Goal: Task Accomplishment & Management: Manage account settings

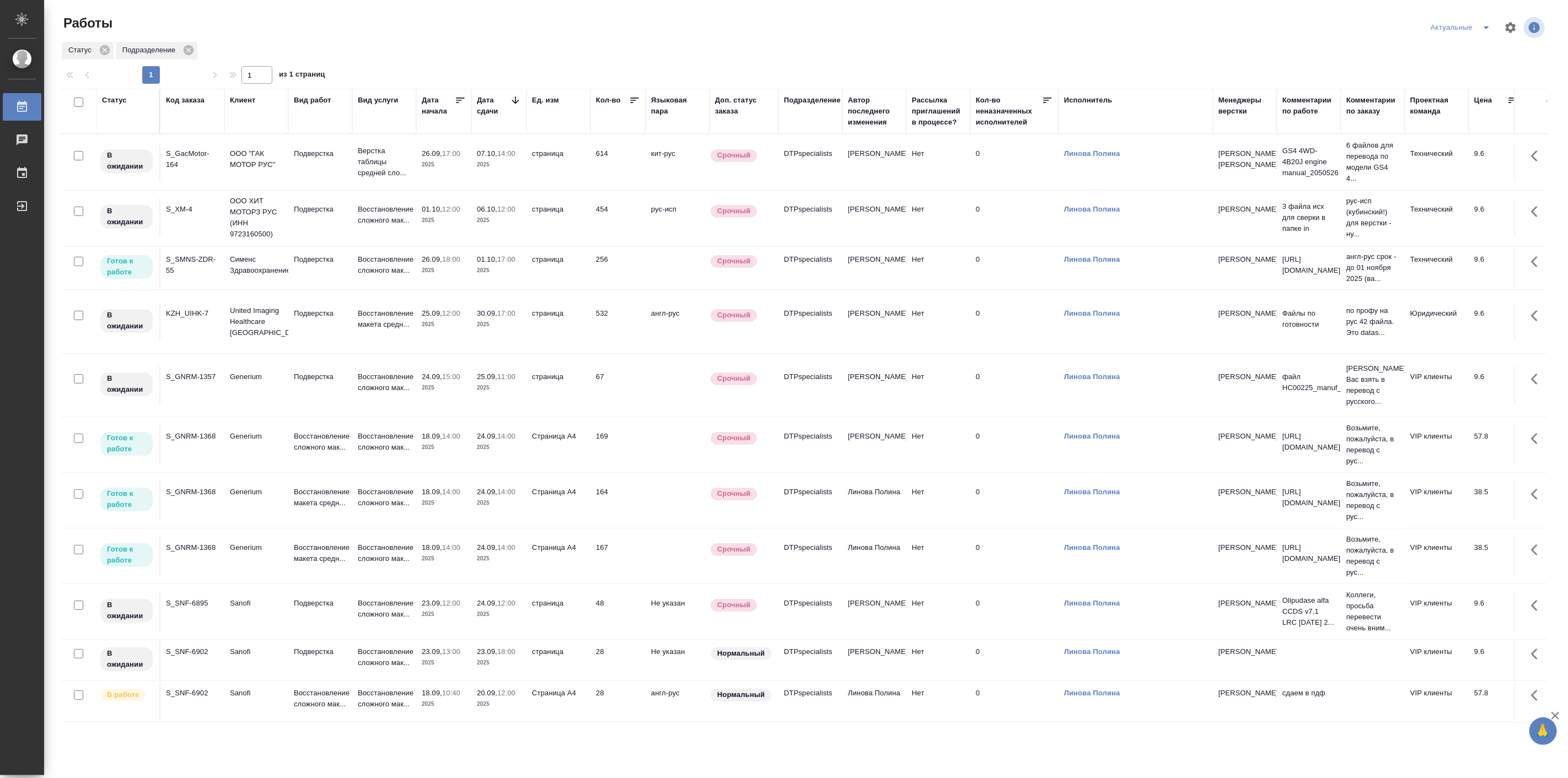
click at [1490, 25] on icon "split button" at bounding box center [1486, 28] width 13 height 13
click at [1464, 63] on li "Подбор Лайт" at bounding box center [1461, 67] width 72 height 18
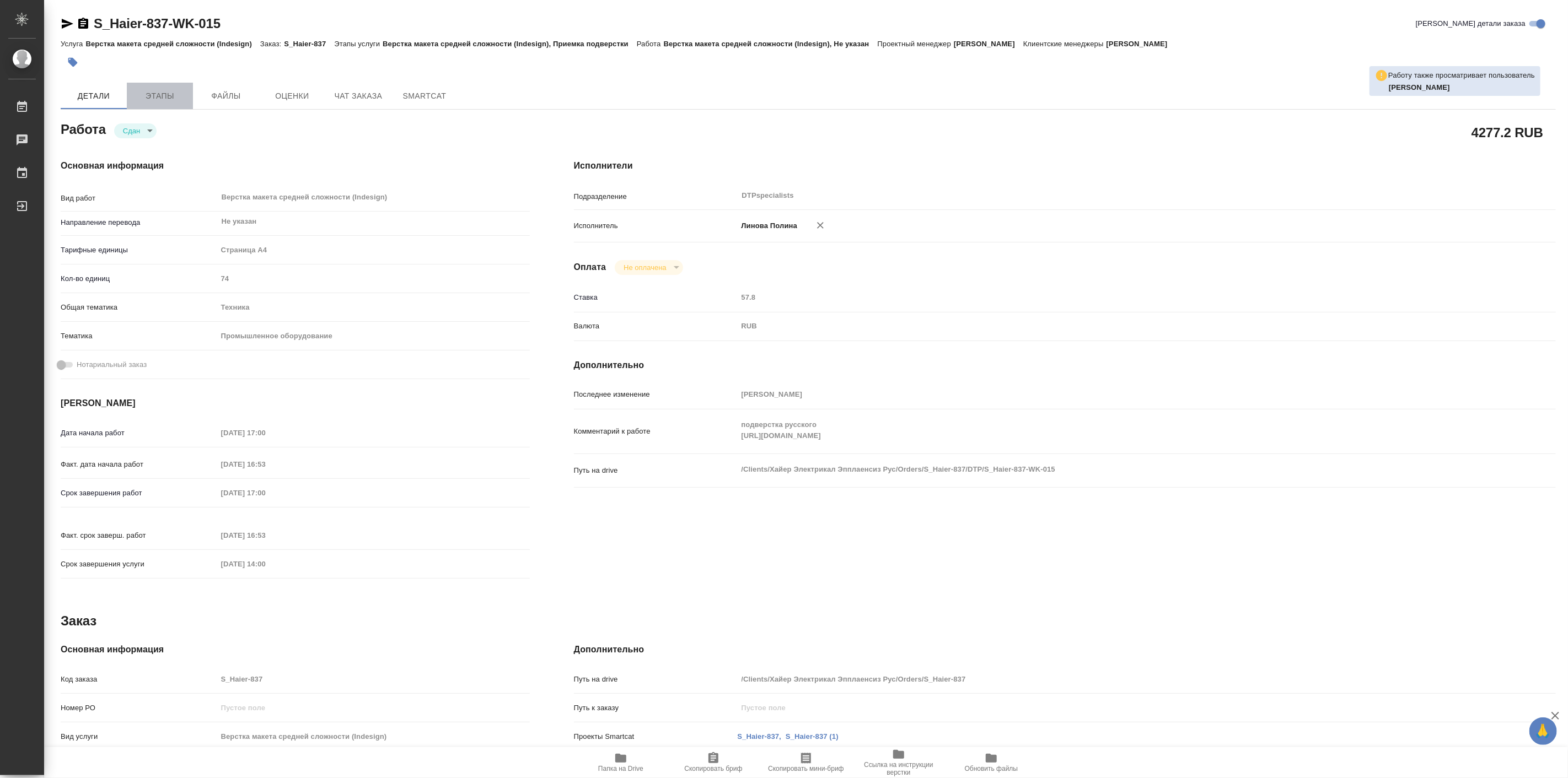
click at [173, 94] on span "Этапы" at bounding box center [159, 96] width 53 height 14
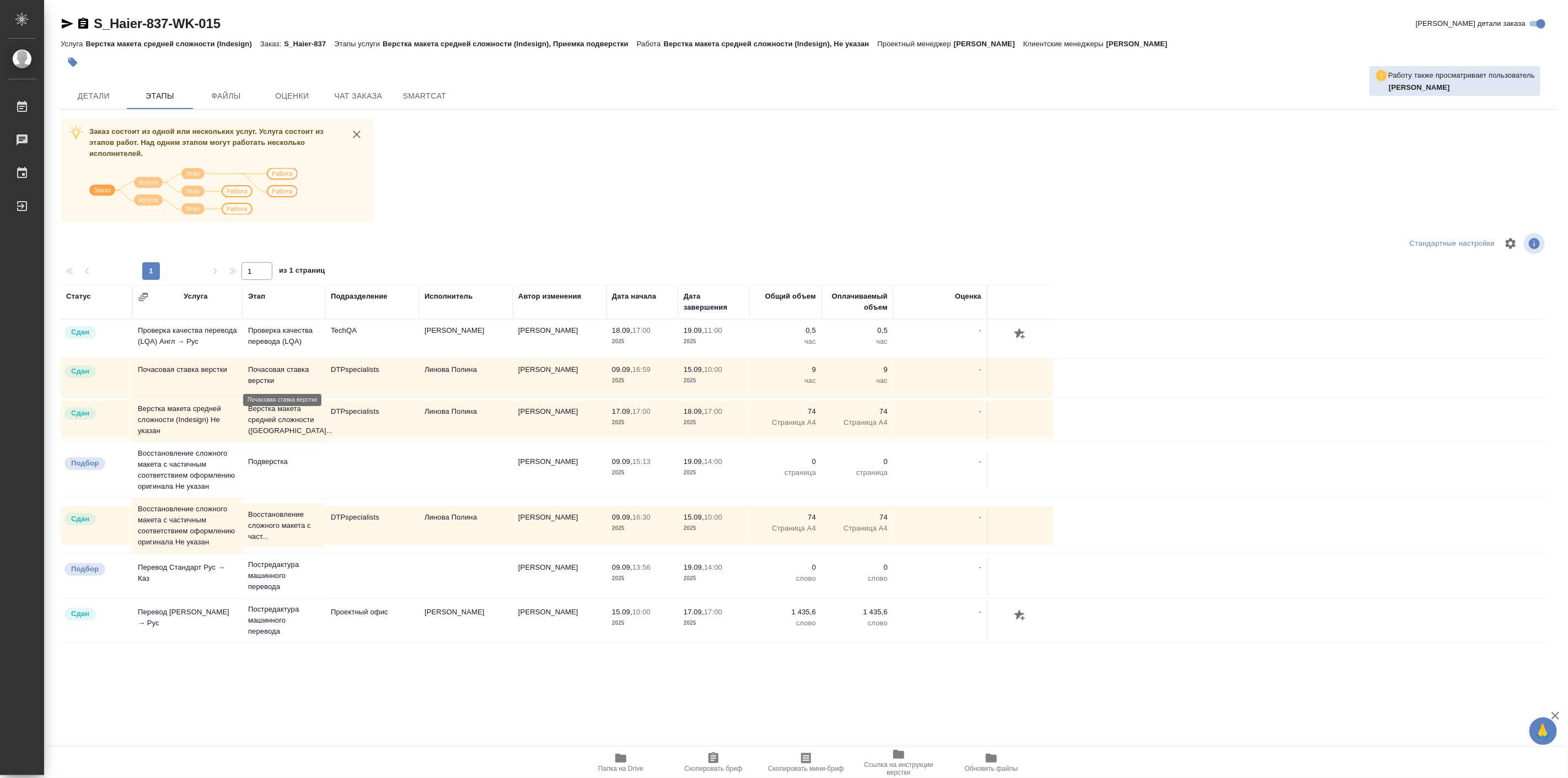
click at [282, 379] on p "Почасовая ставка верстки" at bounding box center [284, 375] width 72 height 22
click at [282, 378] on p "Почасовая ставка верстки" at bounding box center [284, 375] width 72 height 22
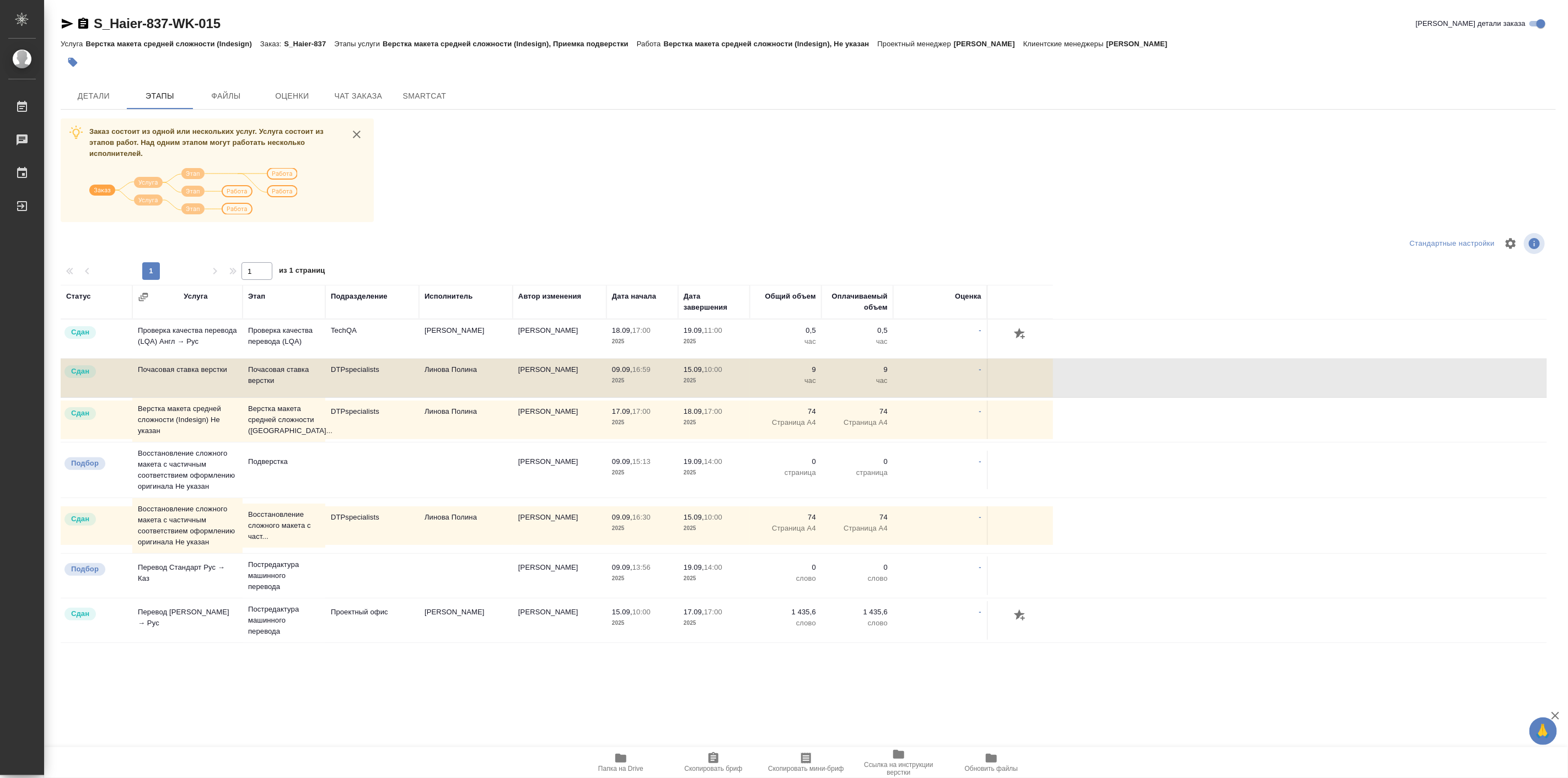
click at [194, 700] on div "Статус Услуга Этап Подразделение Исполнитель Автор изменения Дата начала Дата з…" at bounding box center [804, 561] width 1486 height 551
click at [349, 97] on span "Чат заказа" at bounding box center [358, 96] width 53 height 14
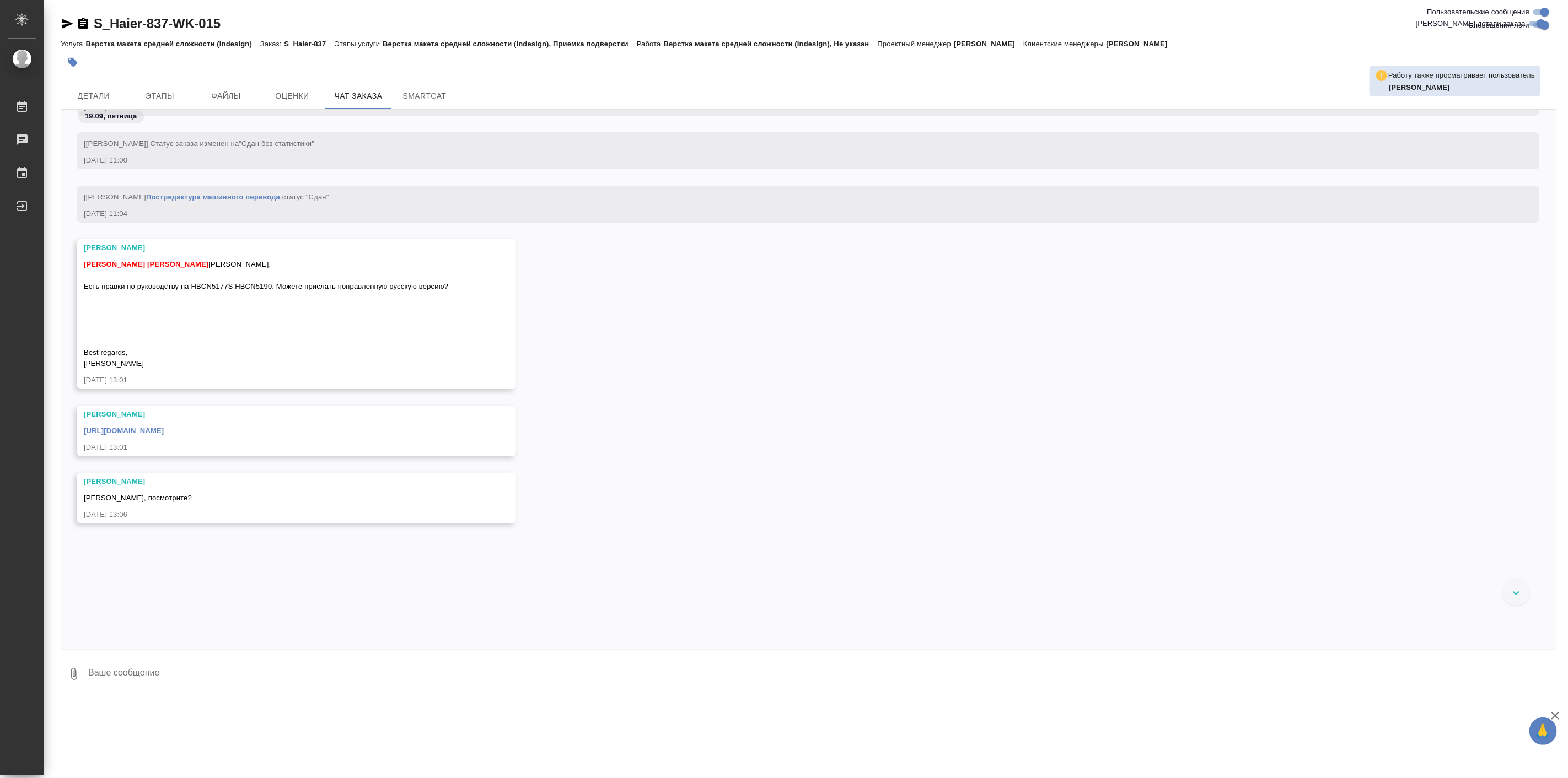
scroll to position [16127, 0]
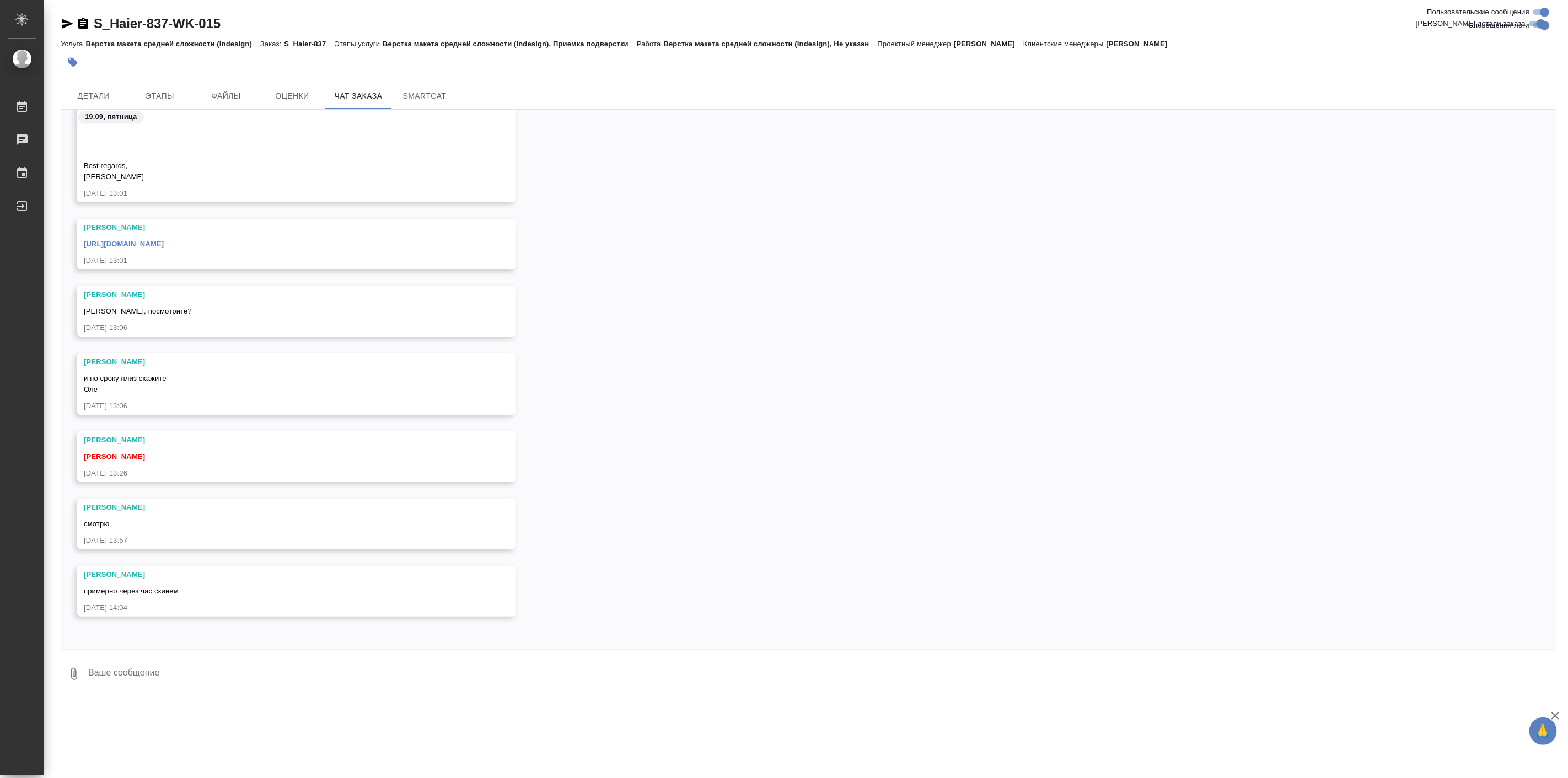
click at [225, 644] on div "19.09, пятница Усманова Ольга Белякова Юлия Арсеньева Вера Ольга, Есть правки п…" at bounding box center [808, 379] width 1495 height 540
click at [173, 92] on span "Этапы" at bounding box center [159, 96] width 53 height 14
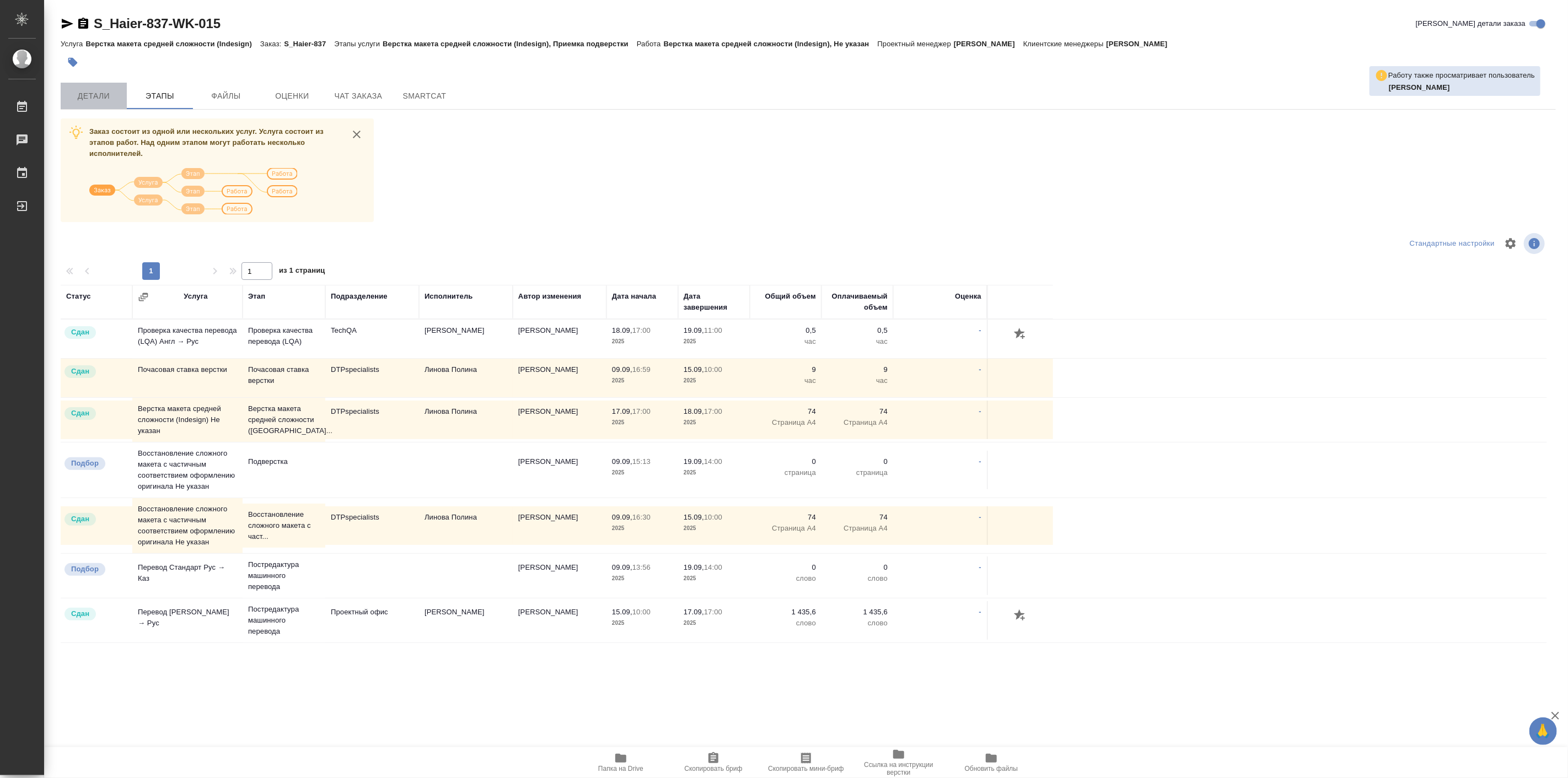
click at [101, 92] on span "Детали" at bounding box center [94, 96] width 53 height 14
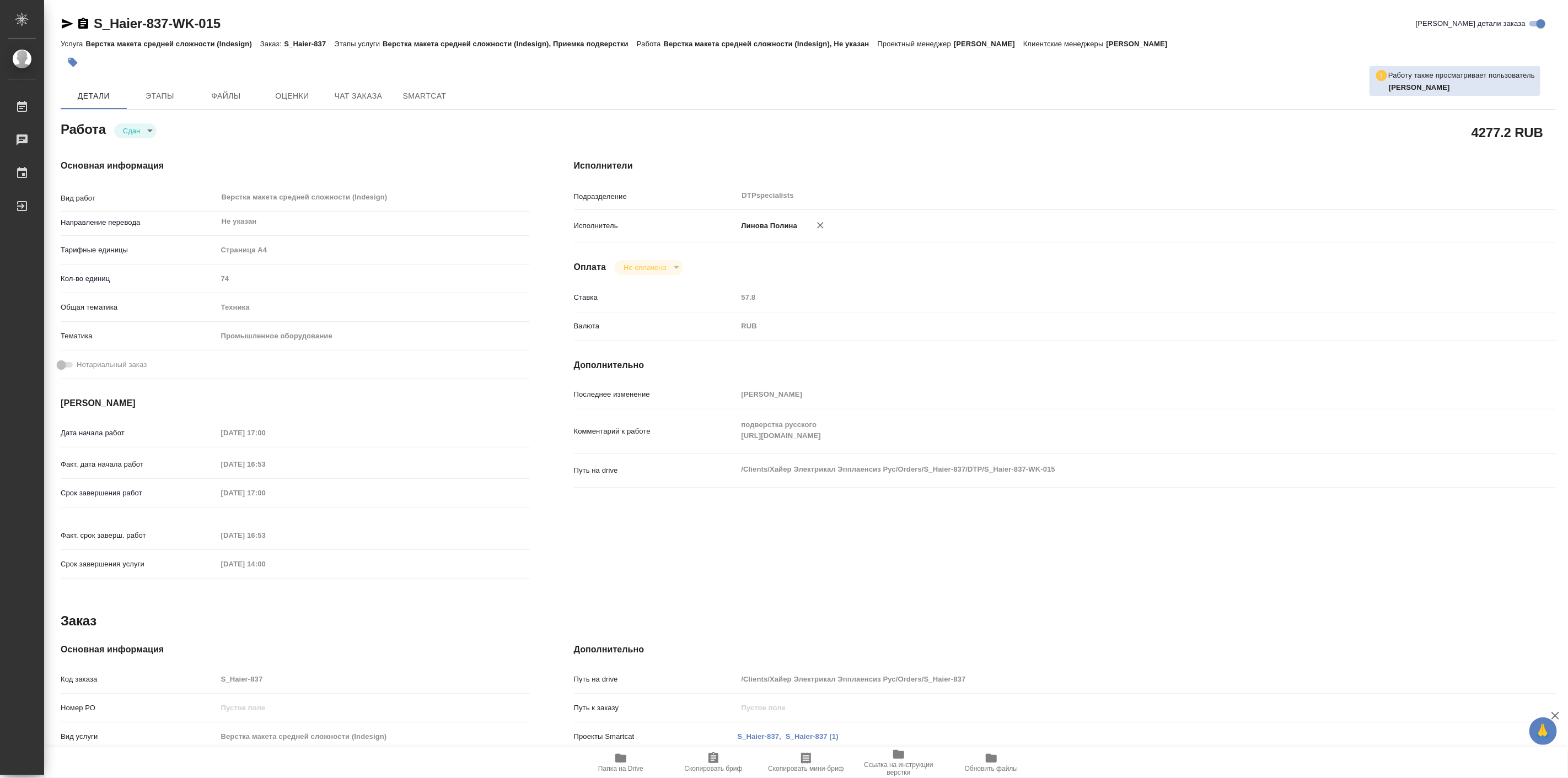
type textarea "x"
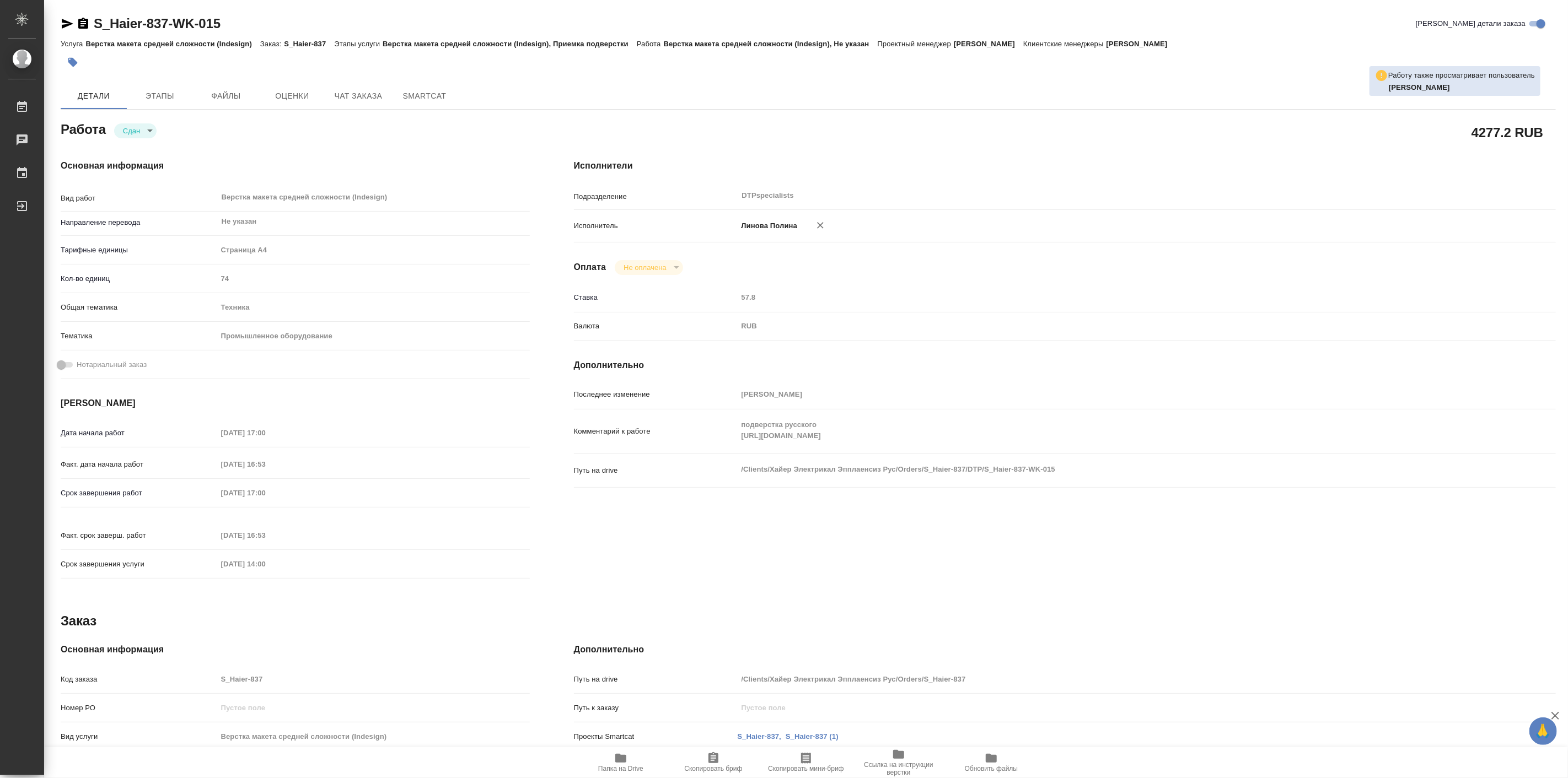
type textarea "x"
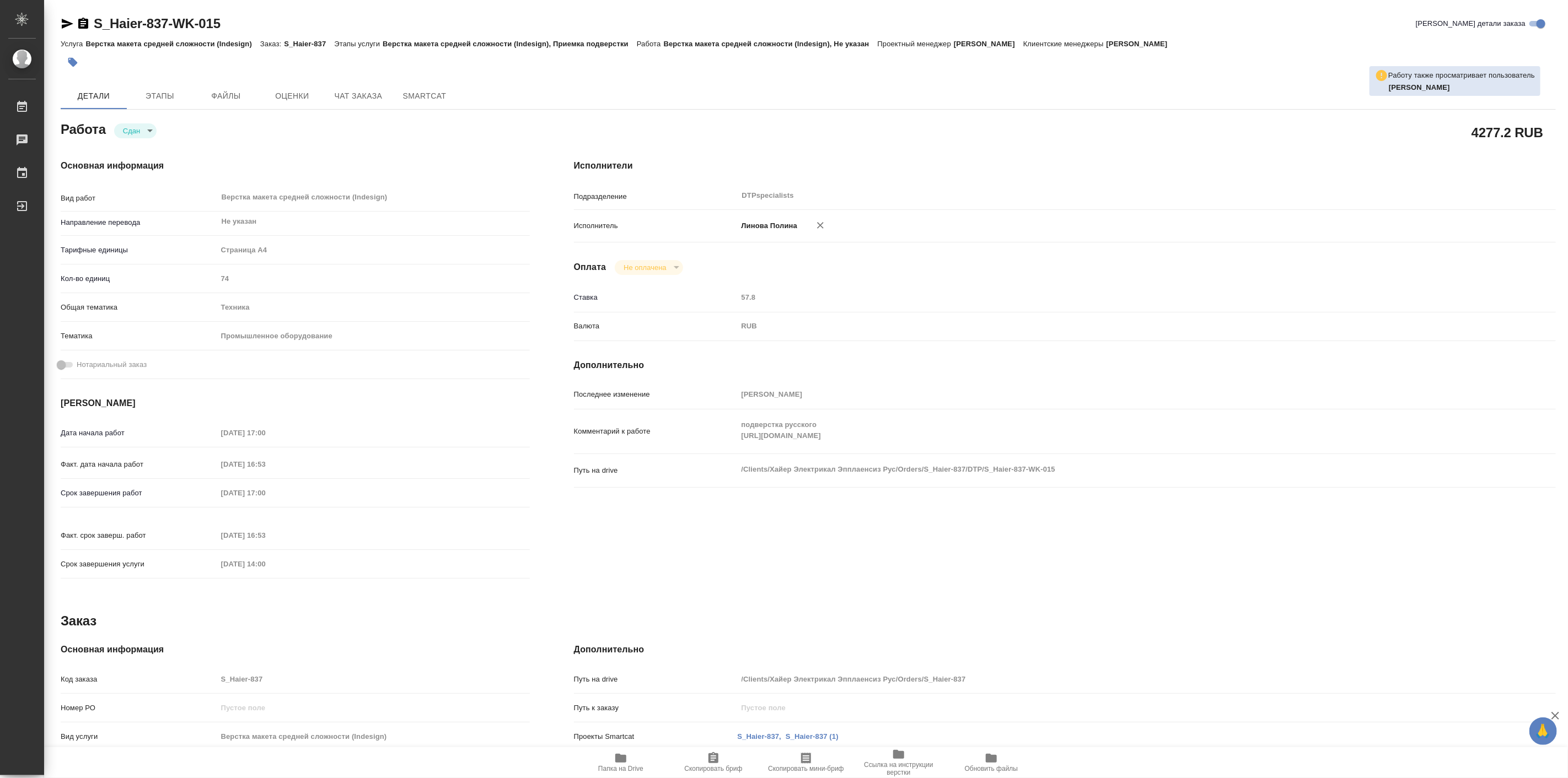
click at [619, 757] on icon "button" at bounding box center [621, 758] width 11 height 9
type textarea "x"
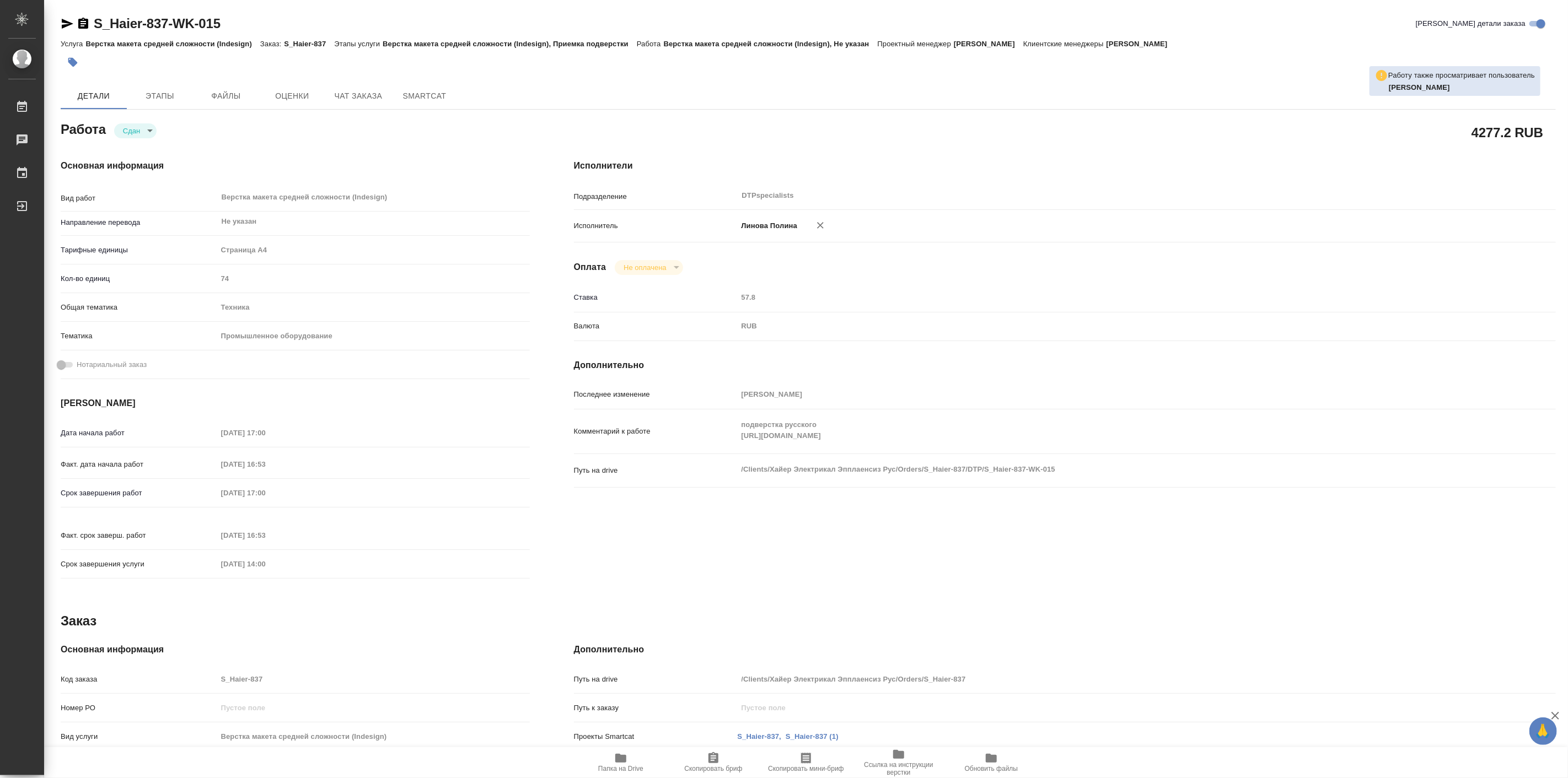
type textarea "x"
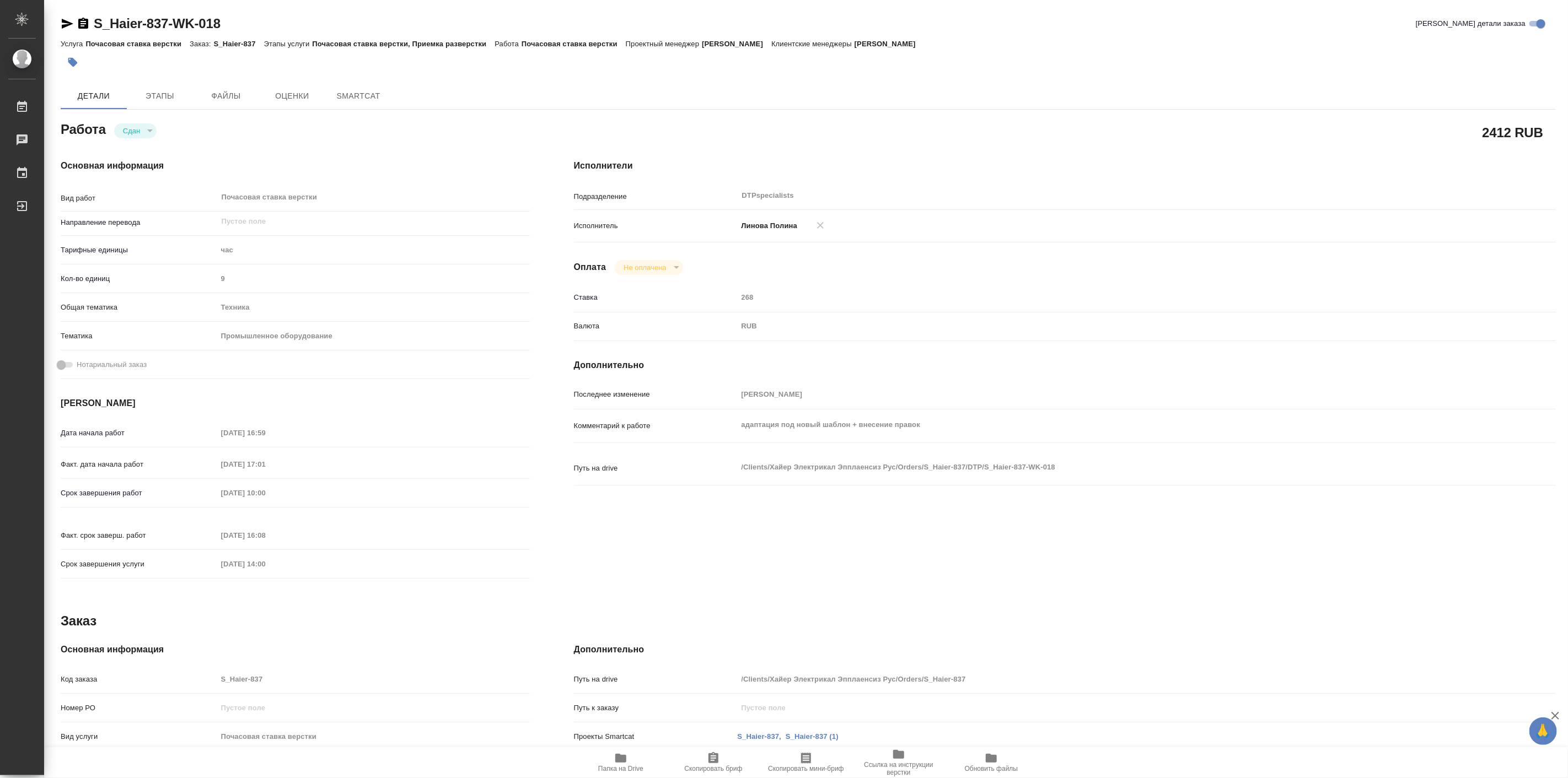
type textarea "x"
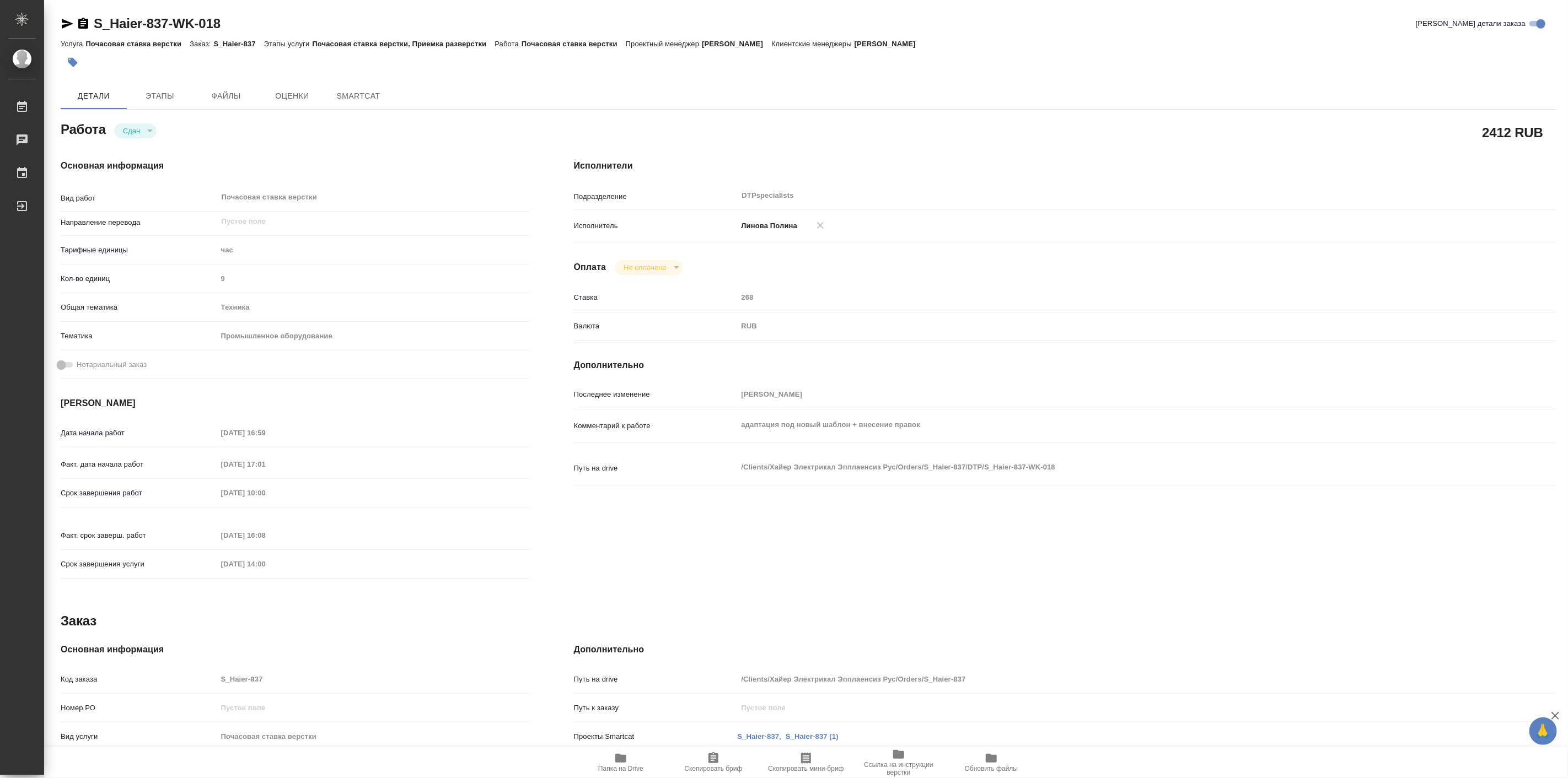
type textarea "x"
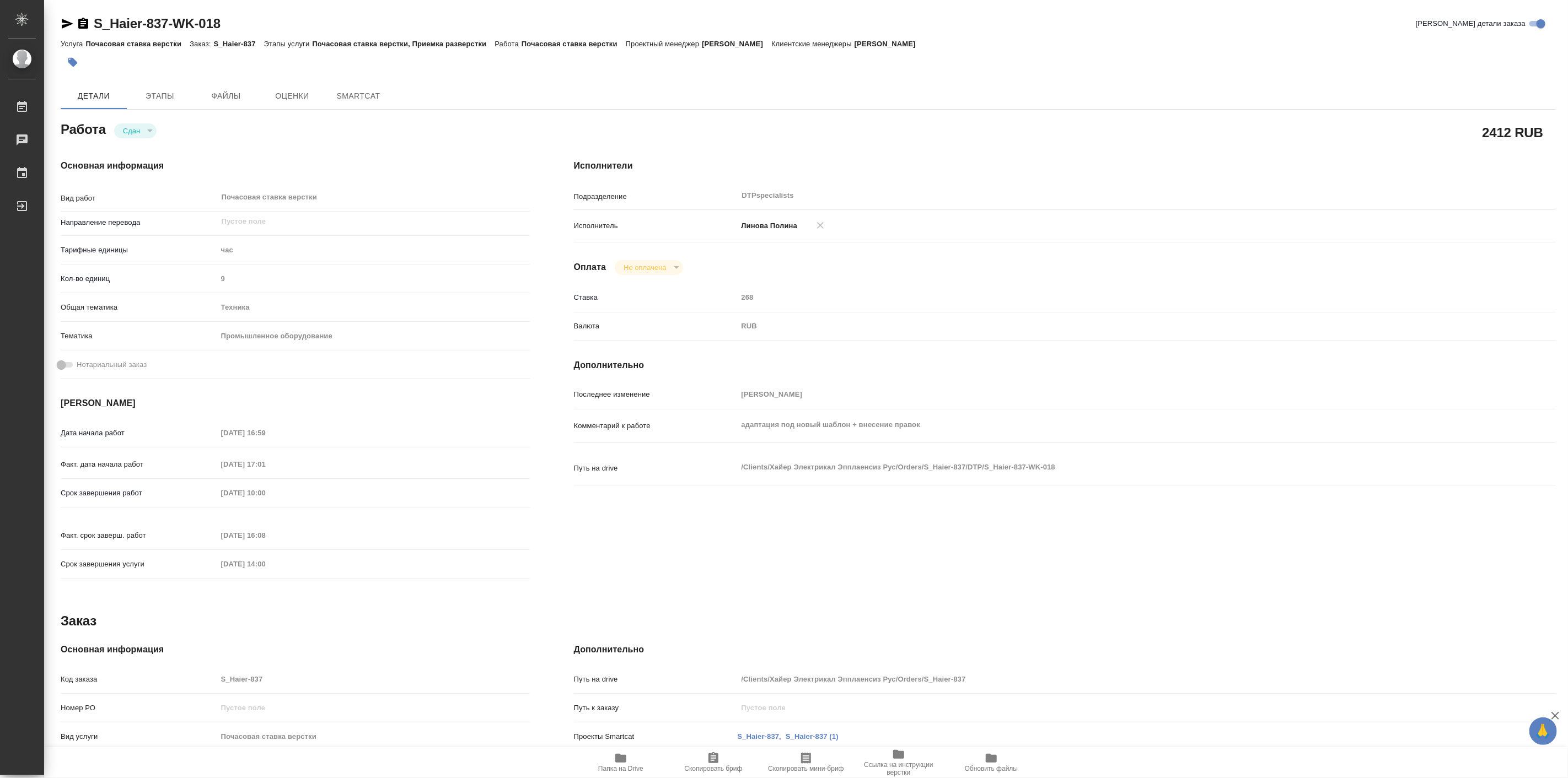
type textarea "x"
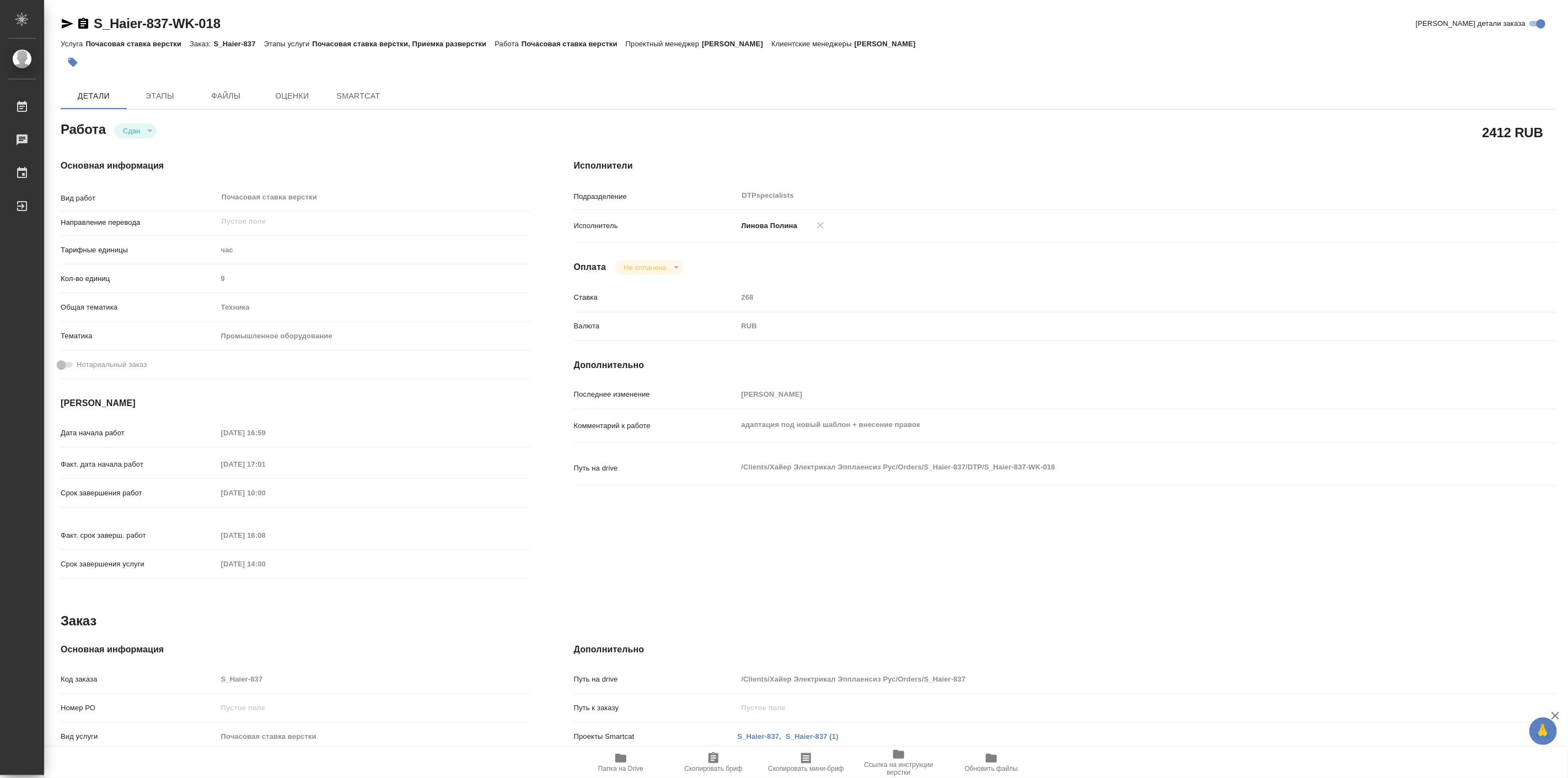
type textarea "x"
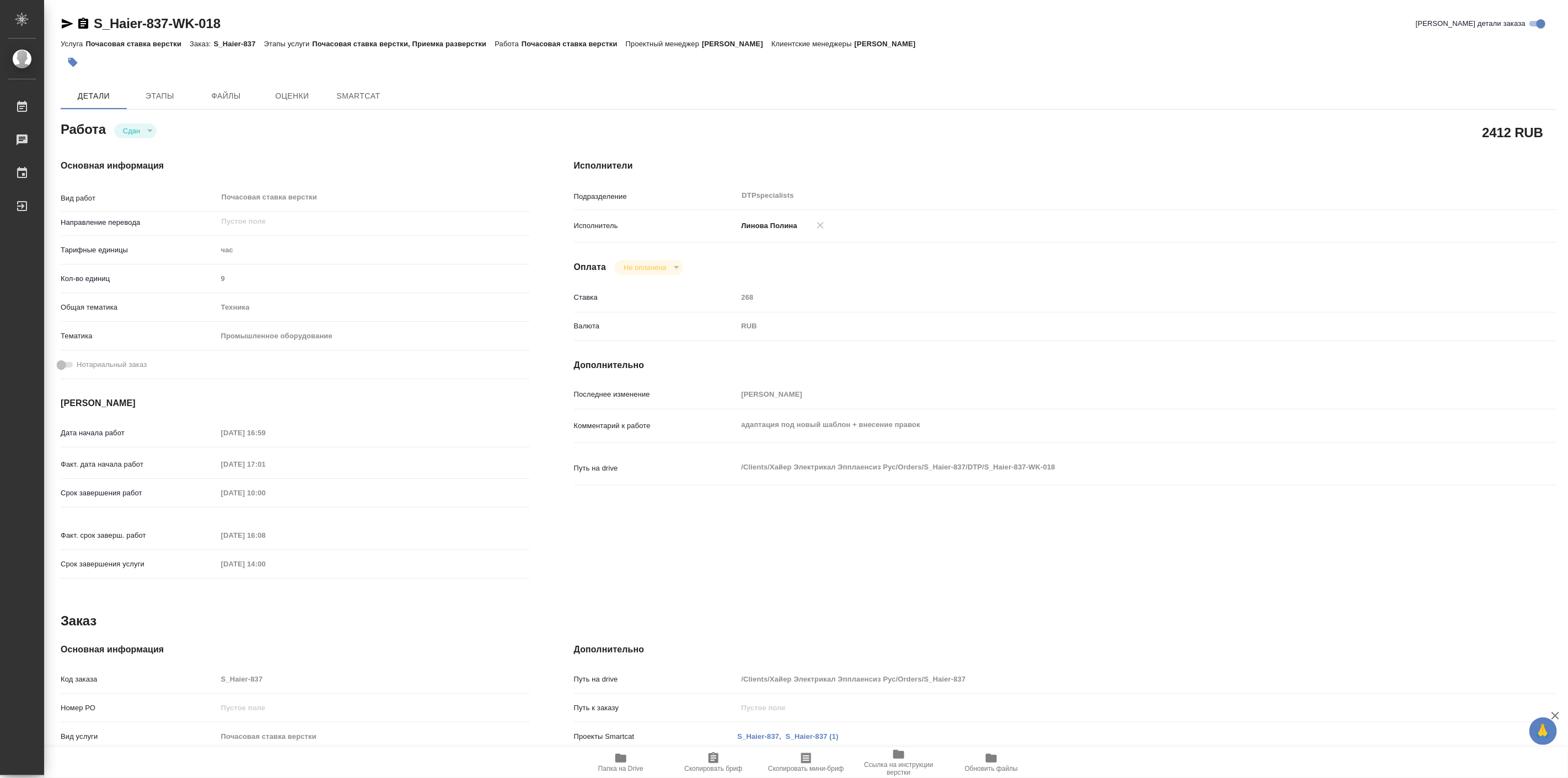
type textarea "x"
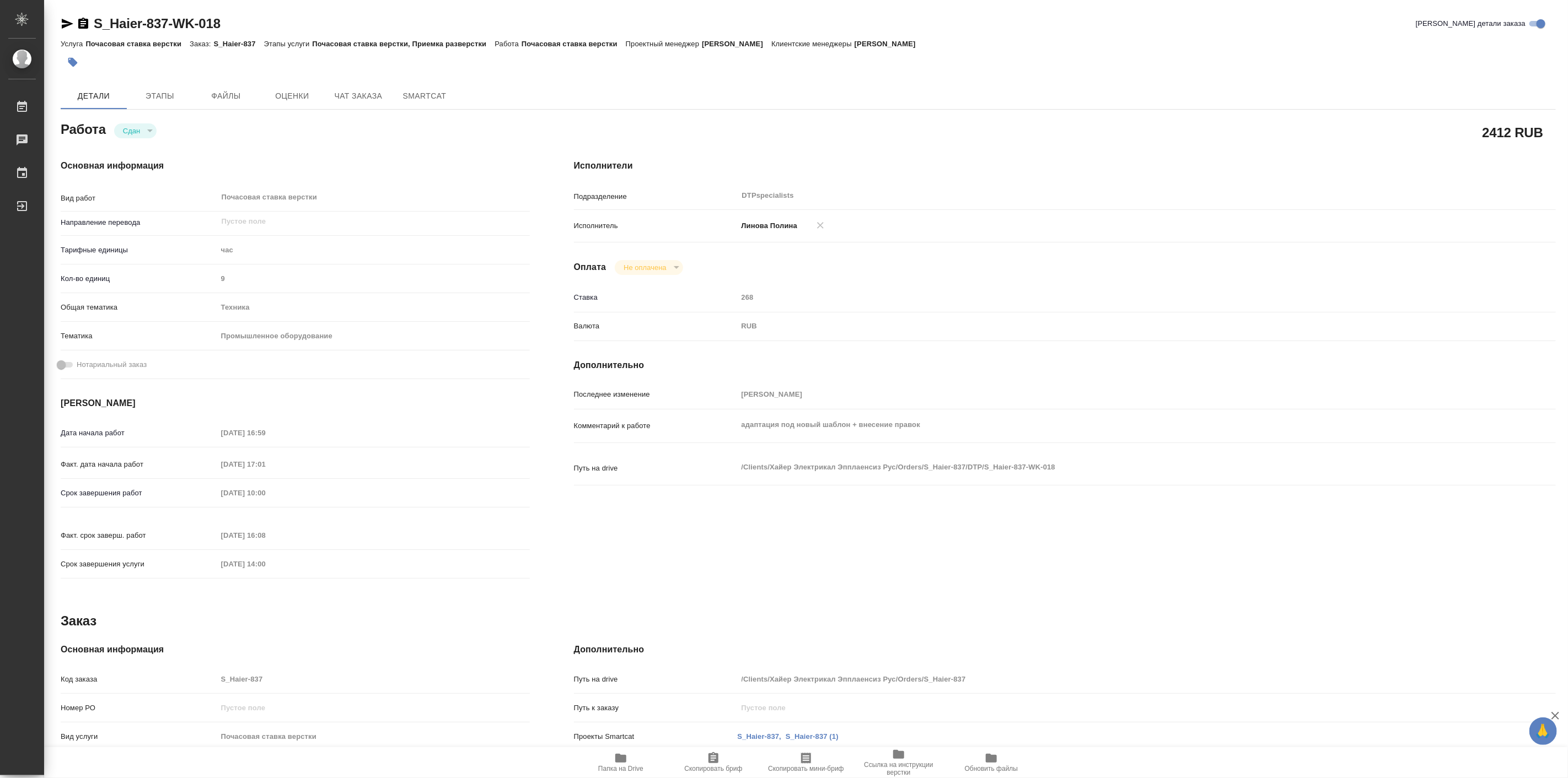
type textarea "x"
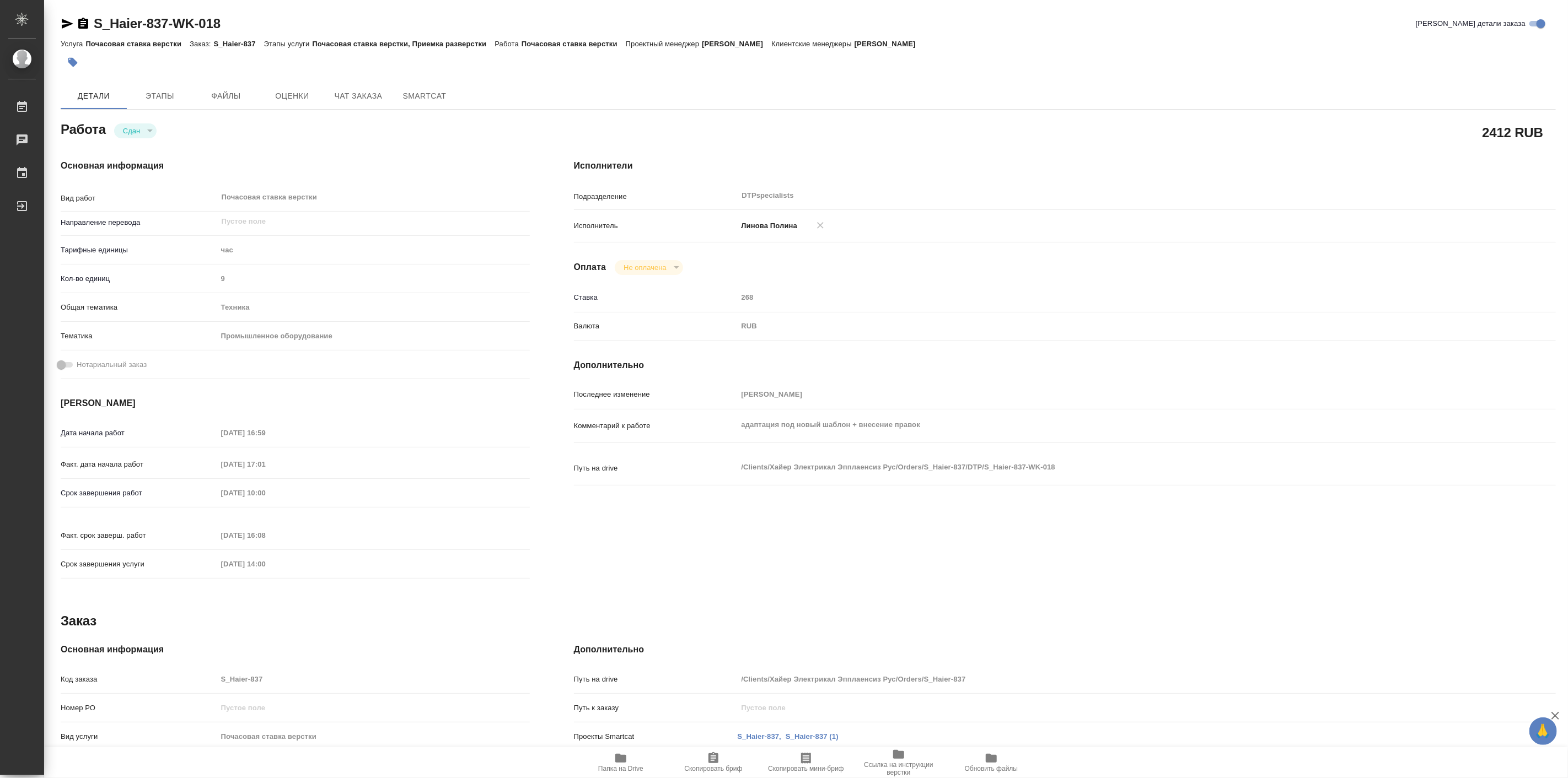
type textarea "x"
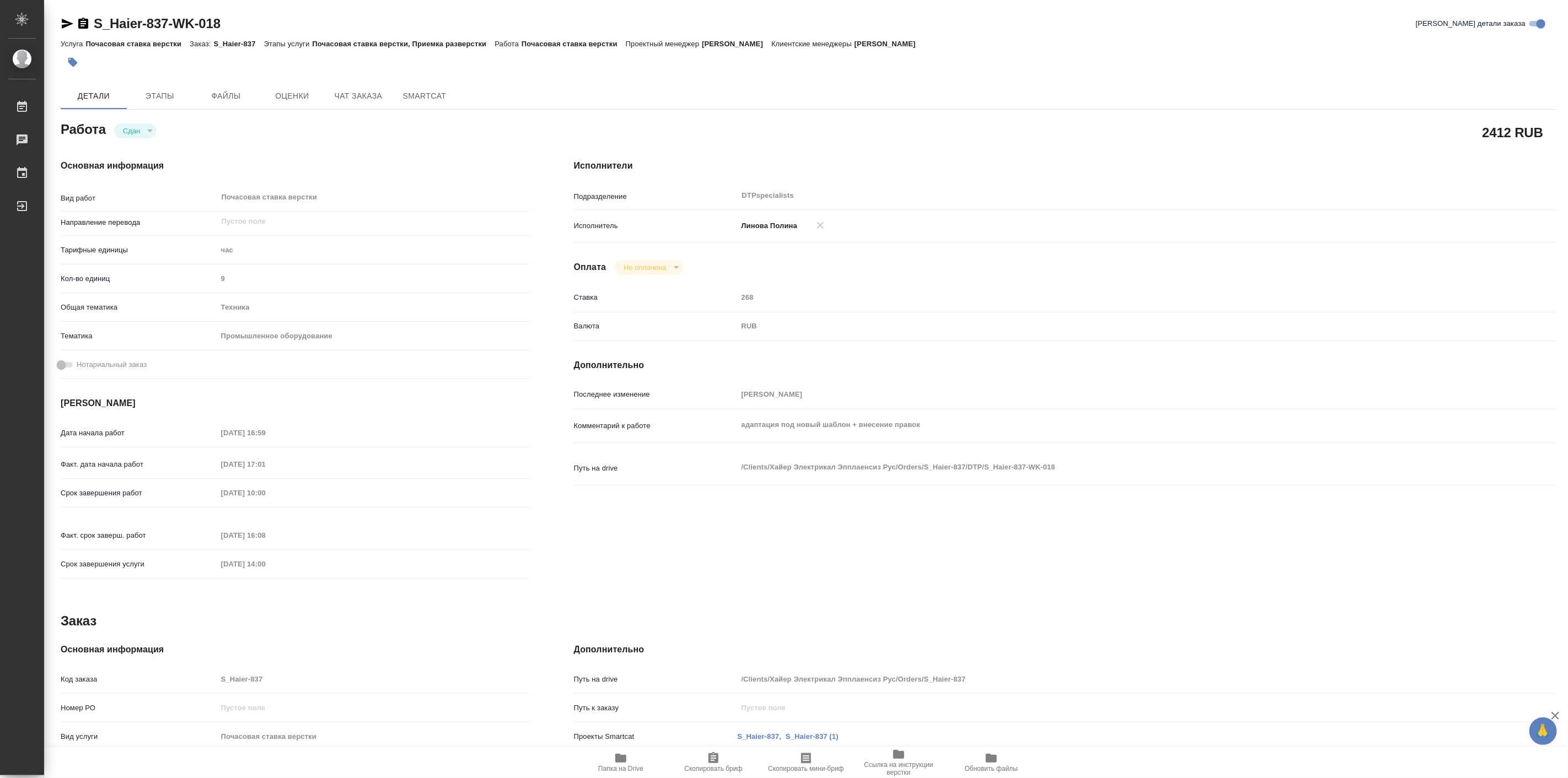
type textarea "x"
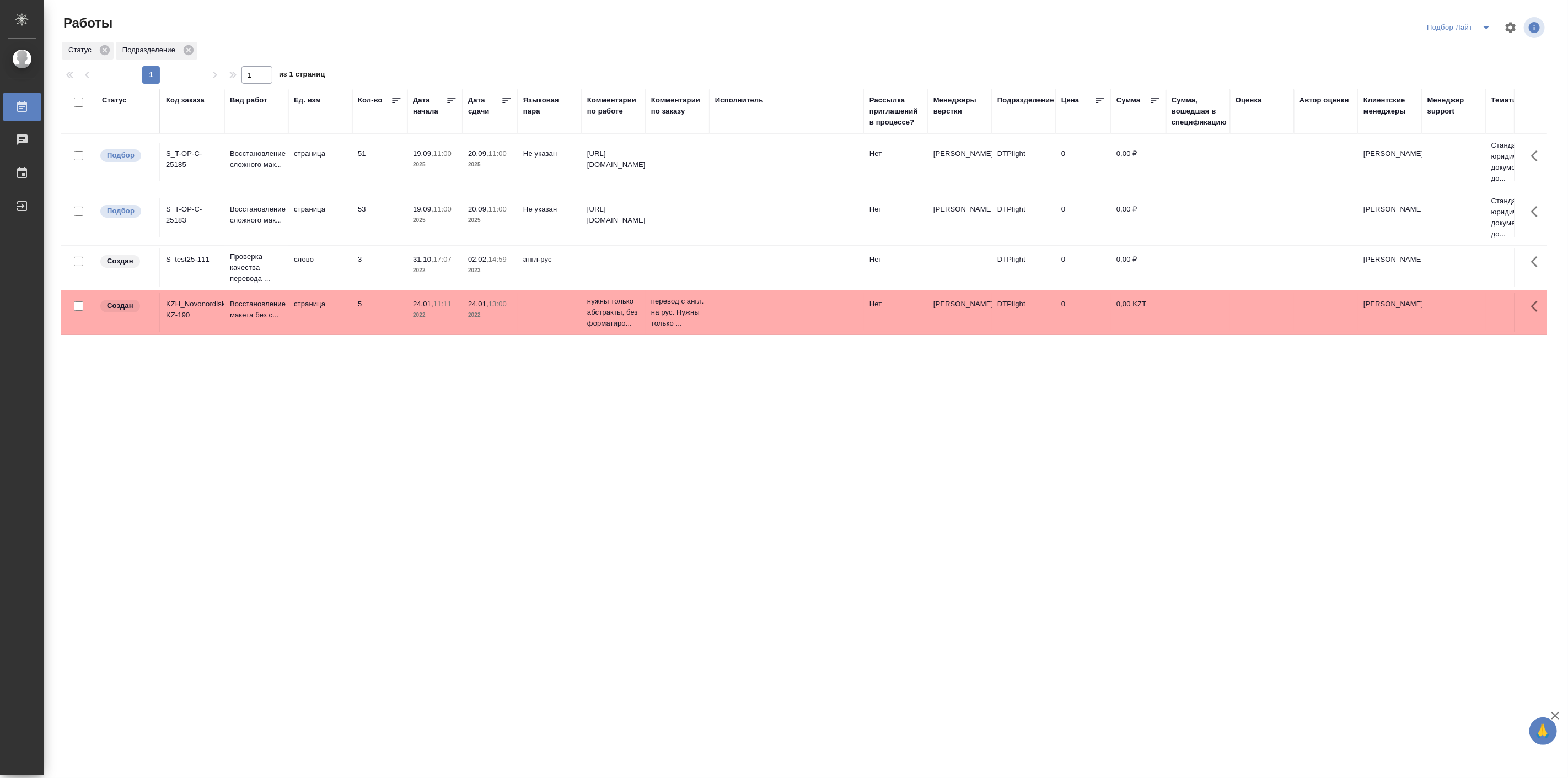
click at [255, 483] on div "Статус Код заказа Вид работ Ед. изм Кол-во Дата начала Дата сдачи Языковая пара…" at bounding box center [804, 420] width 1486 height 661
click at [258, 217] on p "Восстановление сложного мак..." at bounding box center [256, 215] width 53 height 22
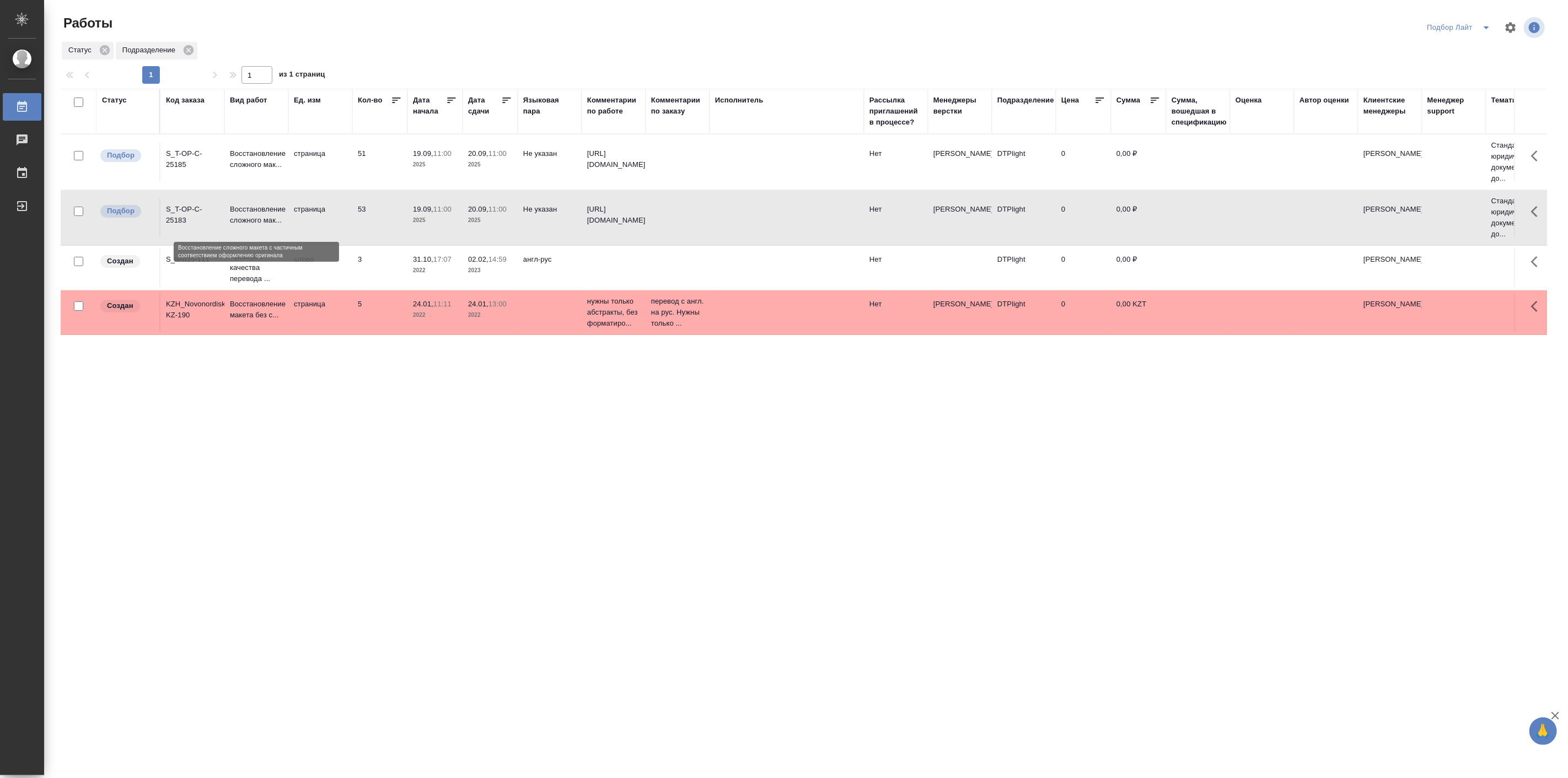
click at [258, 217] on p "Восстановление сложного мак..." at bounding box center [256, 215] width 53 height 22
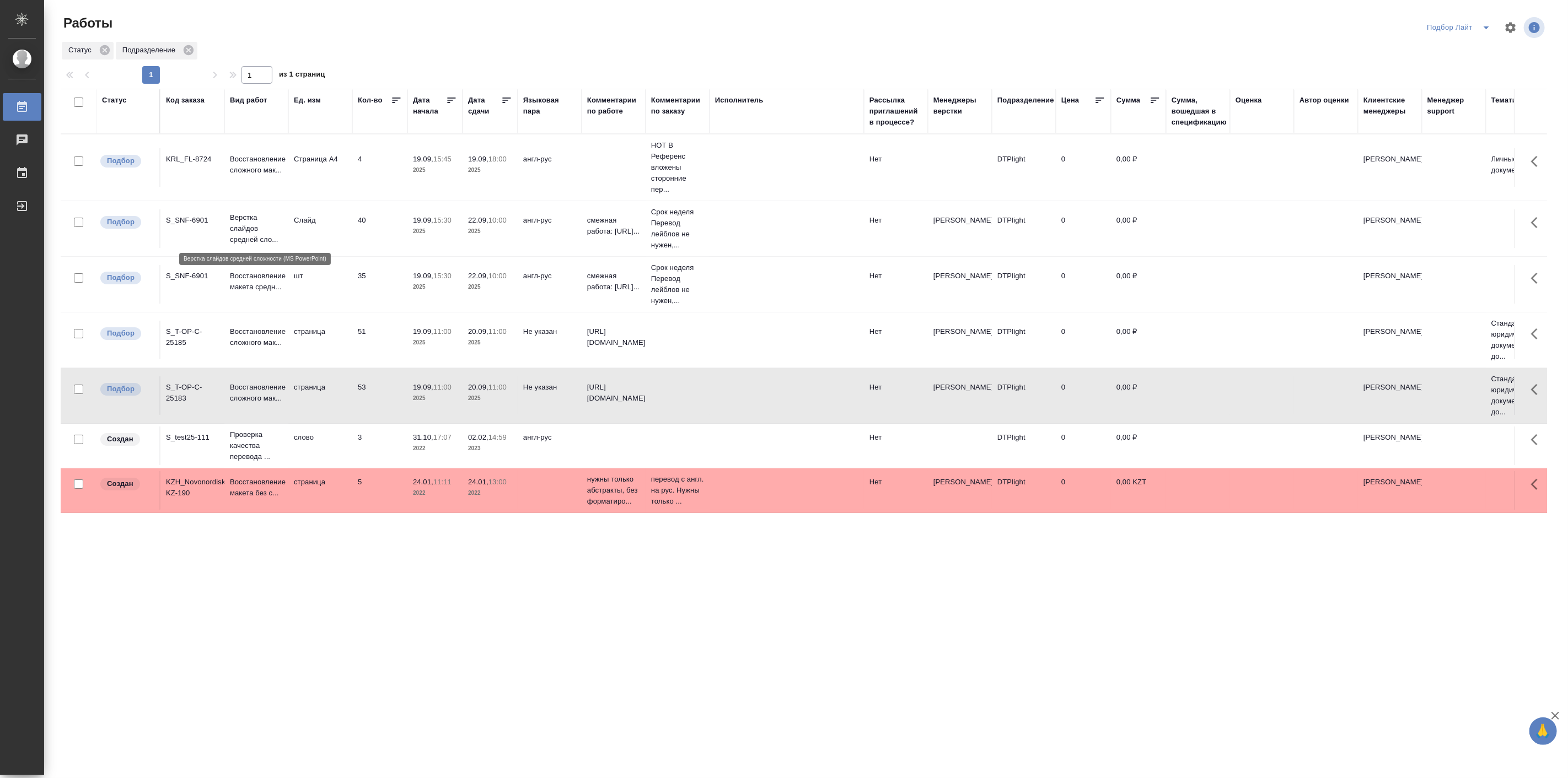
click at [263, 229] on p "Верстка слайдов средней сло..." at bounding box center [256, 229] width 53 height 33
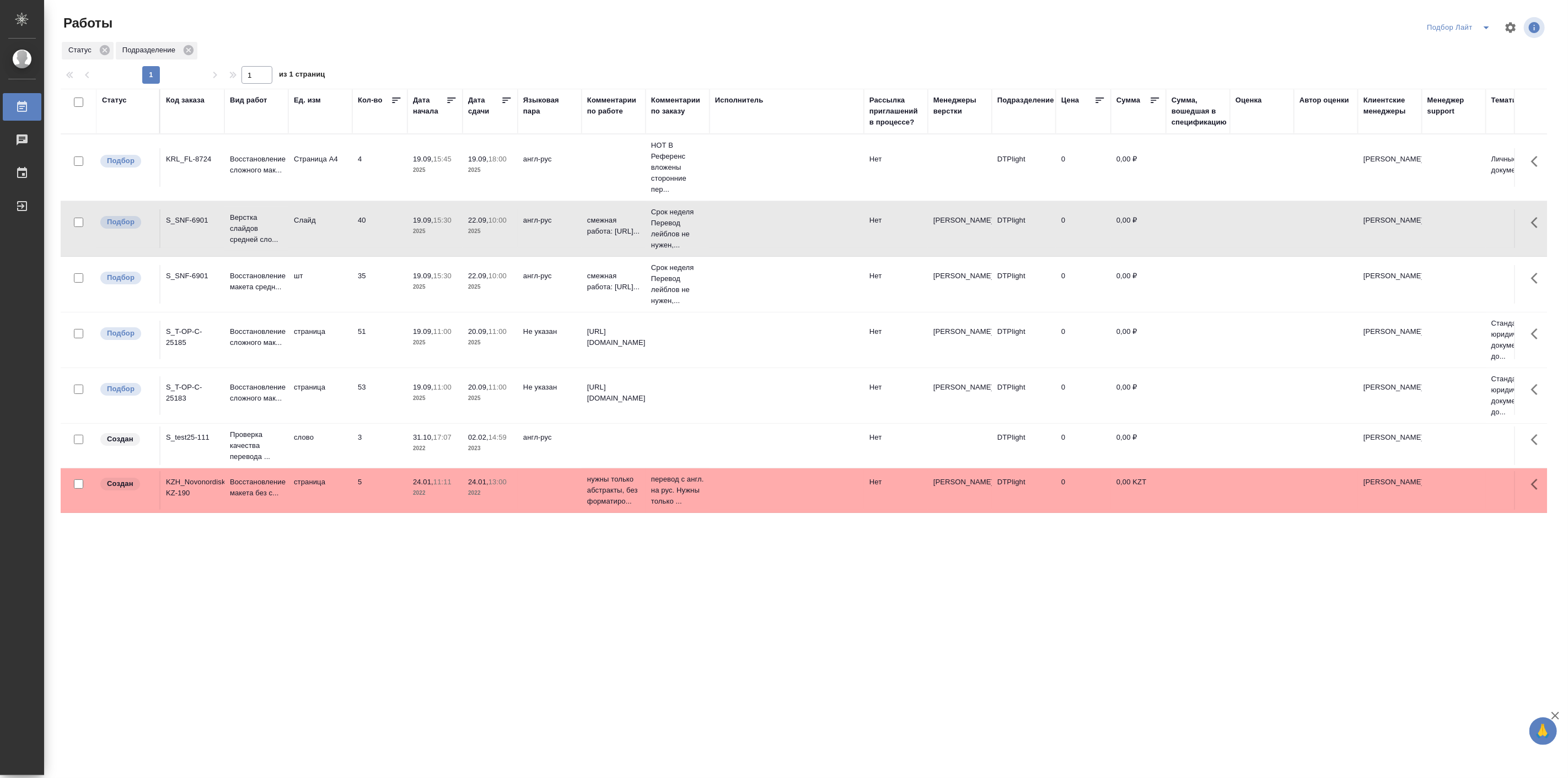
click at [294, 221] on td "Слайд" at bounding box center [320, 229] width 64 height 39
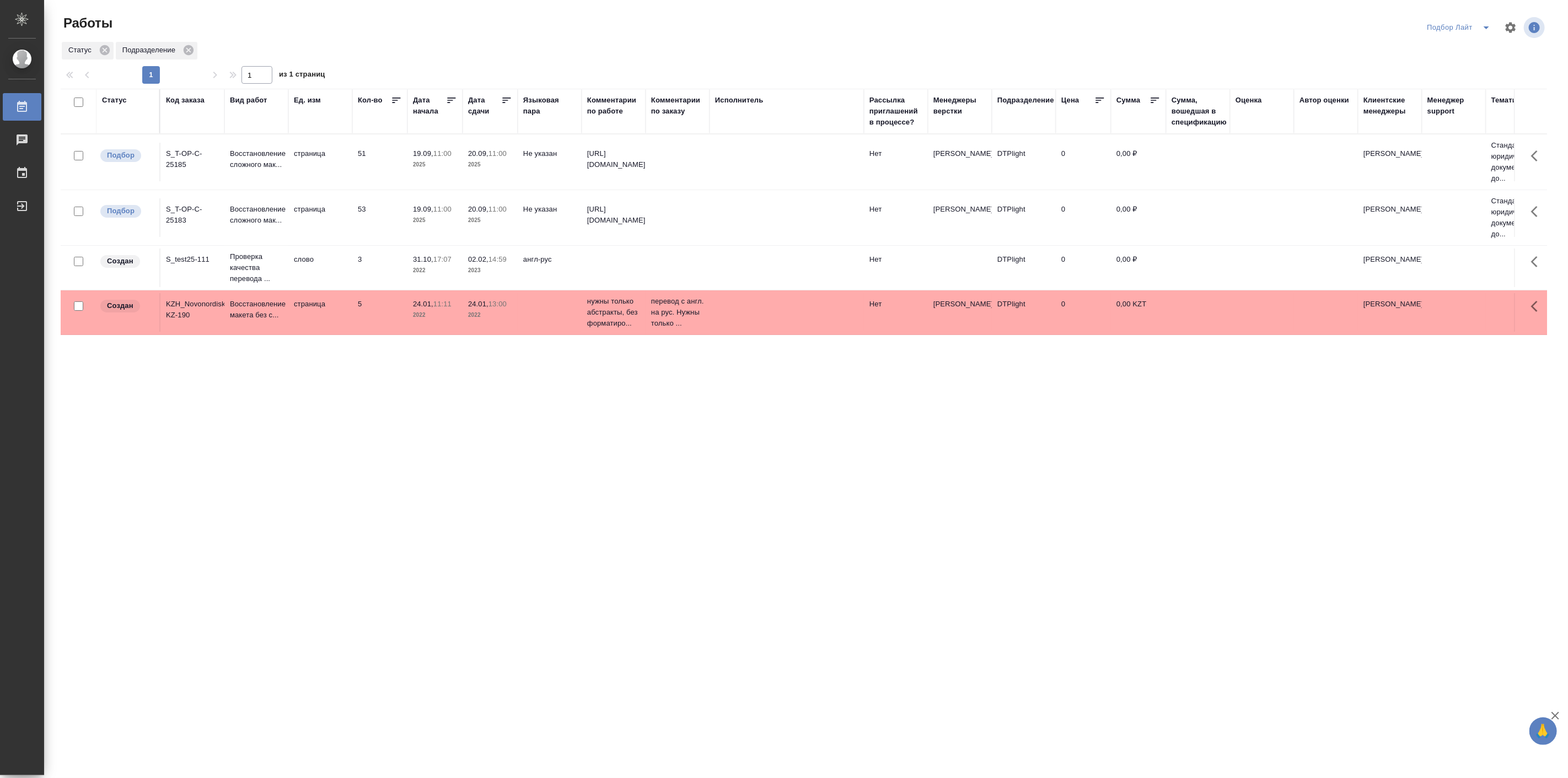
click at [1480, 29] on icon "split button" at bounding box center [1486, 28] width 13 height 13
click at [1453, 69] on li "Актуальные" at bounding box center [1459, 67] width 76 height 18
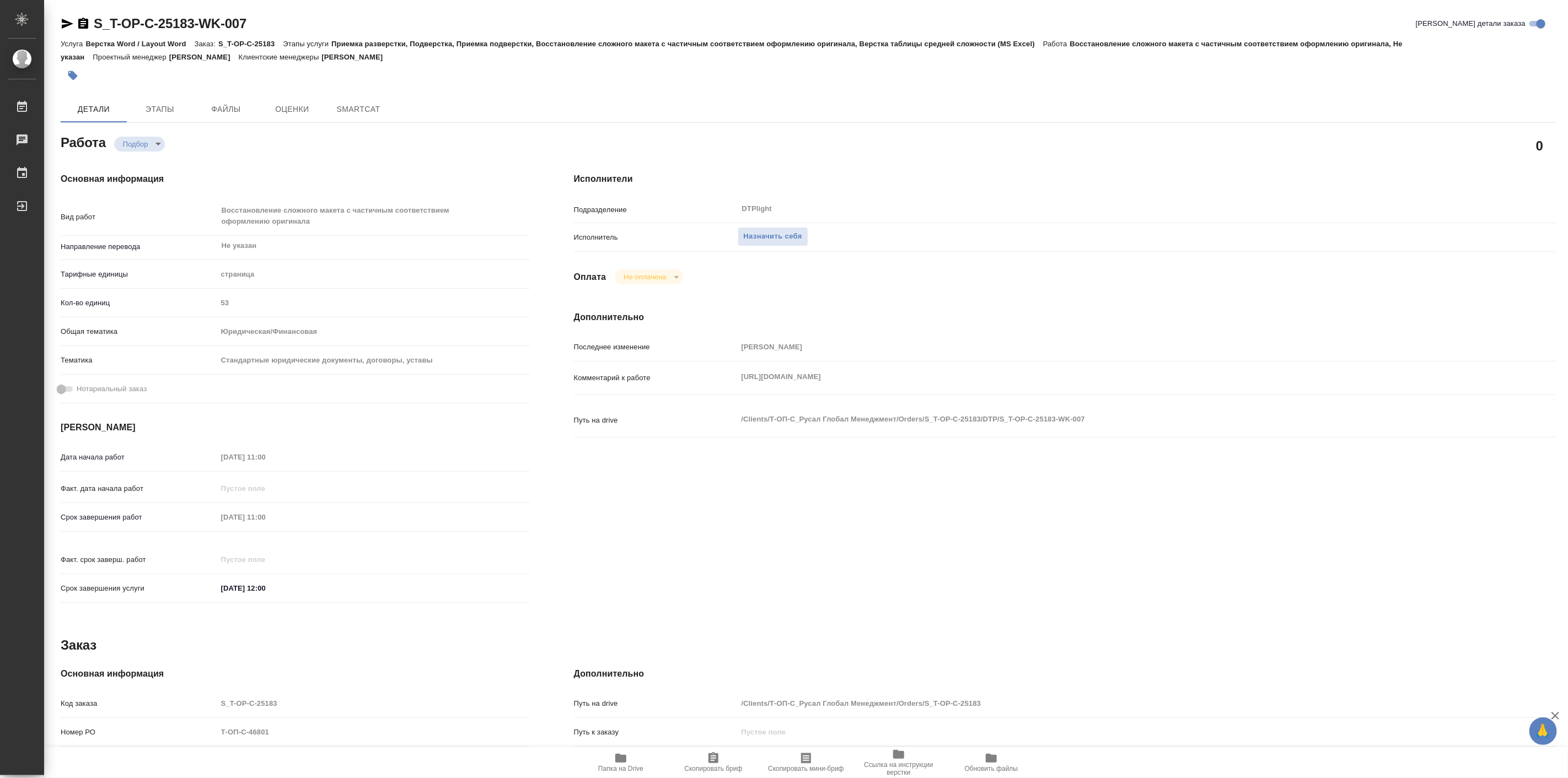
type textarea "x"
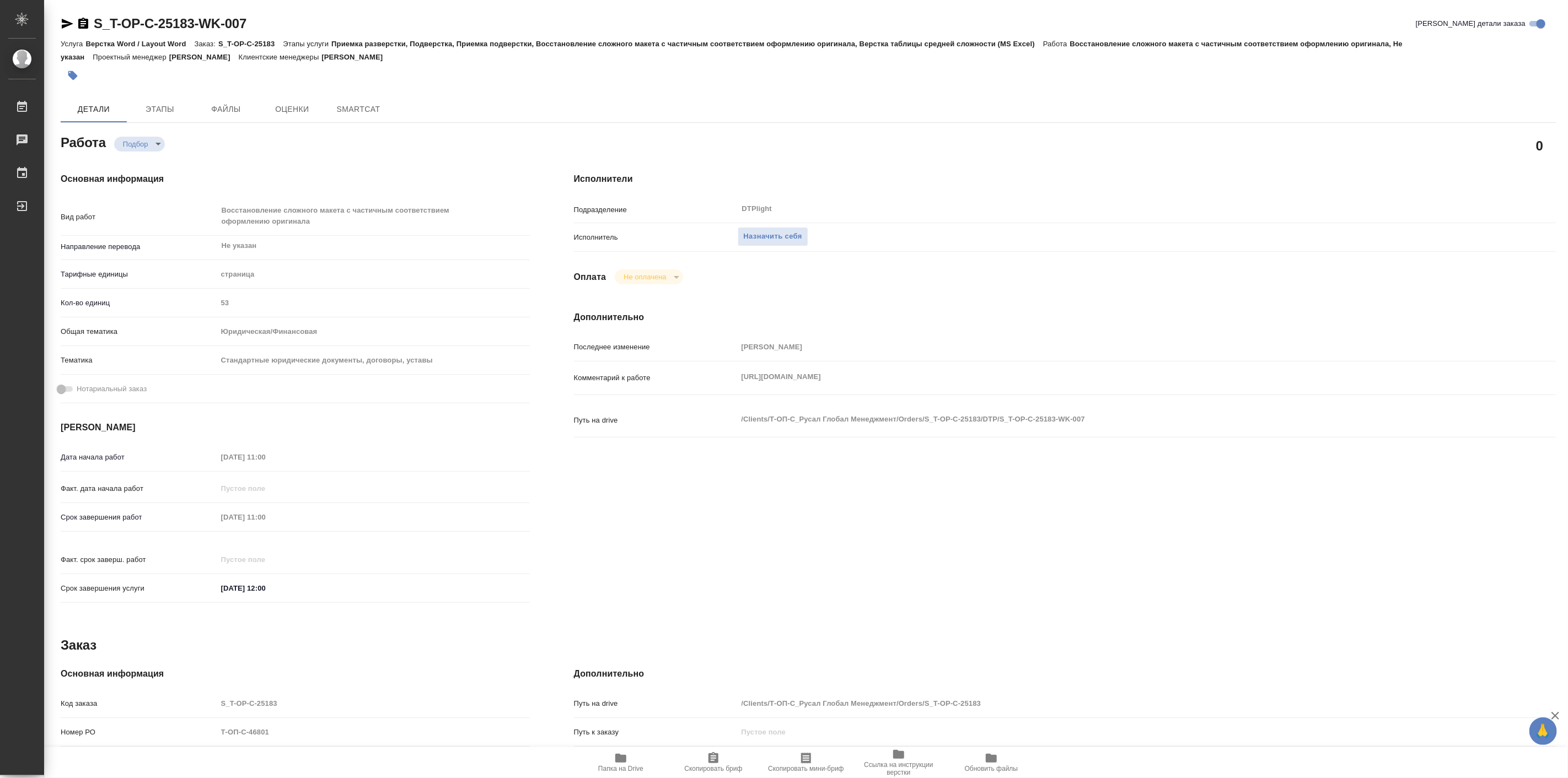
type textarea "x"
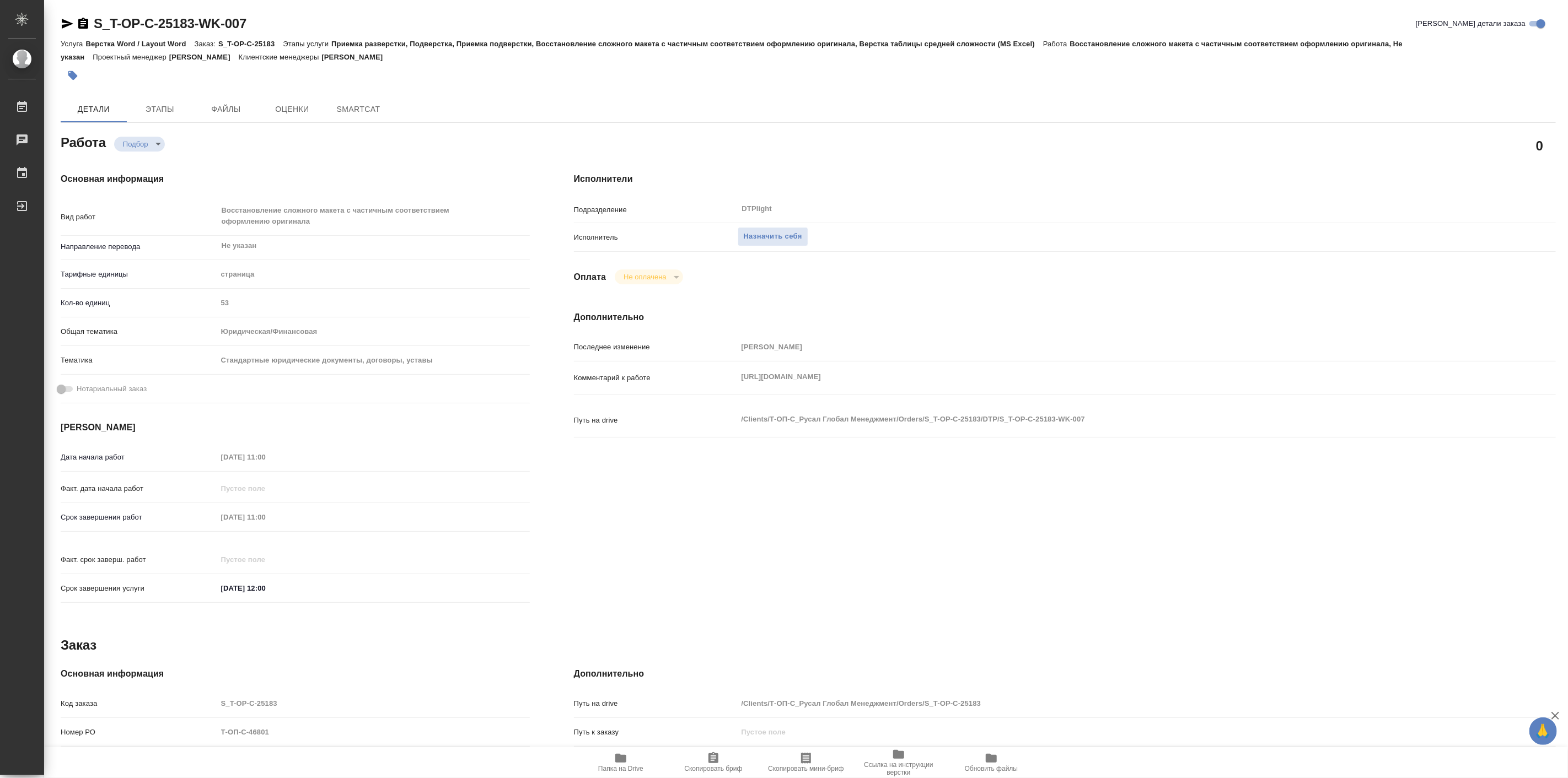
type textarea "x"
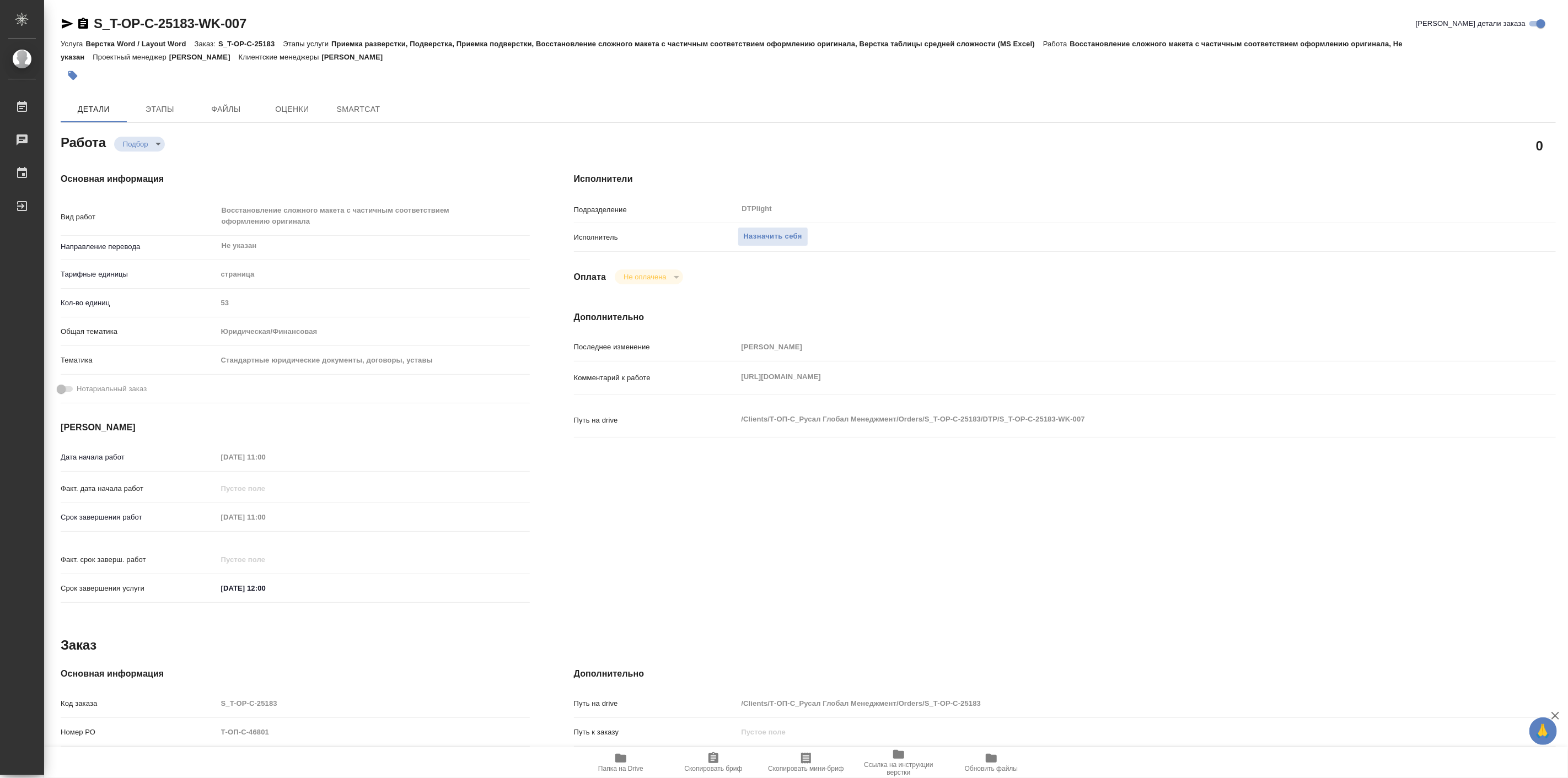
type textarea "x"
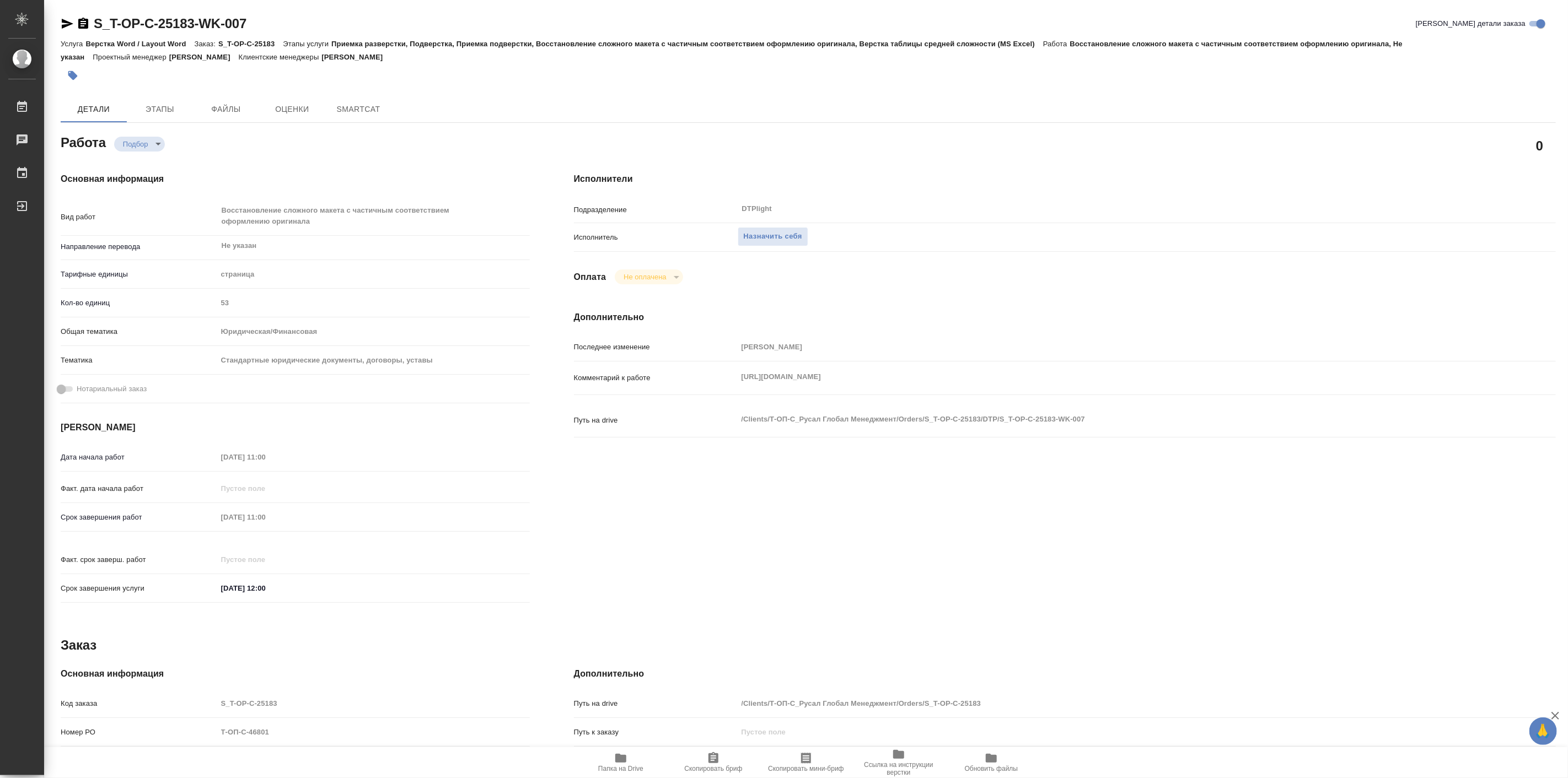
type textarea "x"
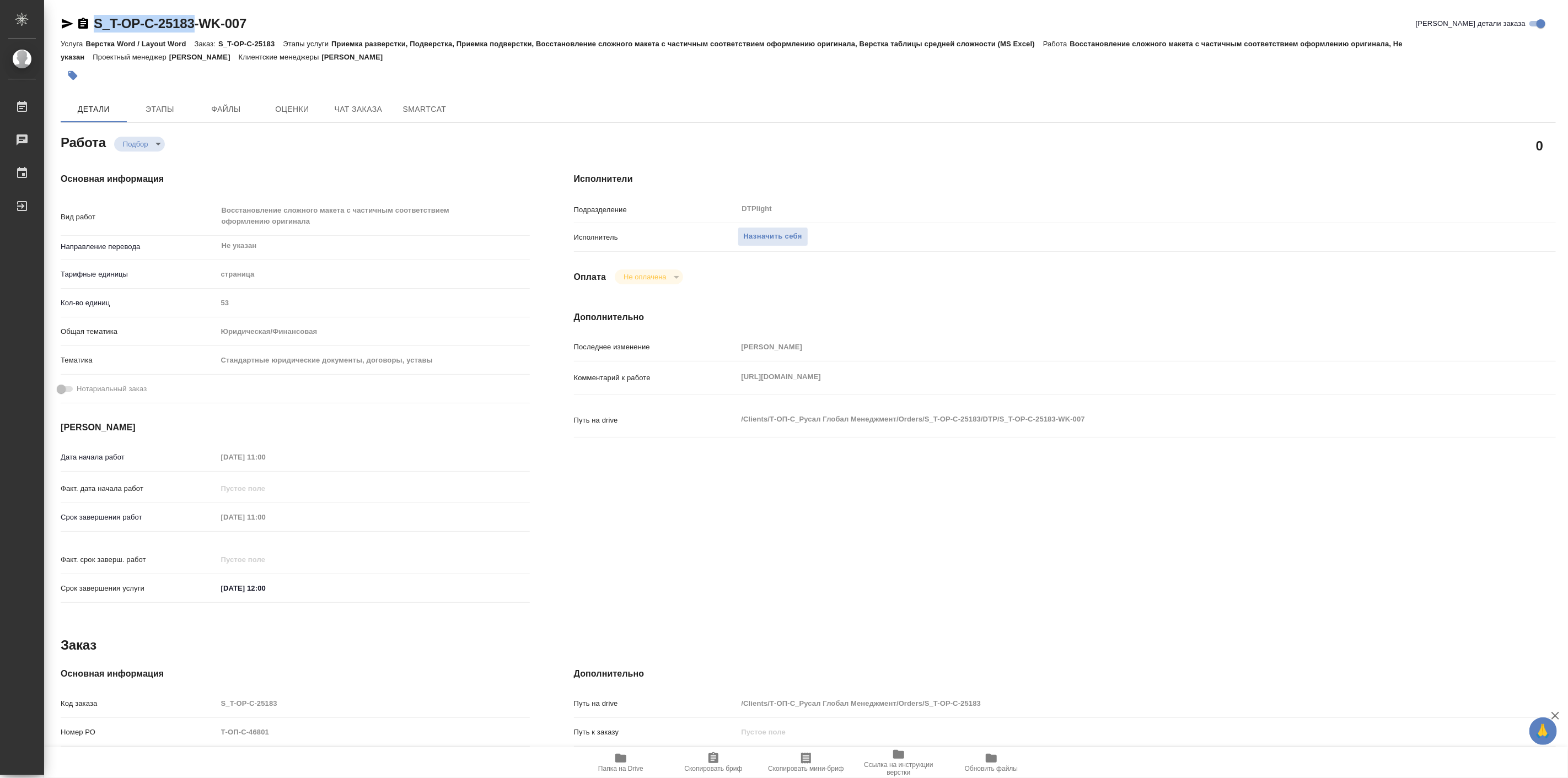
type textarea "x"
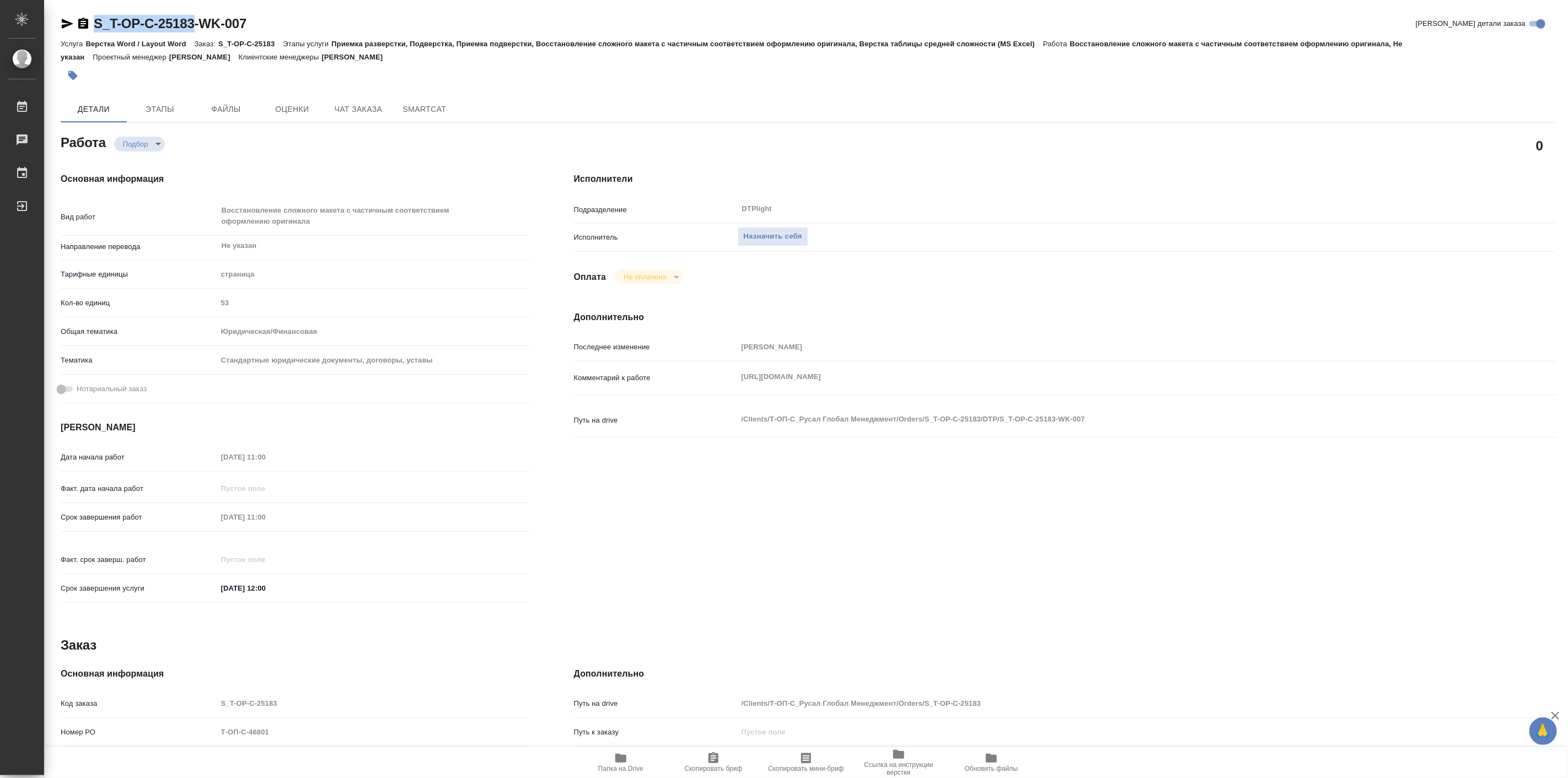
drag, startPoint x: 92, startPoint y: 5, endPoint x: 198, endPoint y: 20, distance: 107.1
click at [198, 20] on div "S_T-OP-C-25183-WK-007 Кратко детали заказа Услуга Верстка Word / Layout Word За…" at bounding box center [808, 481] width 1507 height 962
type textarea "x"
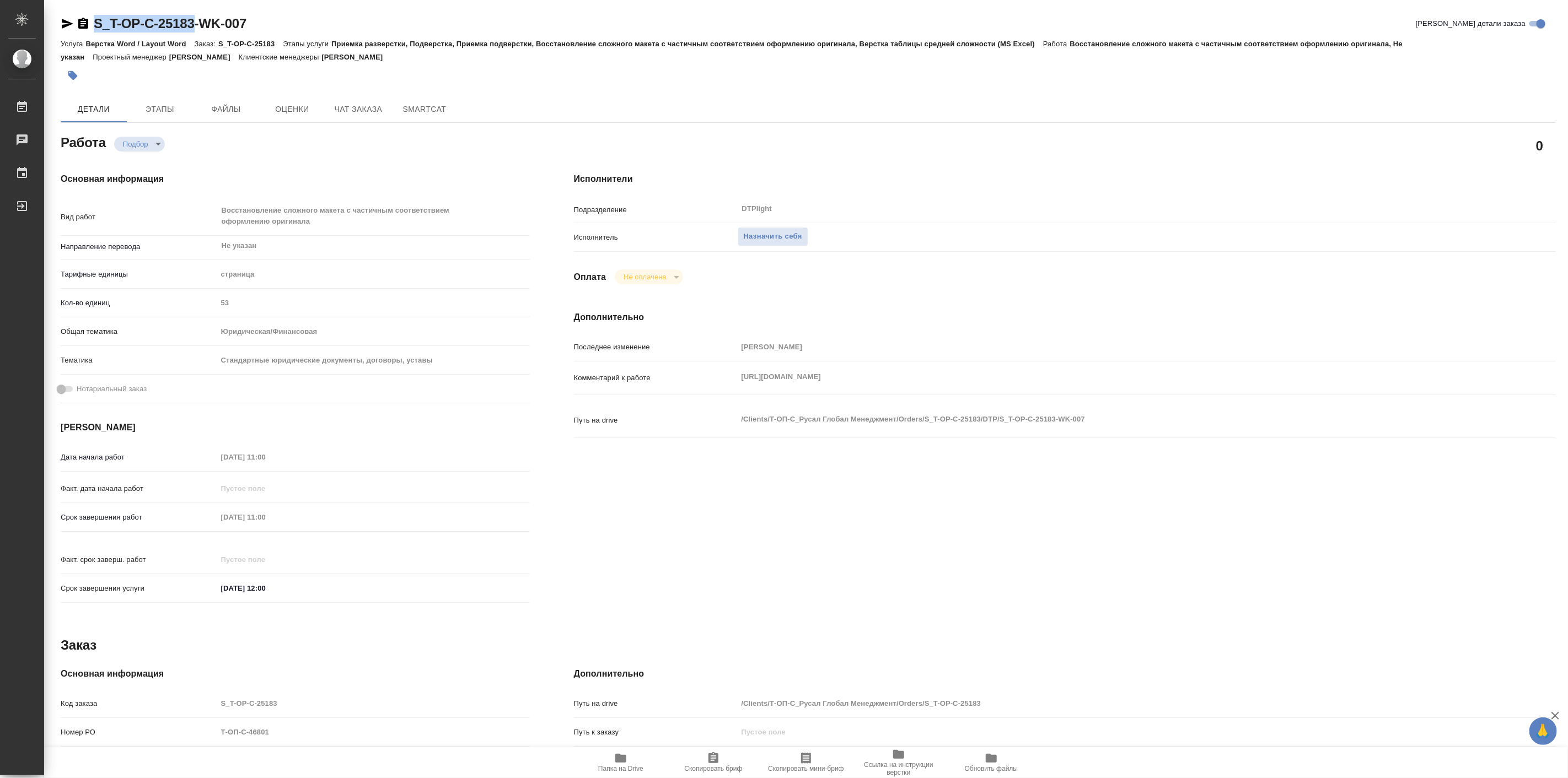
type textarea "x"
copy link "S_T-OP-C-25183"
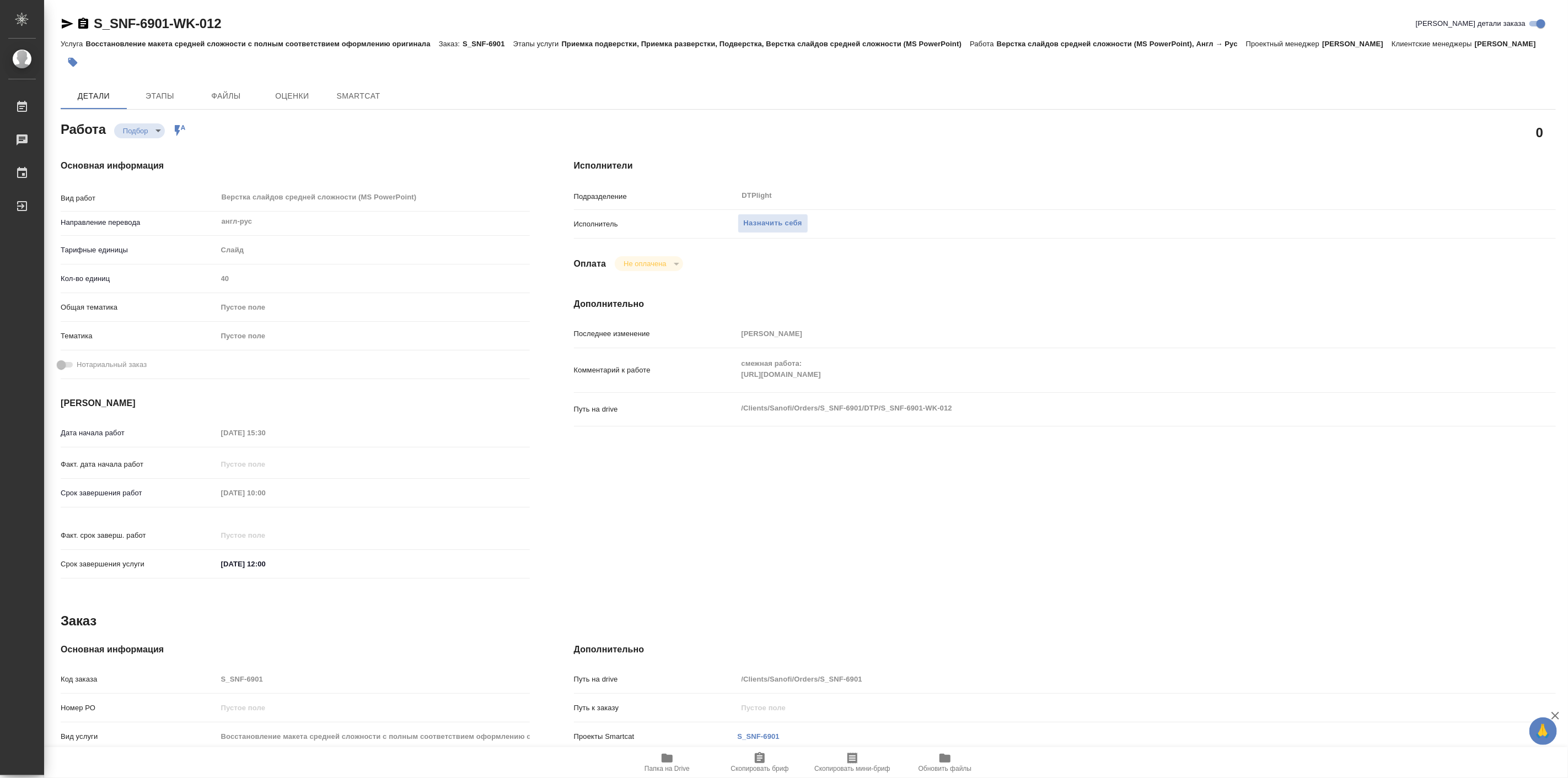
type textarea "x"
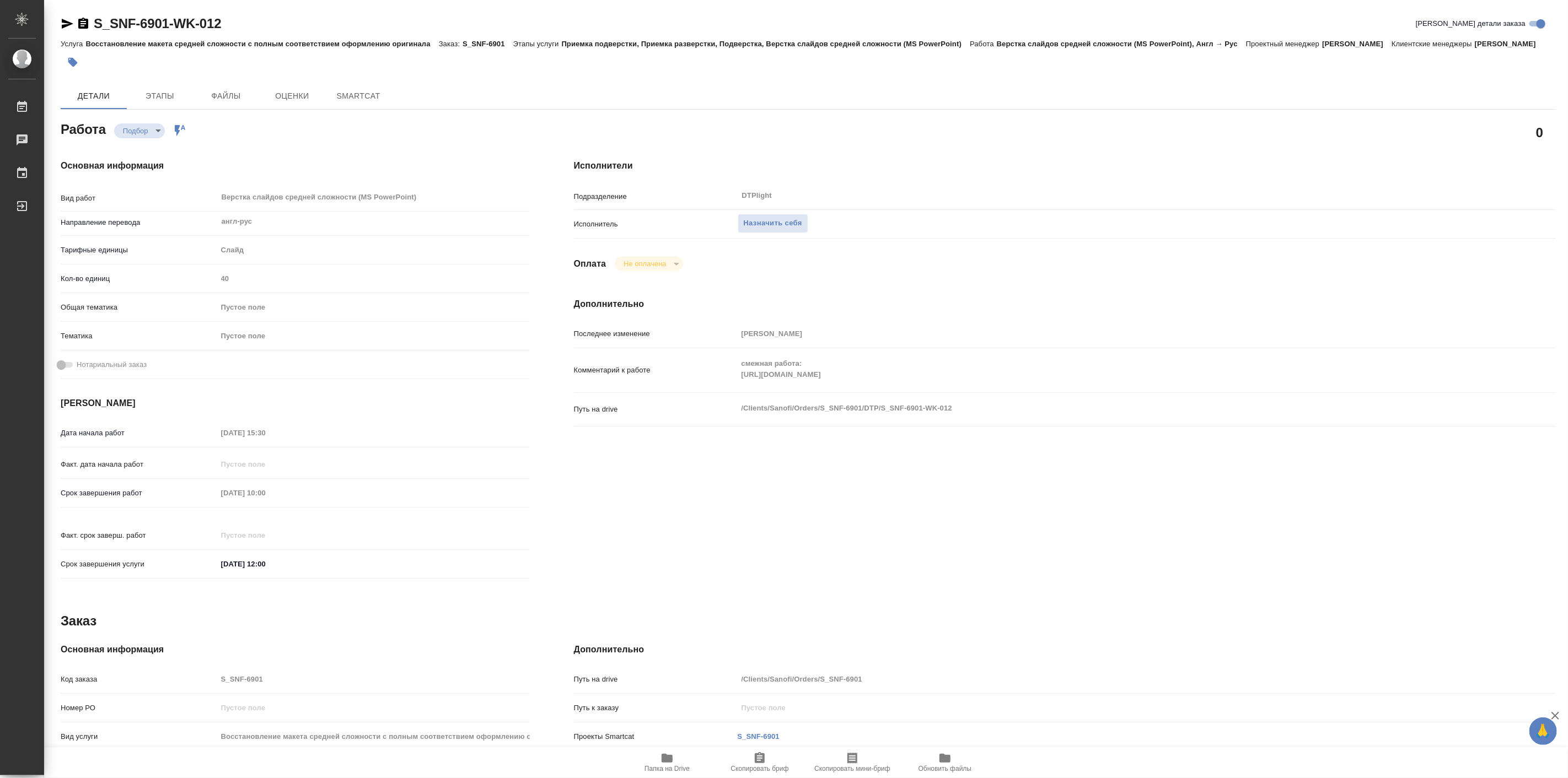
type textarea "x"
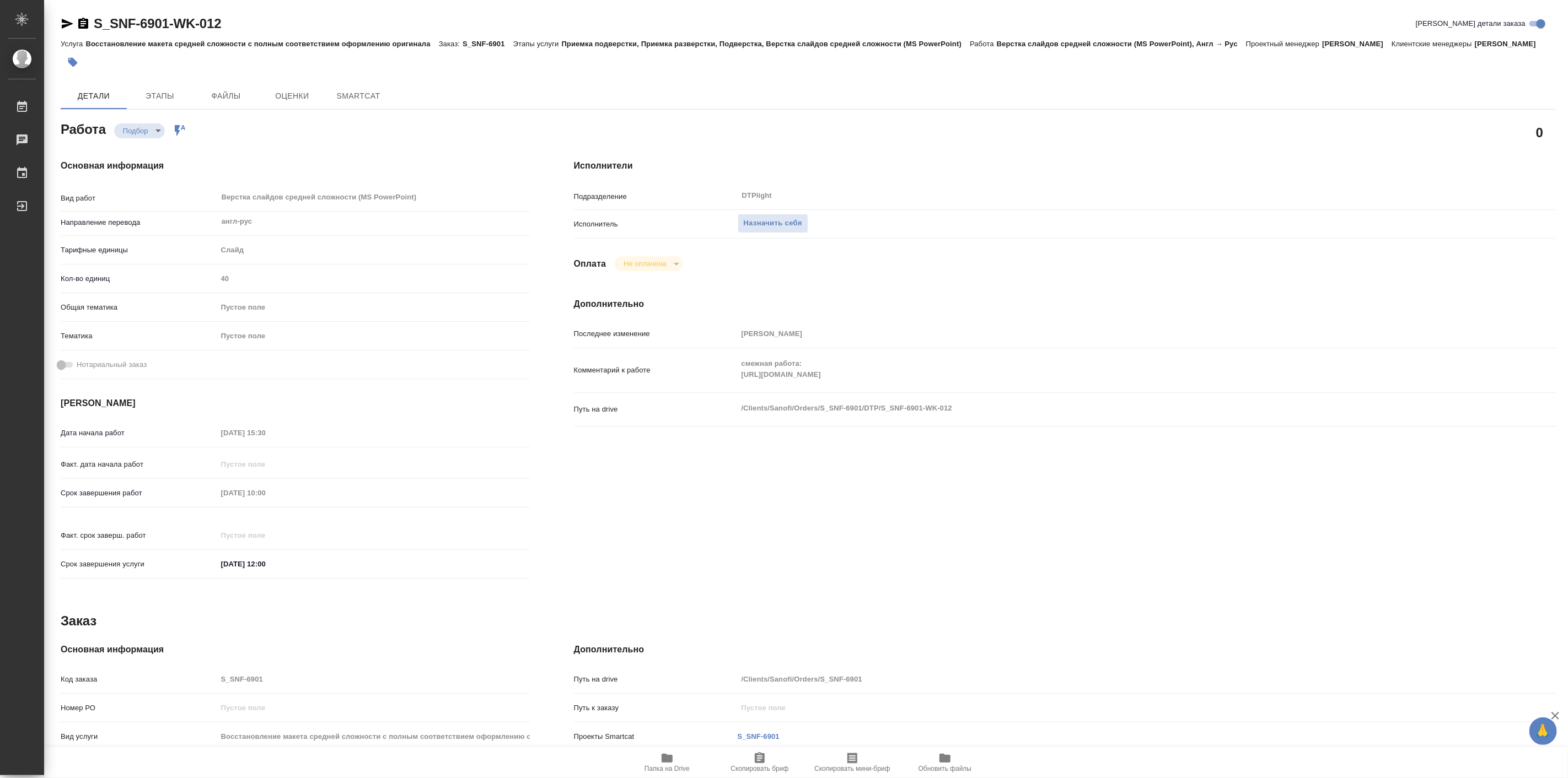
type textarea "x"
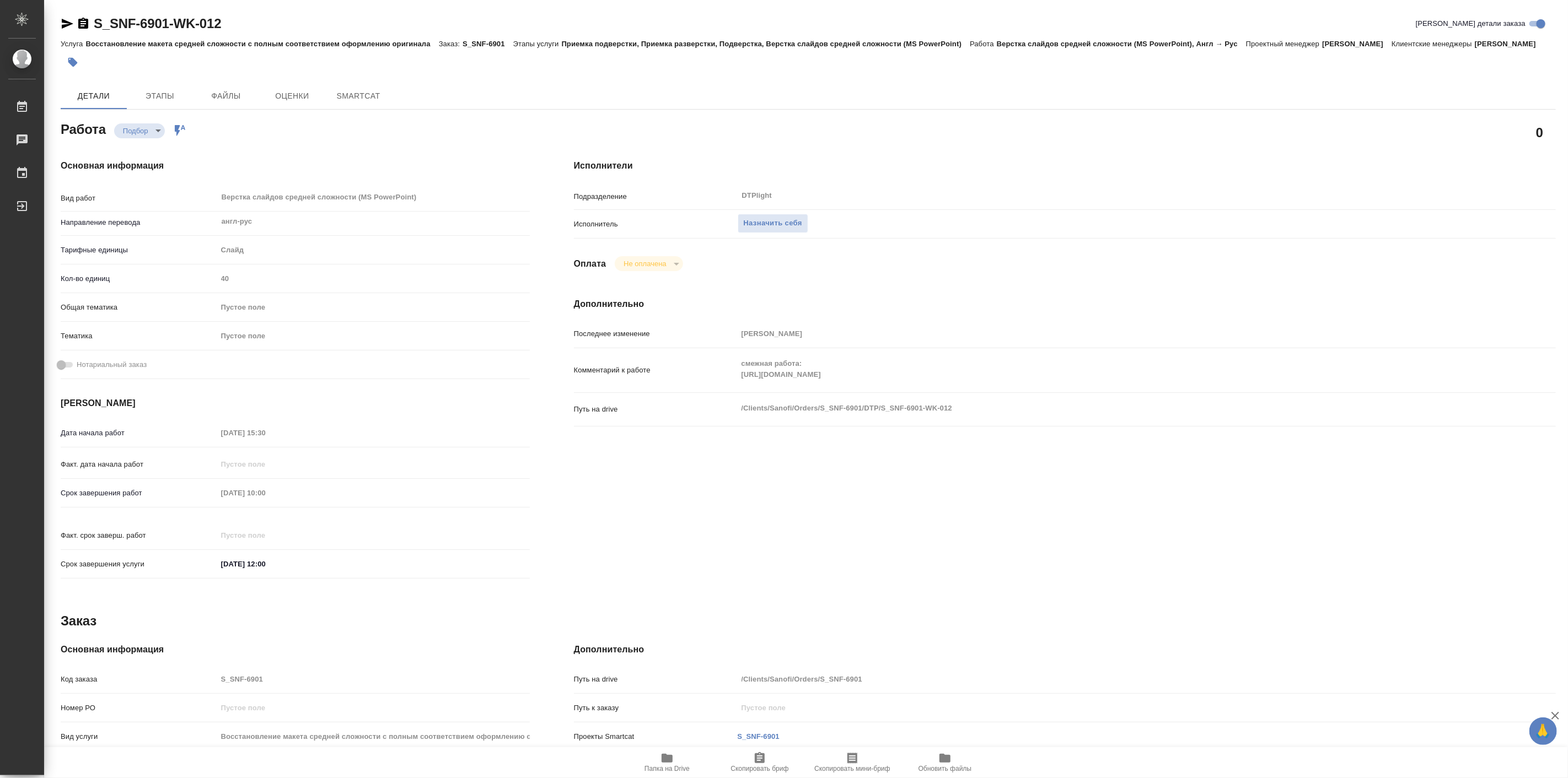
type textarea "x"
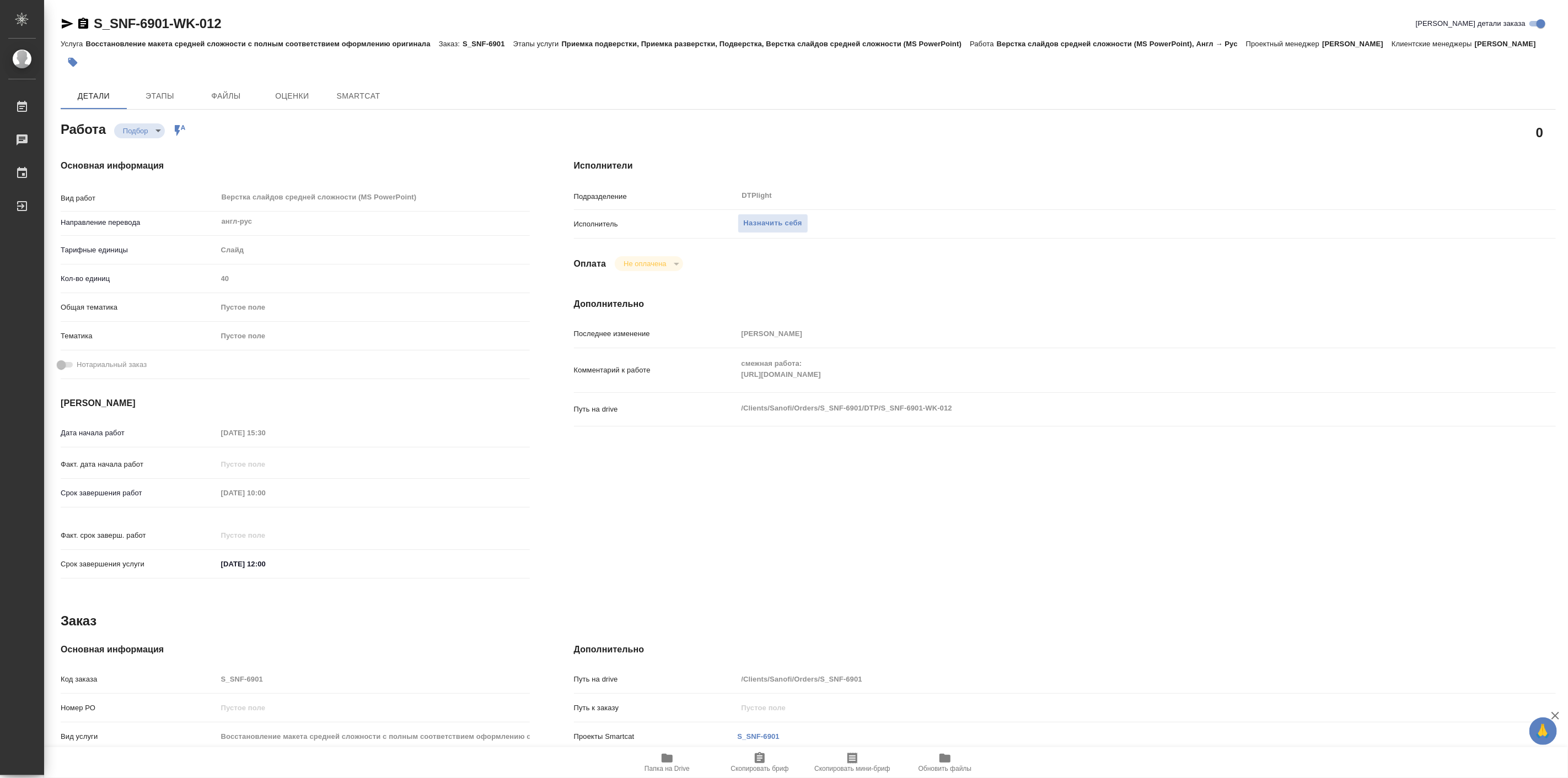
type textarea "x"
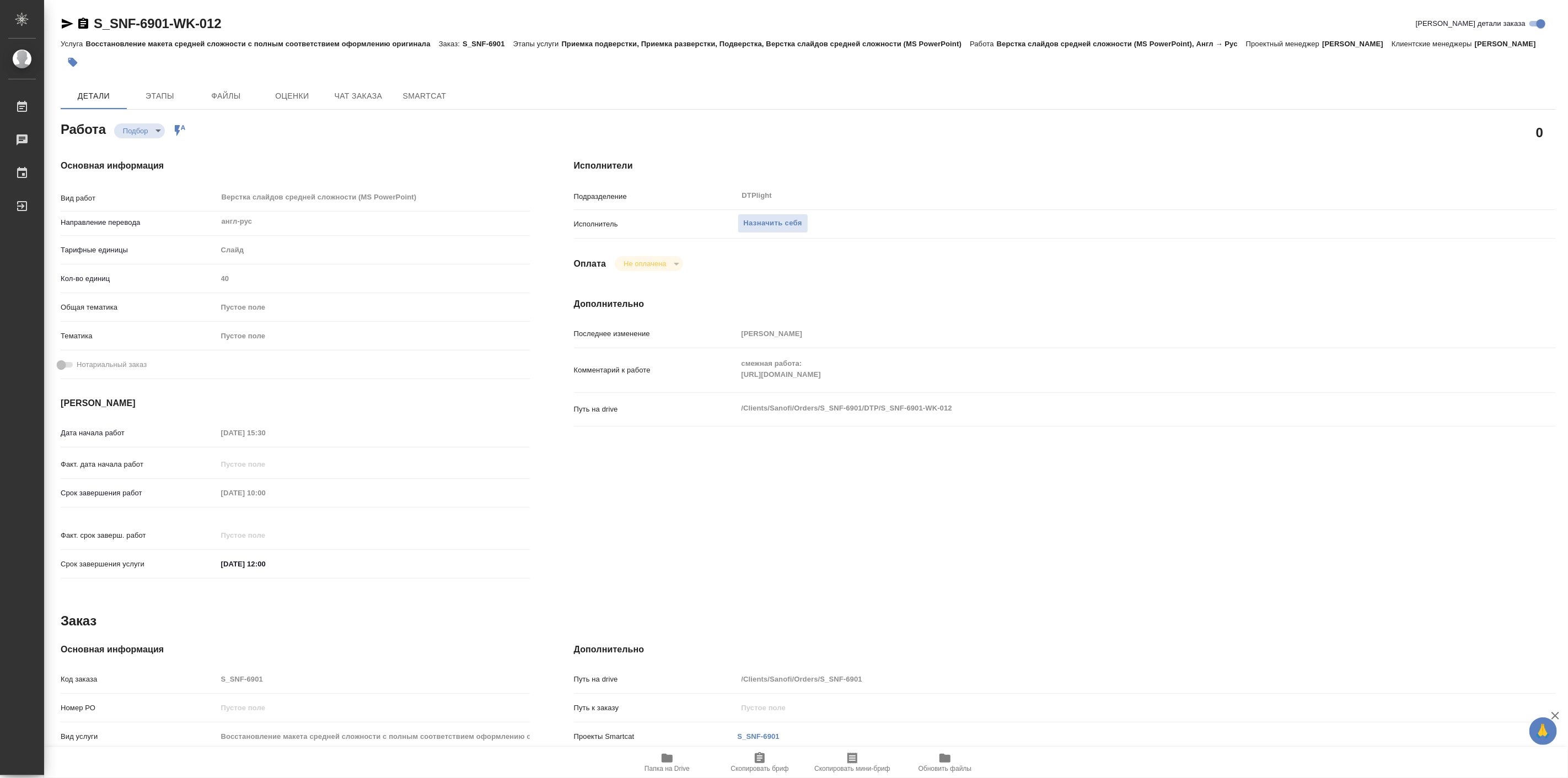
type textarea "x"
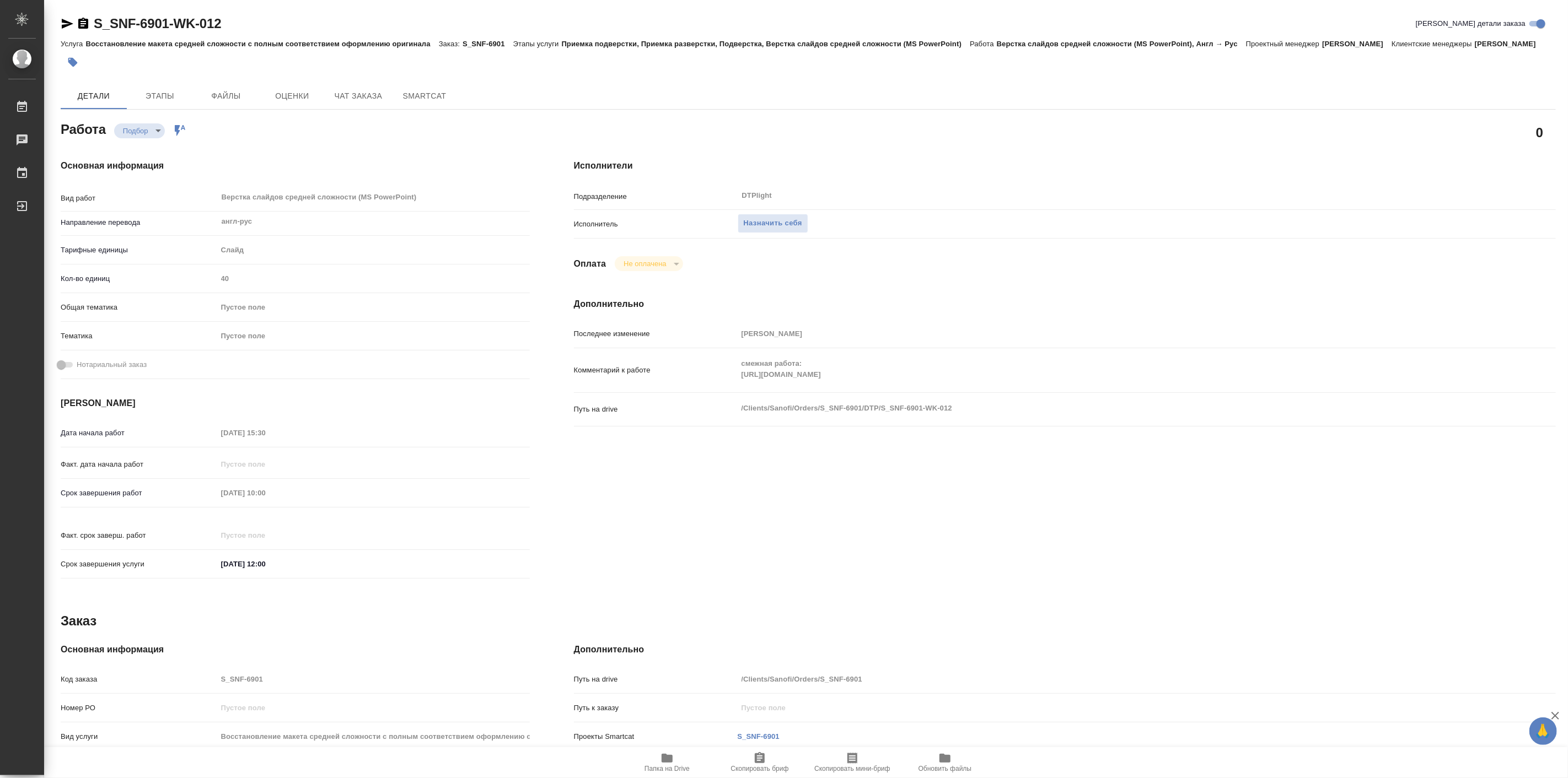
type textarea "x"
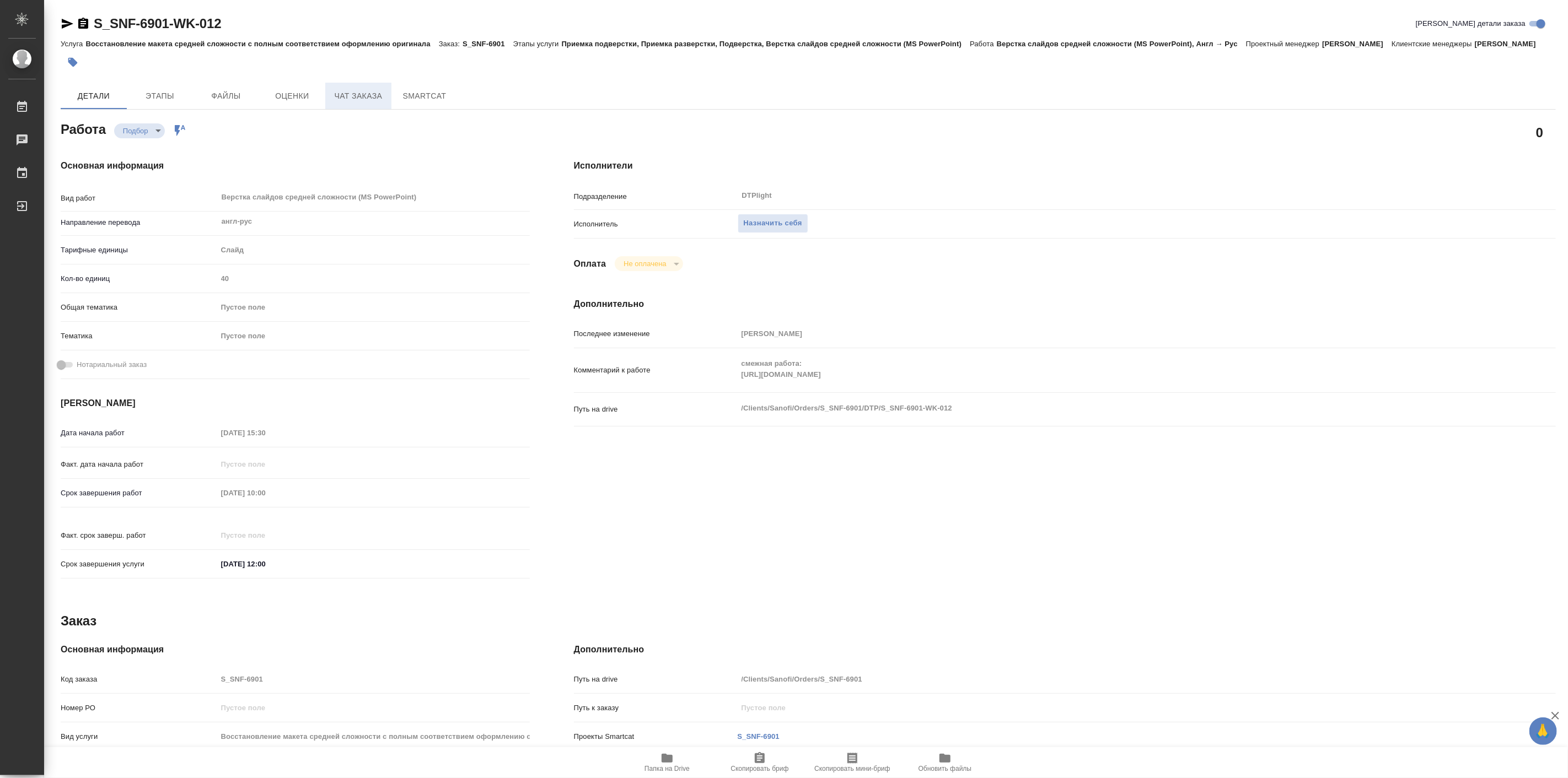
click at [345, 103] on span "Чат заказа" at bounding box center [358, 96] width 53 height 14
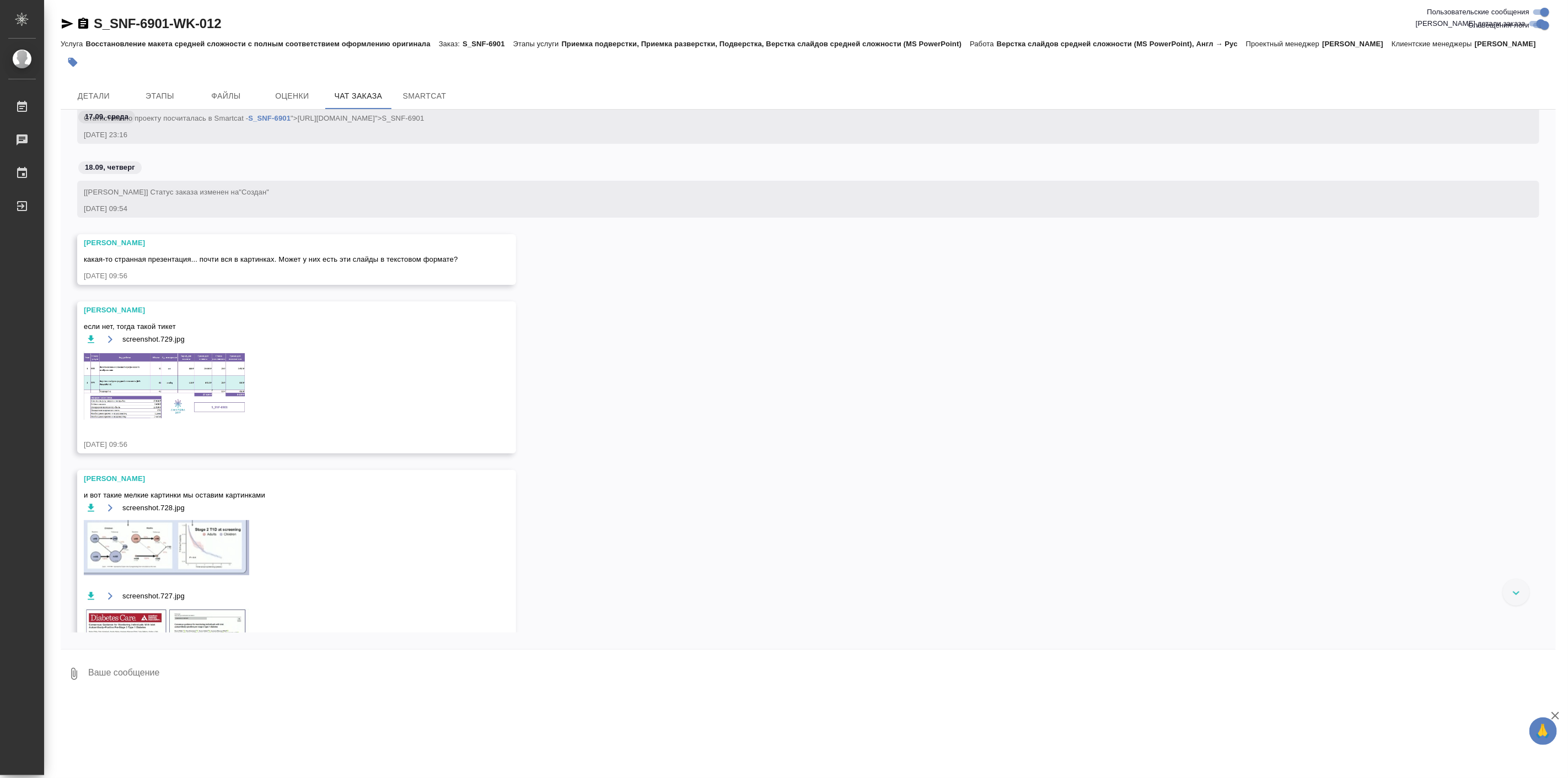
scroll to position [510, 0]
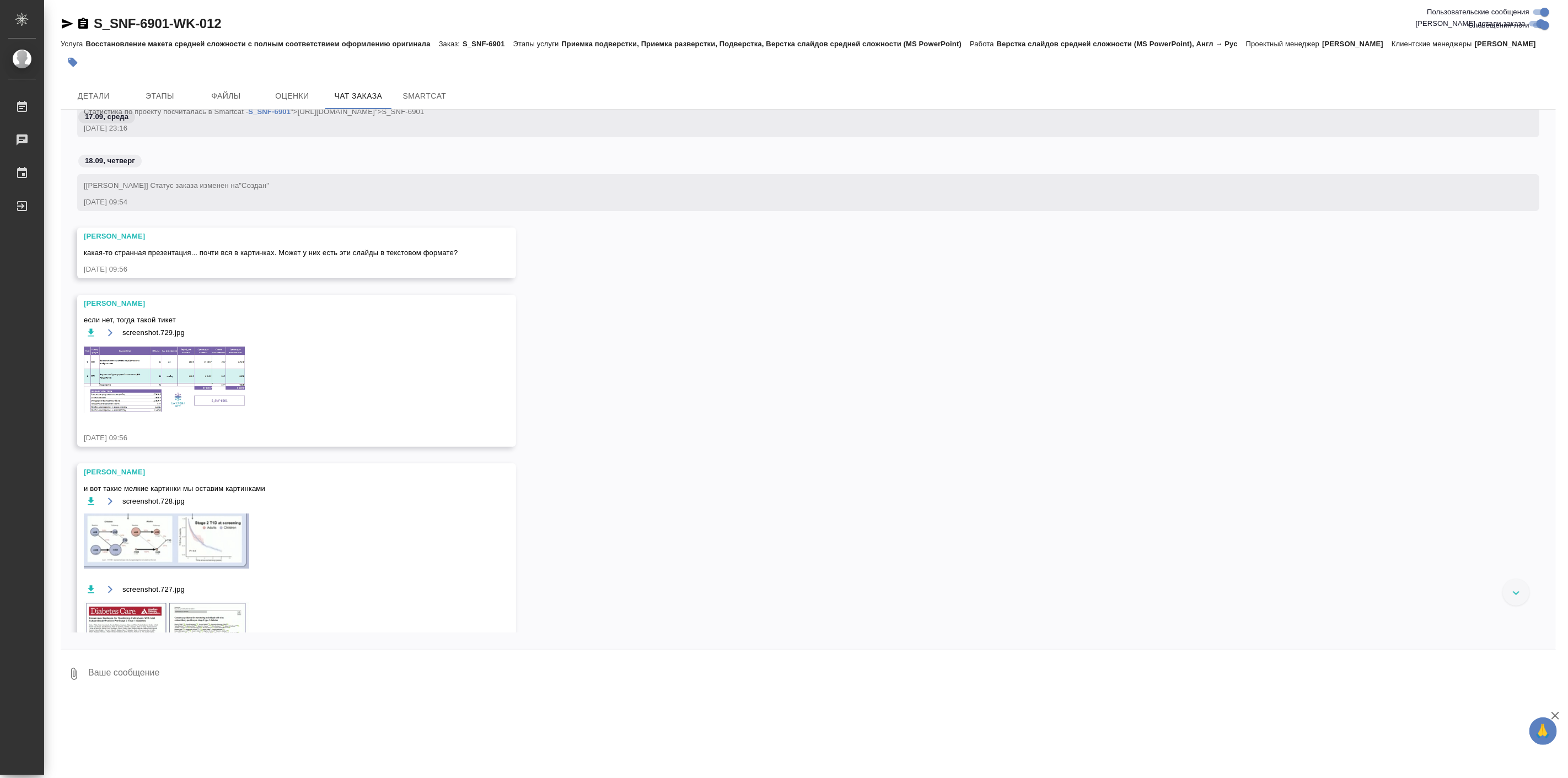
click at [153, 414] on img at bounding box center [166, 379] width 165 height 69
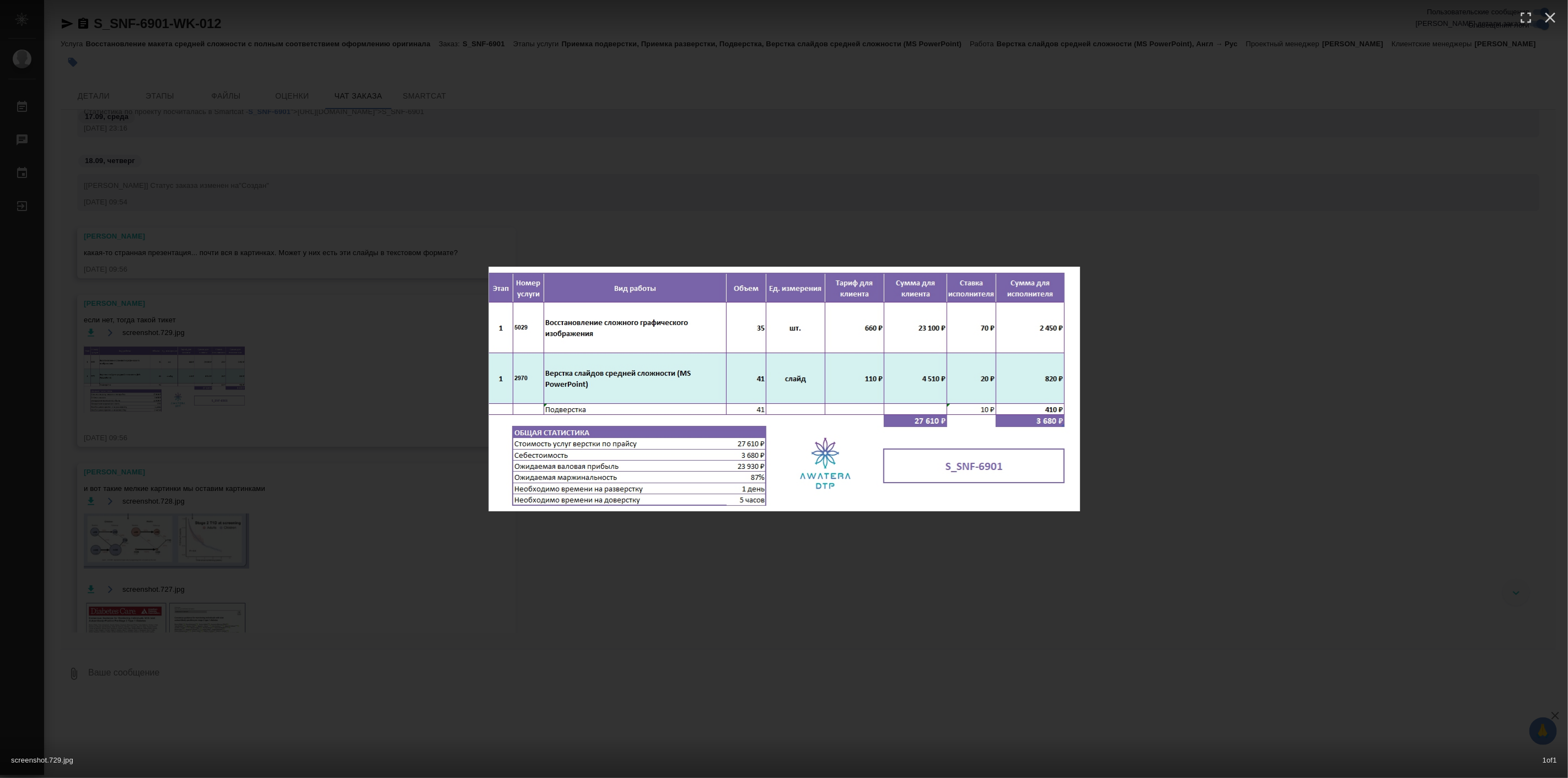
click at [838, 544] on div "screenshot.729.jpg 1 of 1" at bounding box center [784, 389] width 1568 height 778
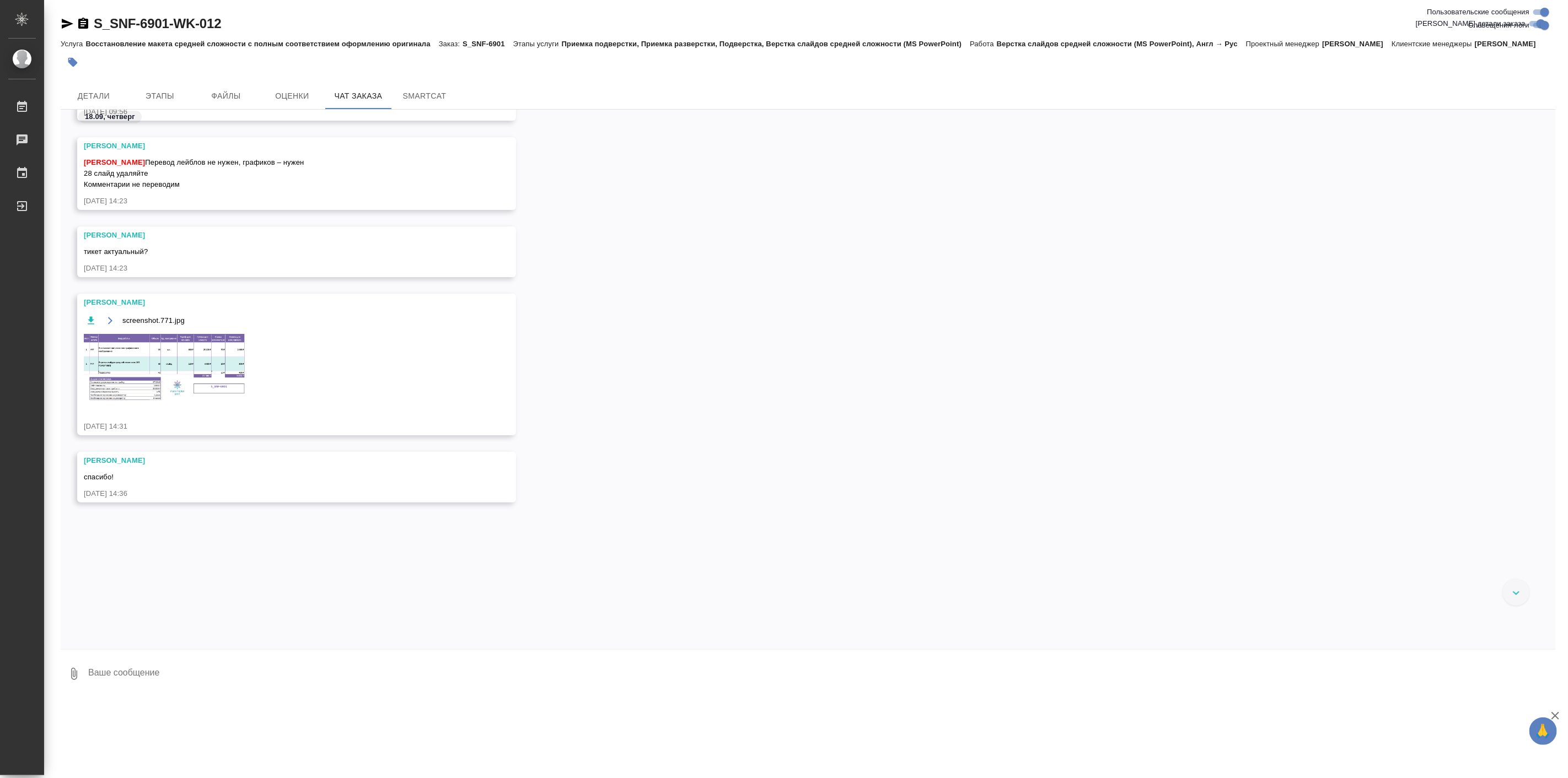
scroll to position [1225, 0]
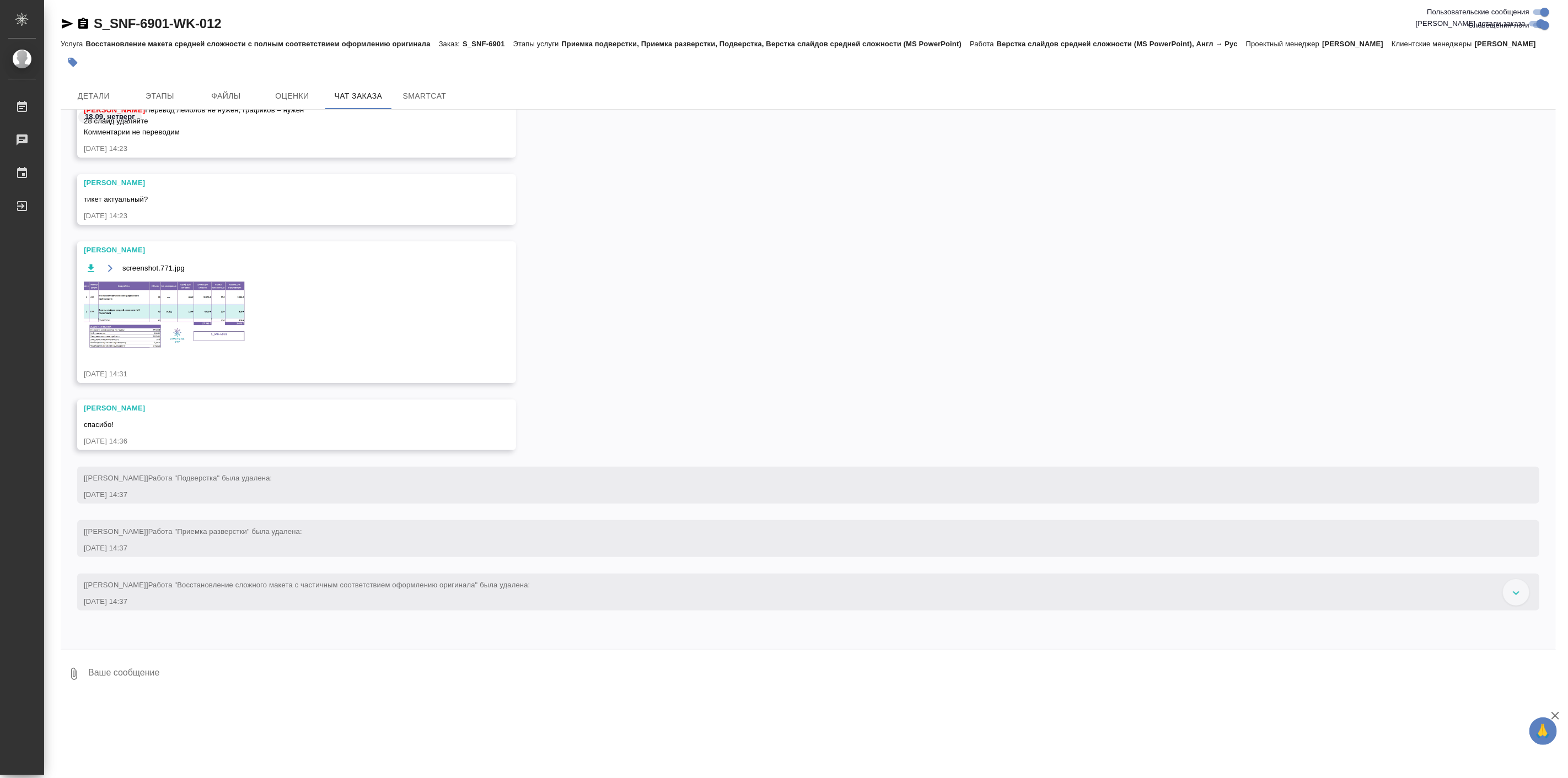
click at [227, 340] on img at bounding box center [166, 315] width 165 height 69
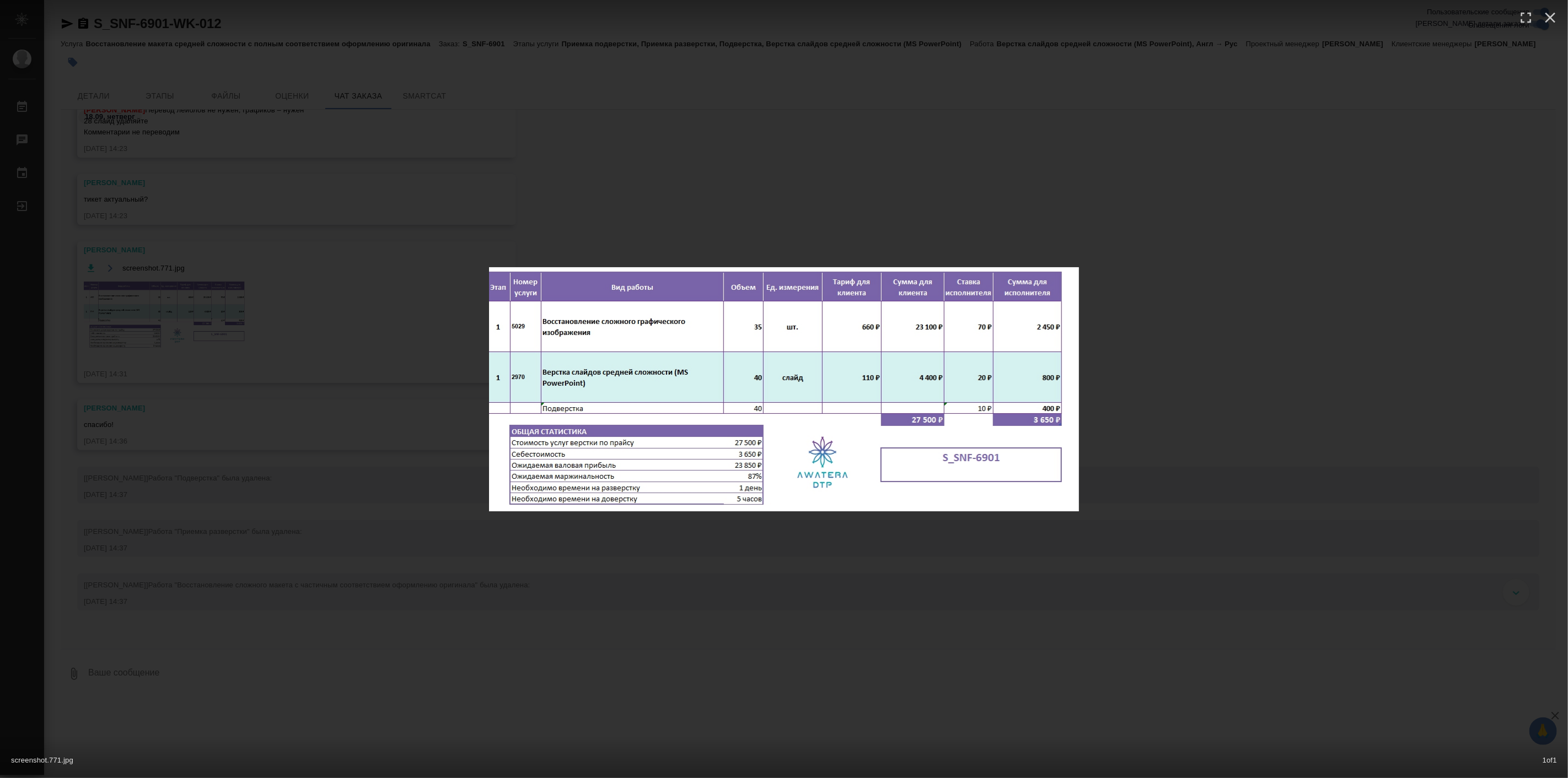
click at [806, 570] on div "screenshot.771.jpg 1 of 1" at bounding box center [784, 389] width 1568 height 778
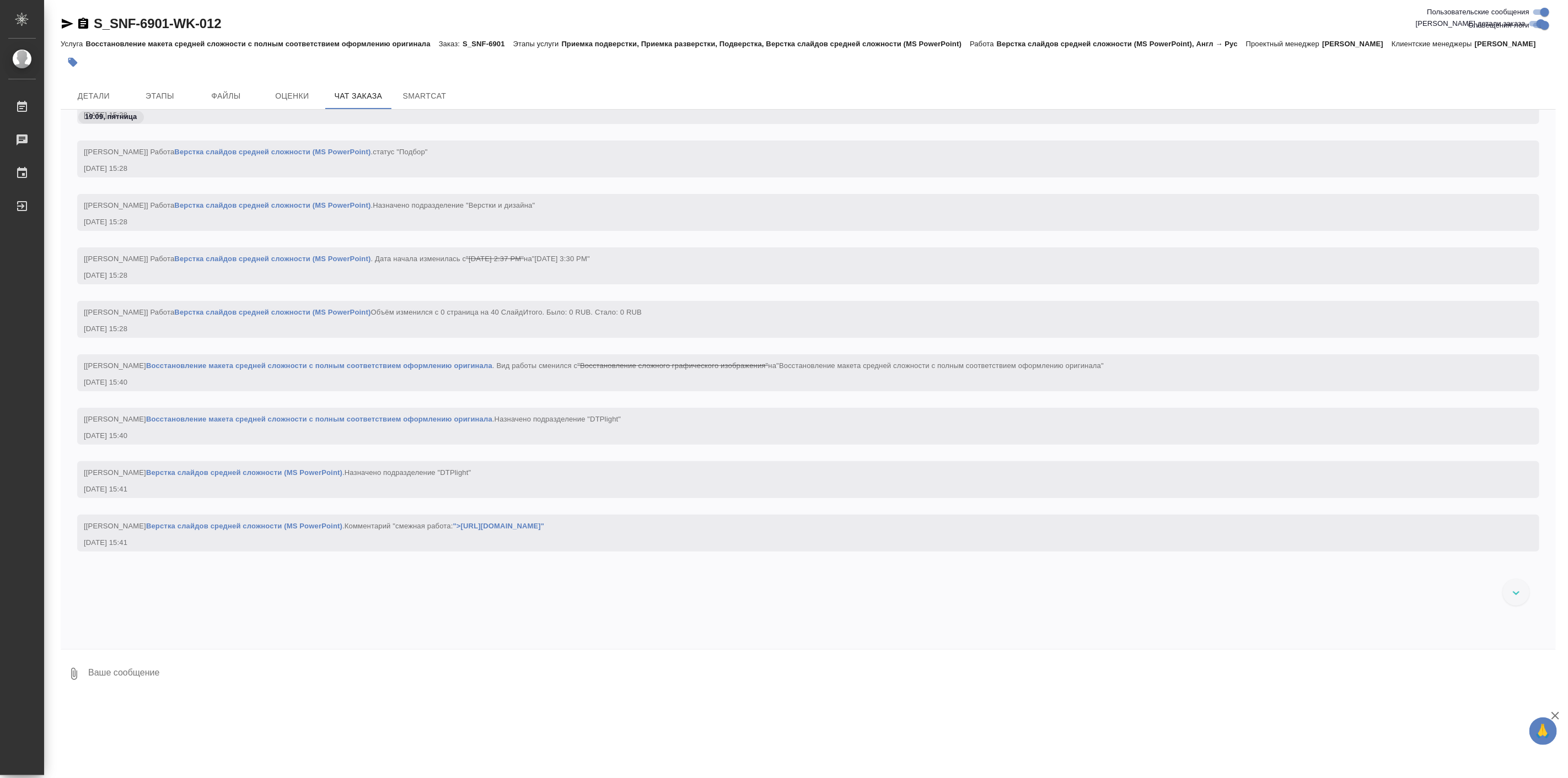
scroll to position [2460, 0]
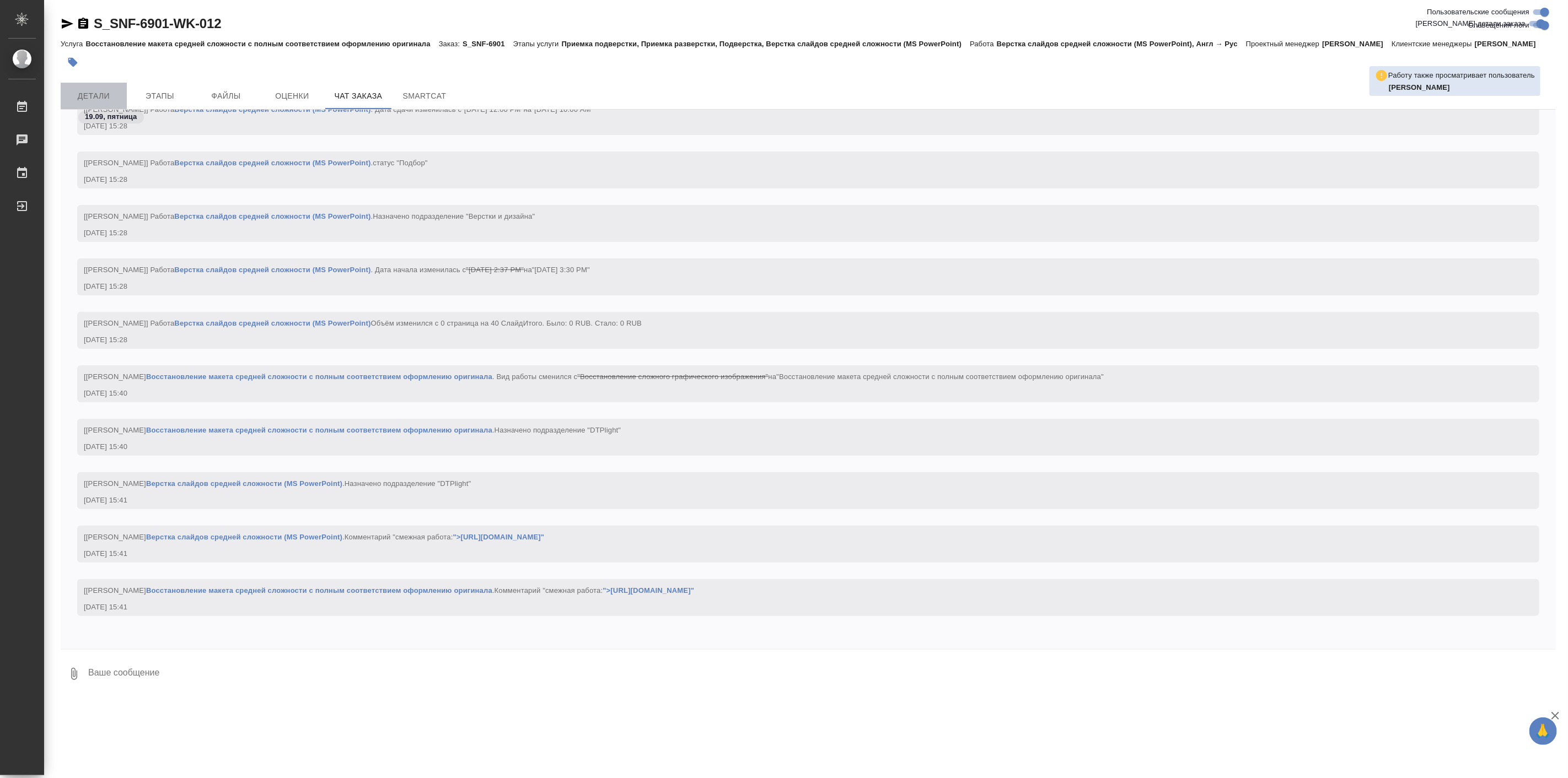
click at [112, 99] on button "Детали" at bounding box center [94, 96] width 66 height 26
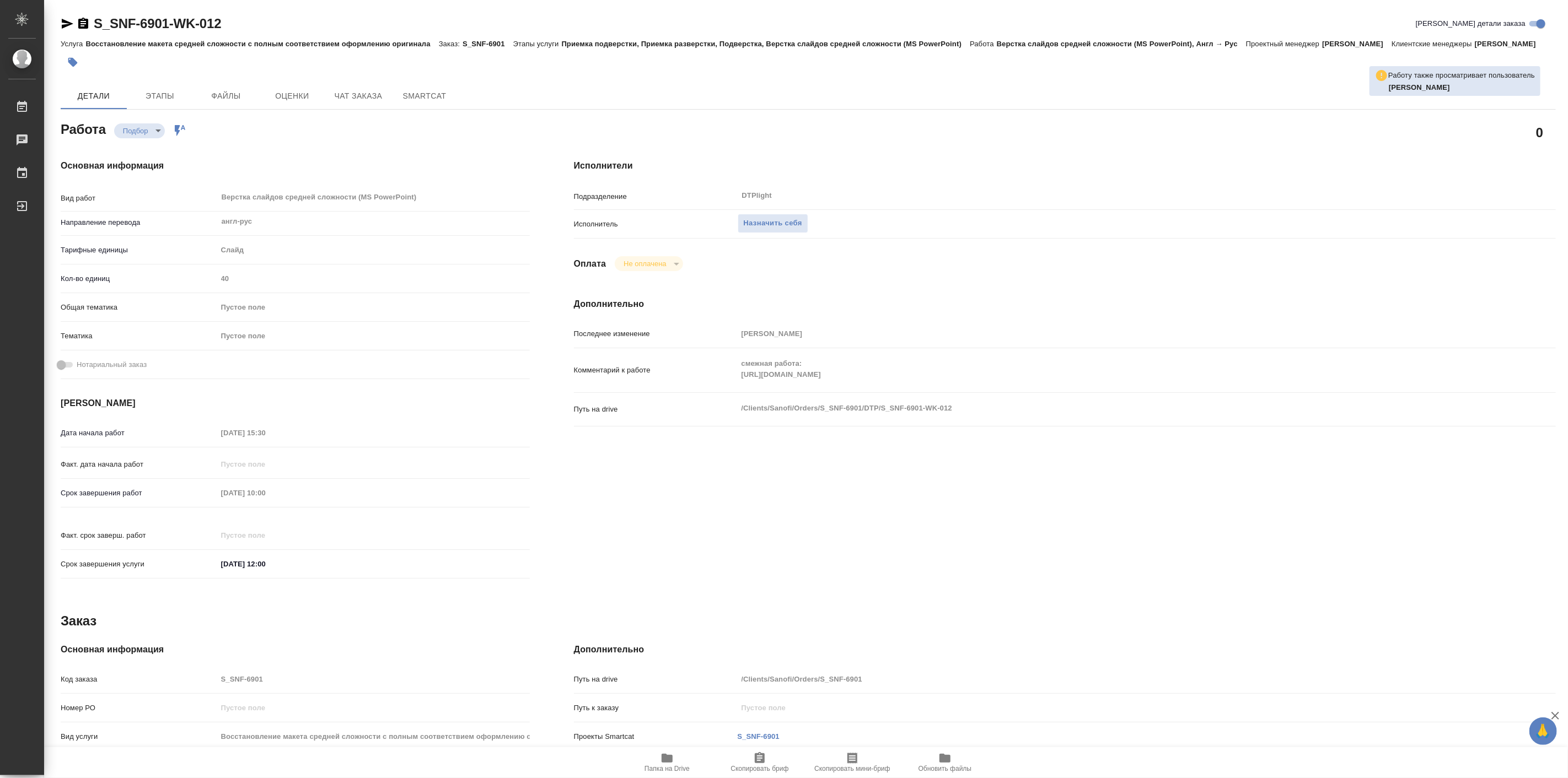
type textarea "x"
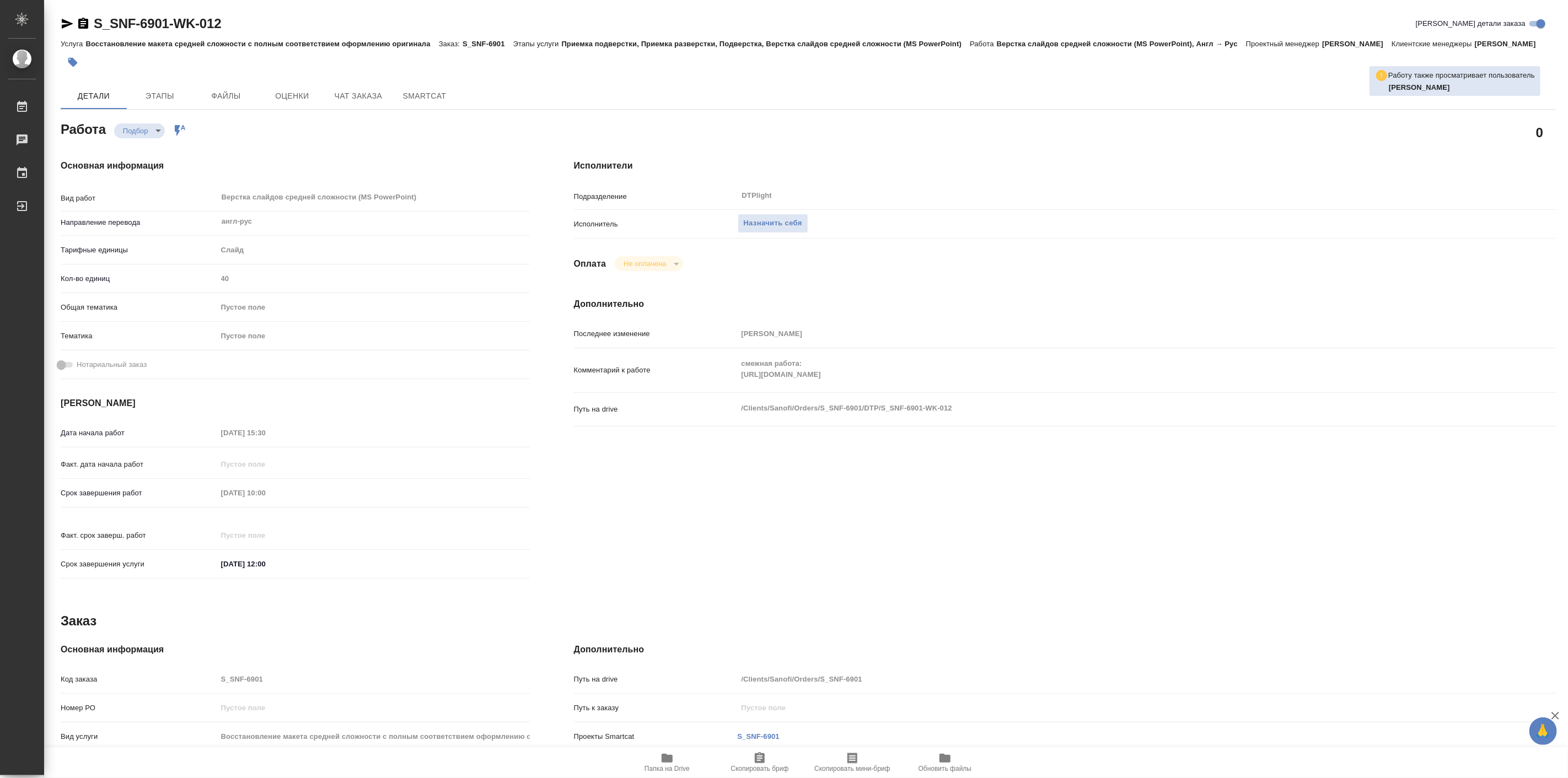
type textarea "x"
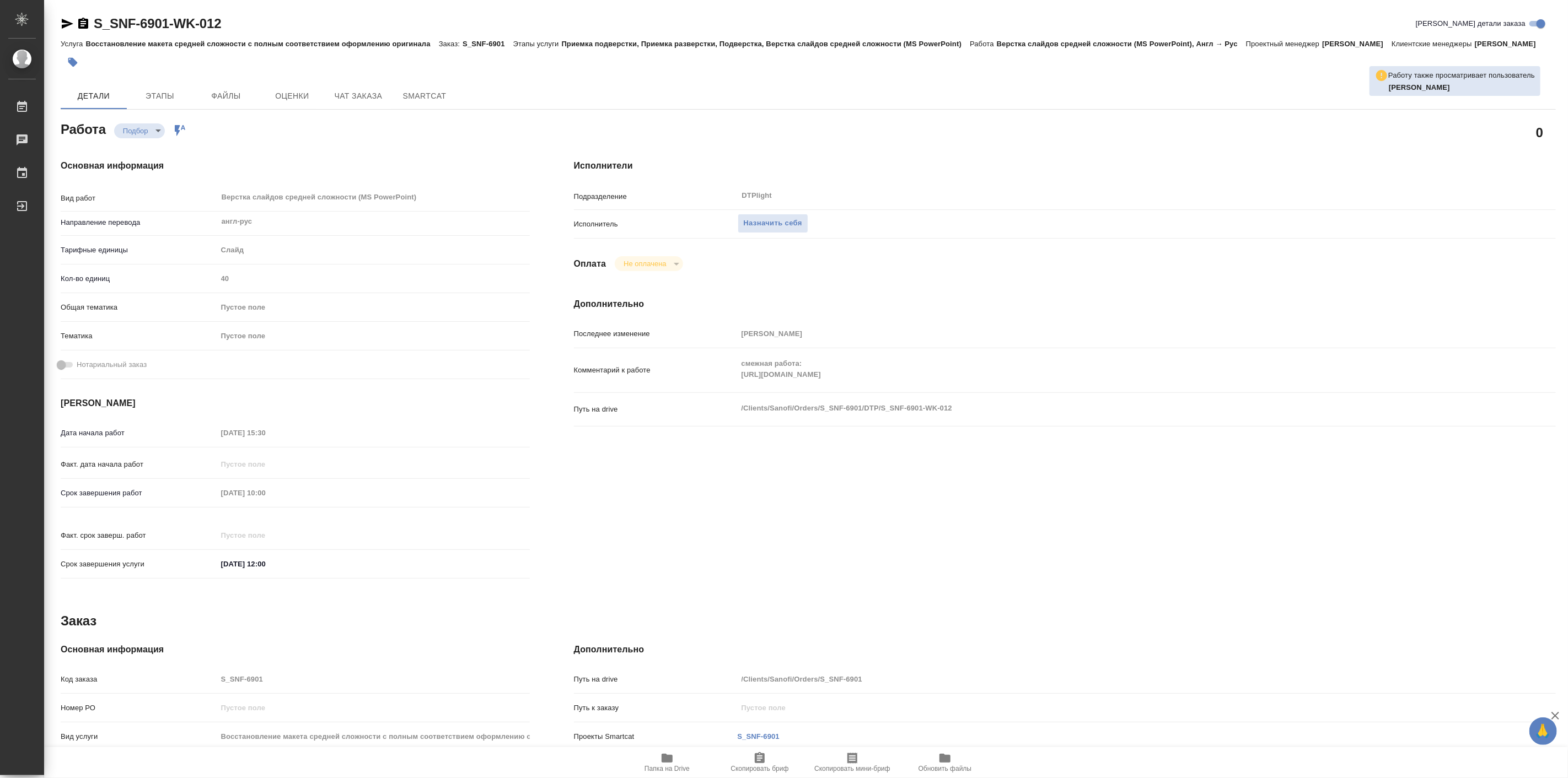
type textarea "x"
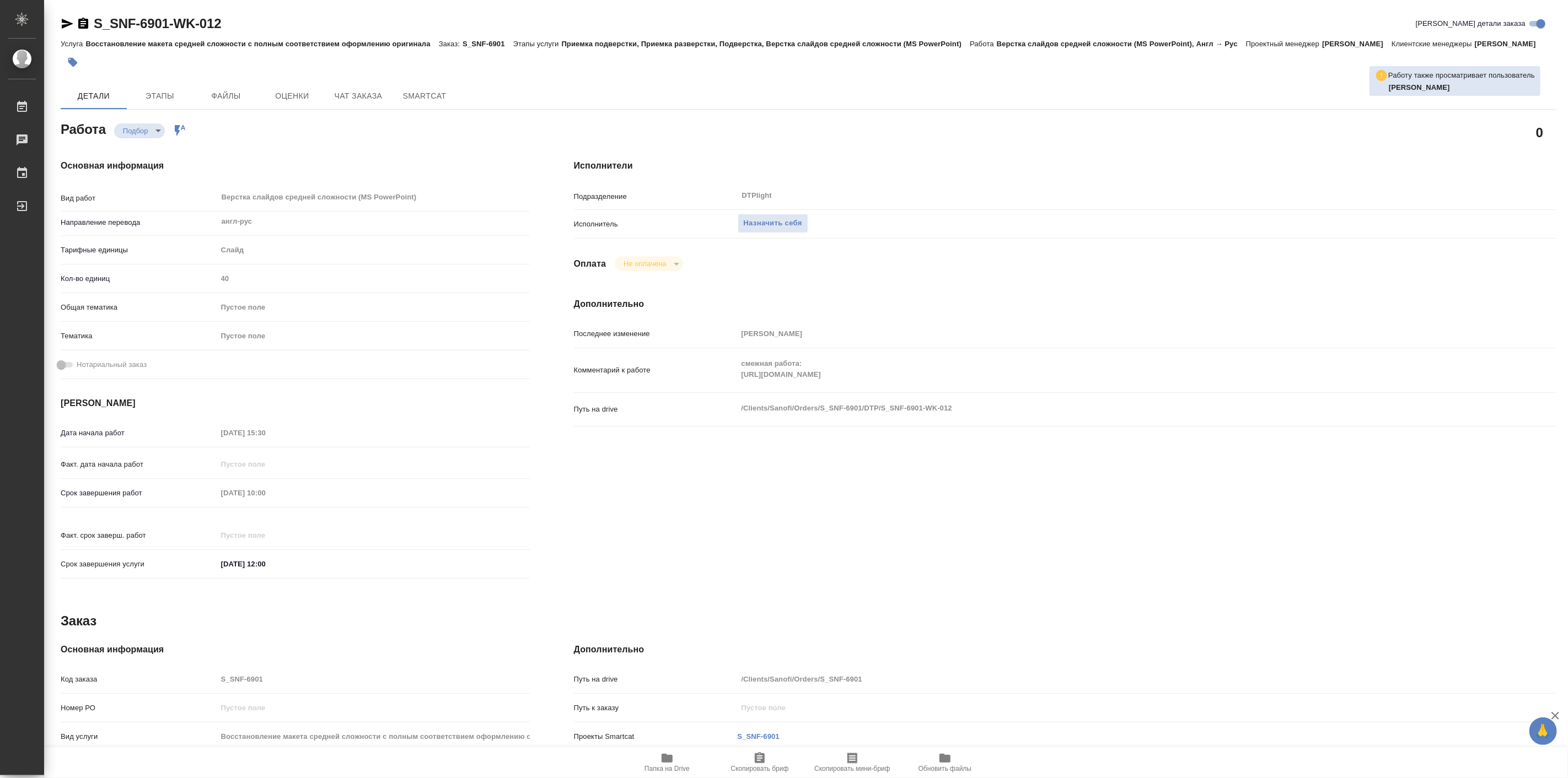
click at [424, 168] on div "Основная информация Вид работ Верстка слайдов средней сложности (MS PowerPoint)…" at bounding box center [295, 372] width 513 height 471
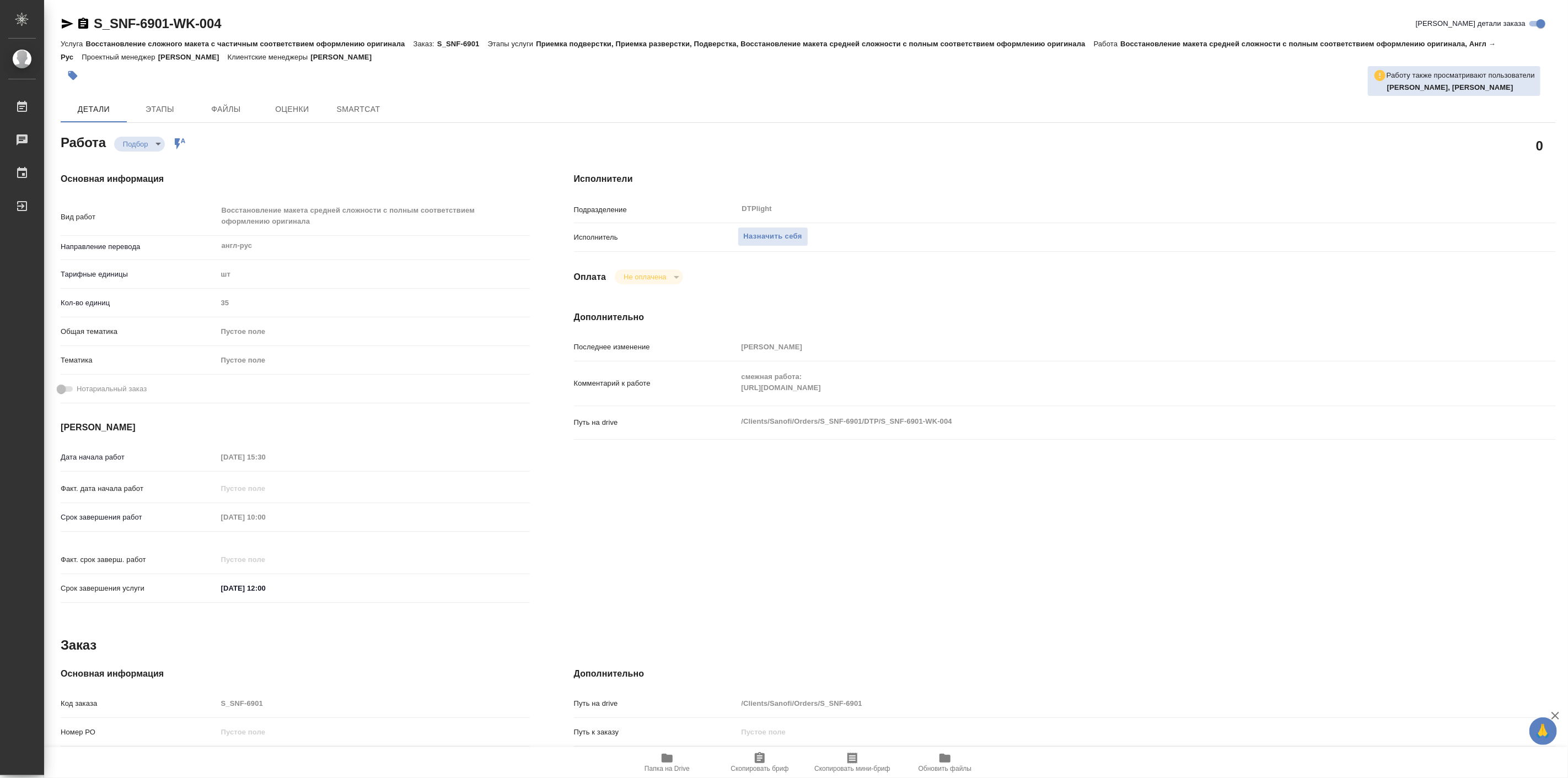
type textarea "x"
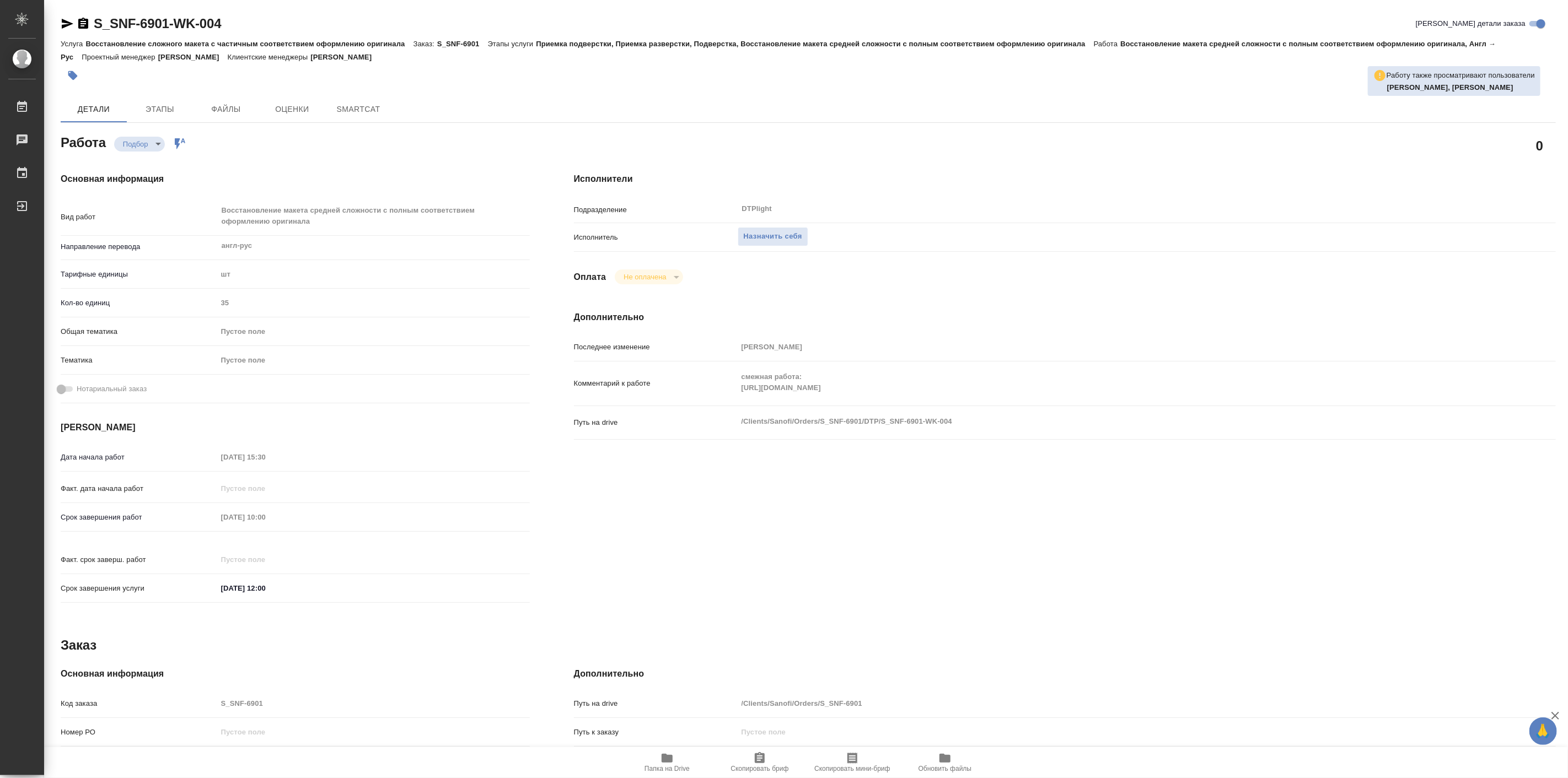
type textarea "x"
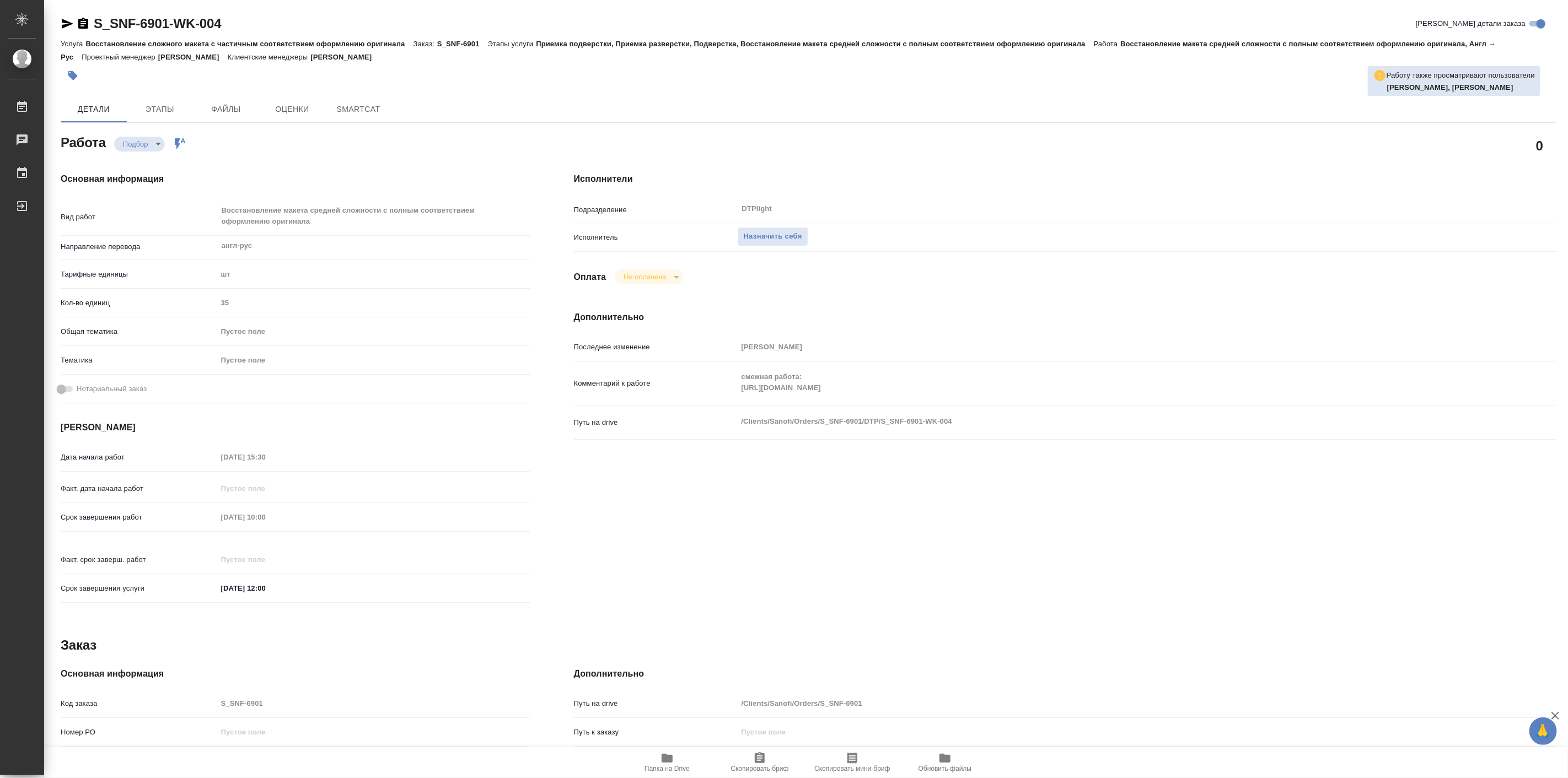
type textarea "x"
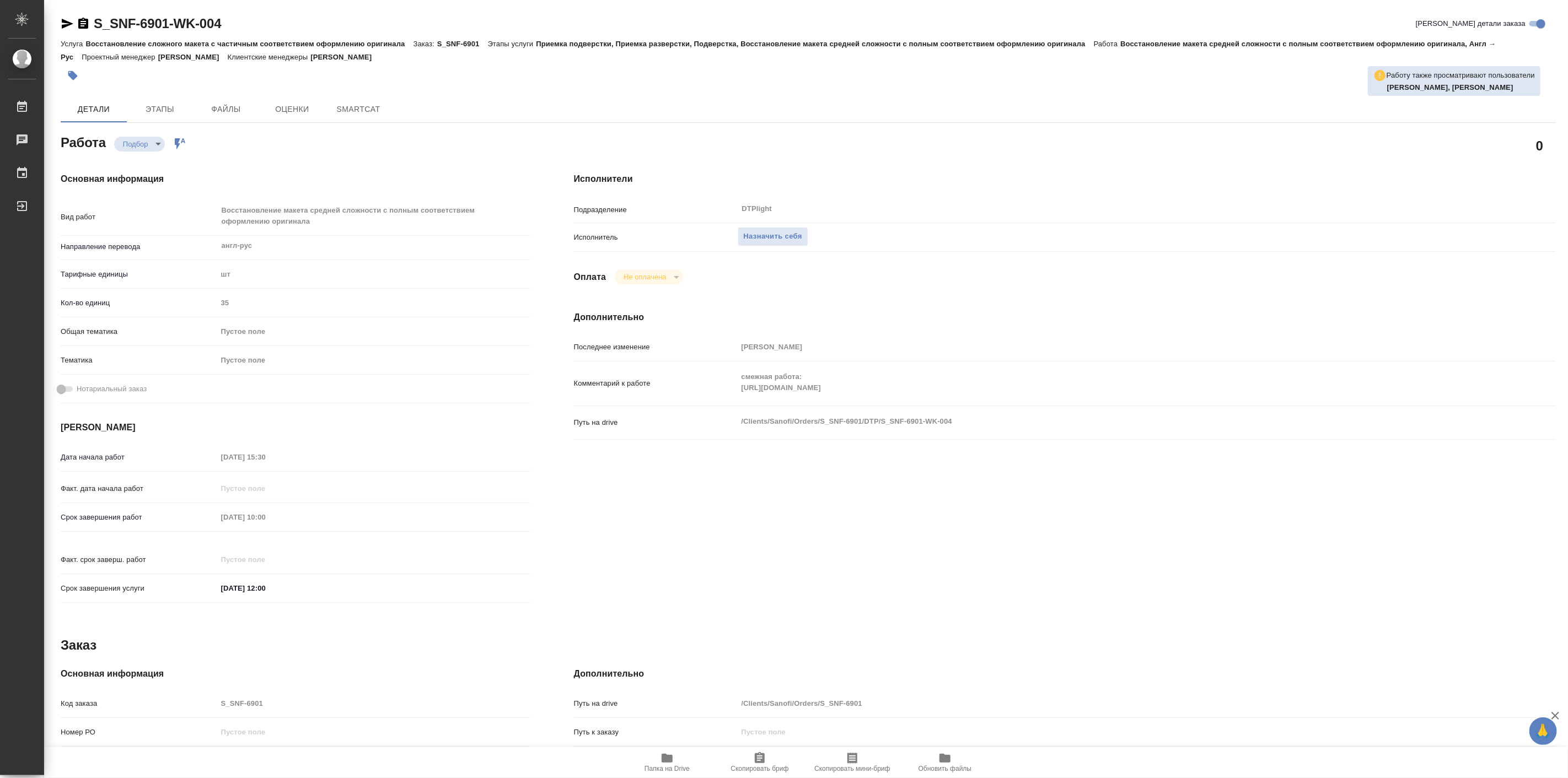
type textarea "x"
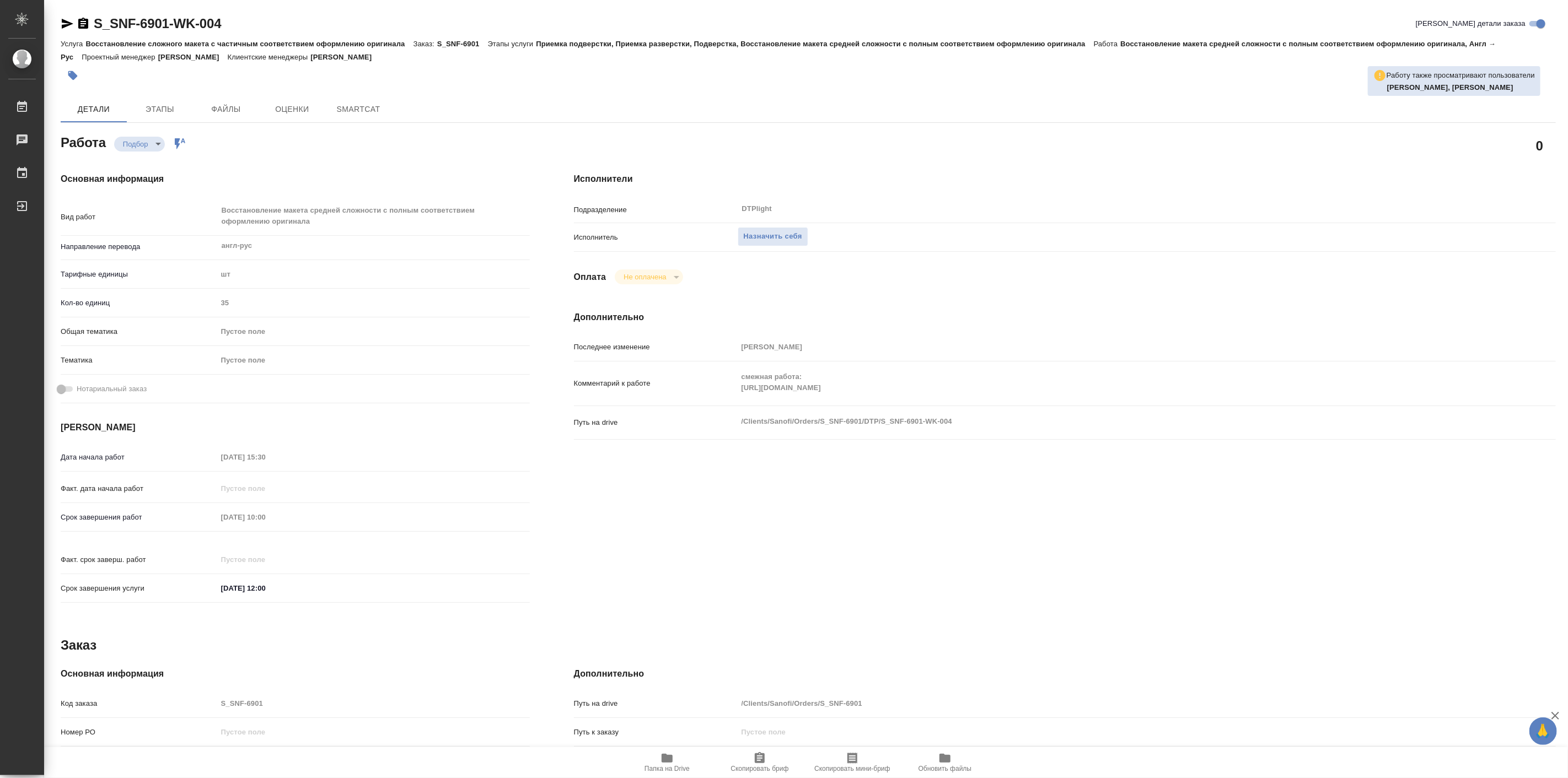
type textarea "x"
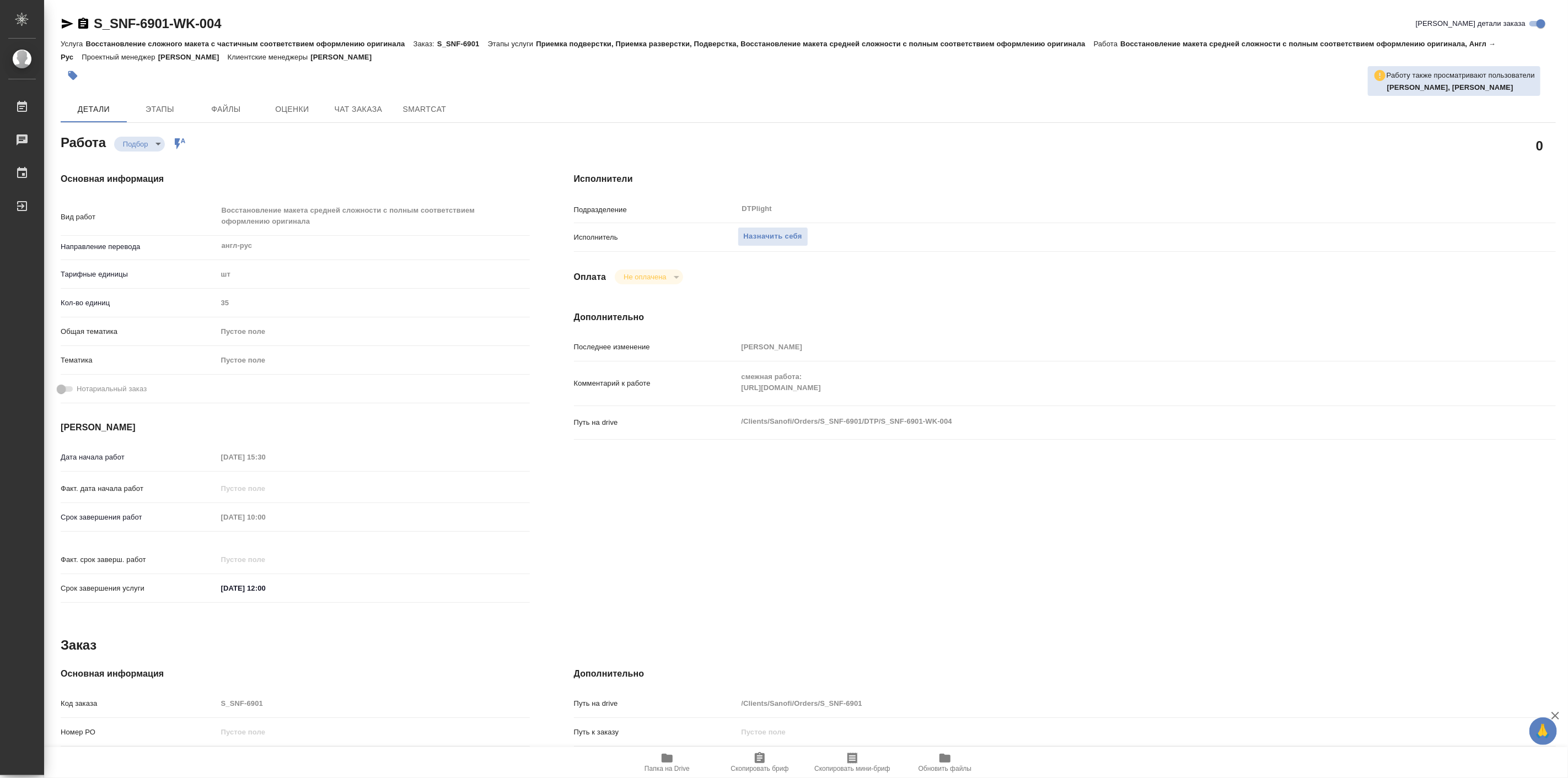
type textarea "x"
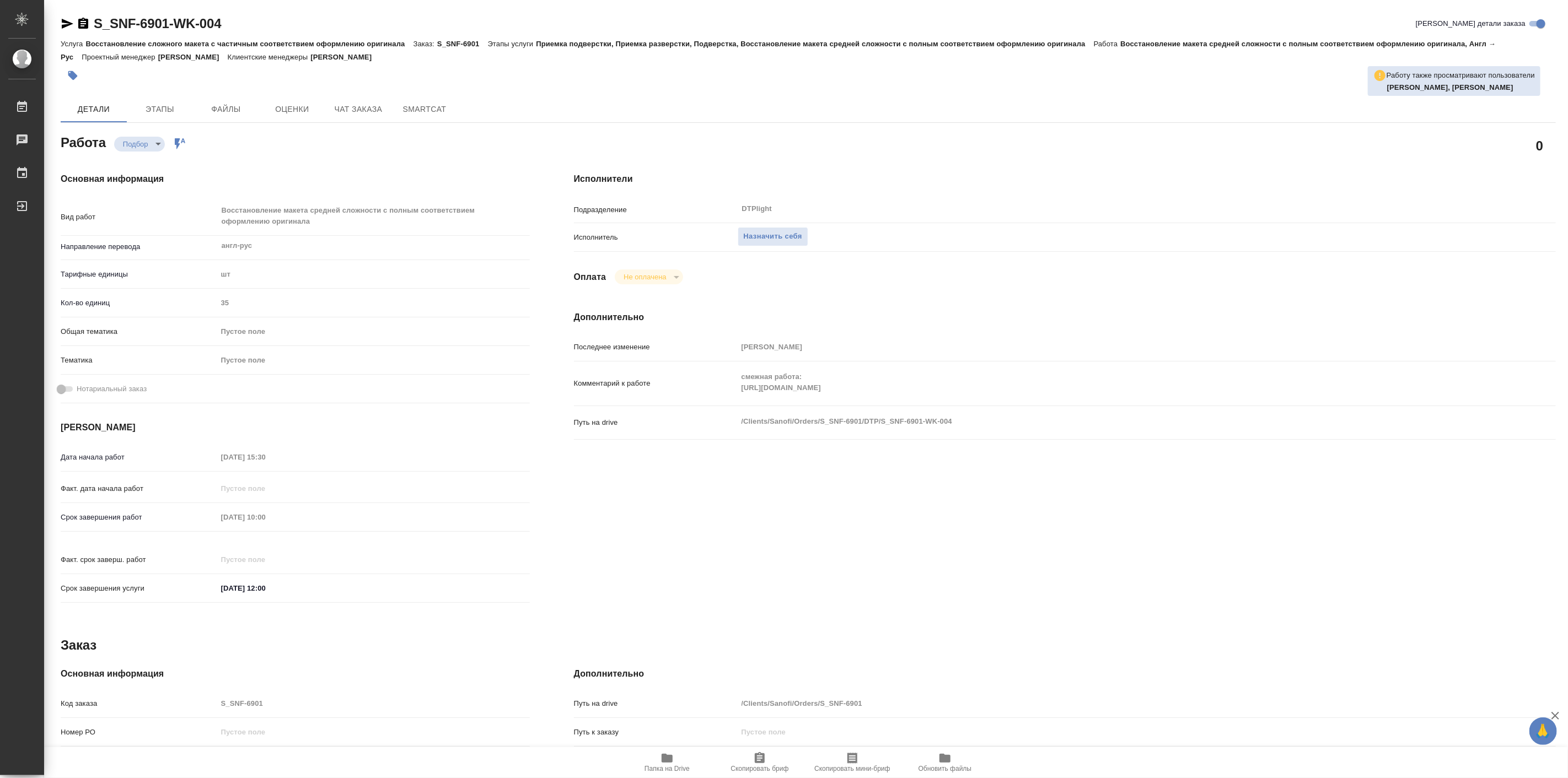
type textarea "x"
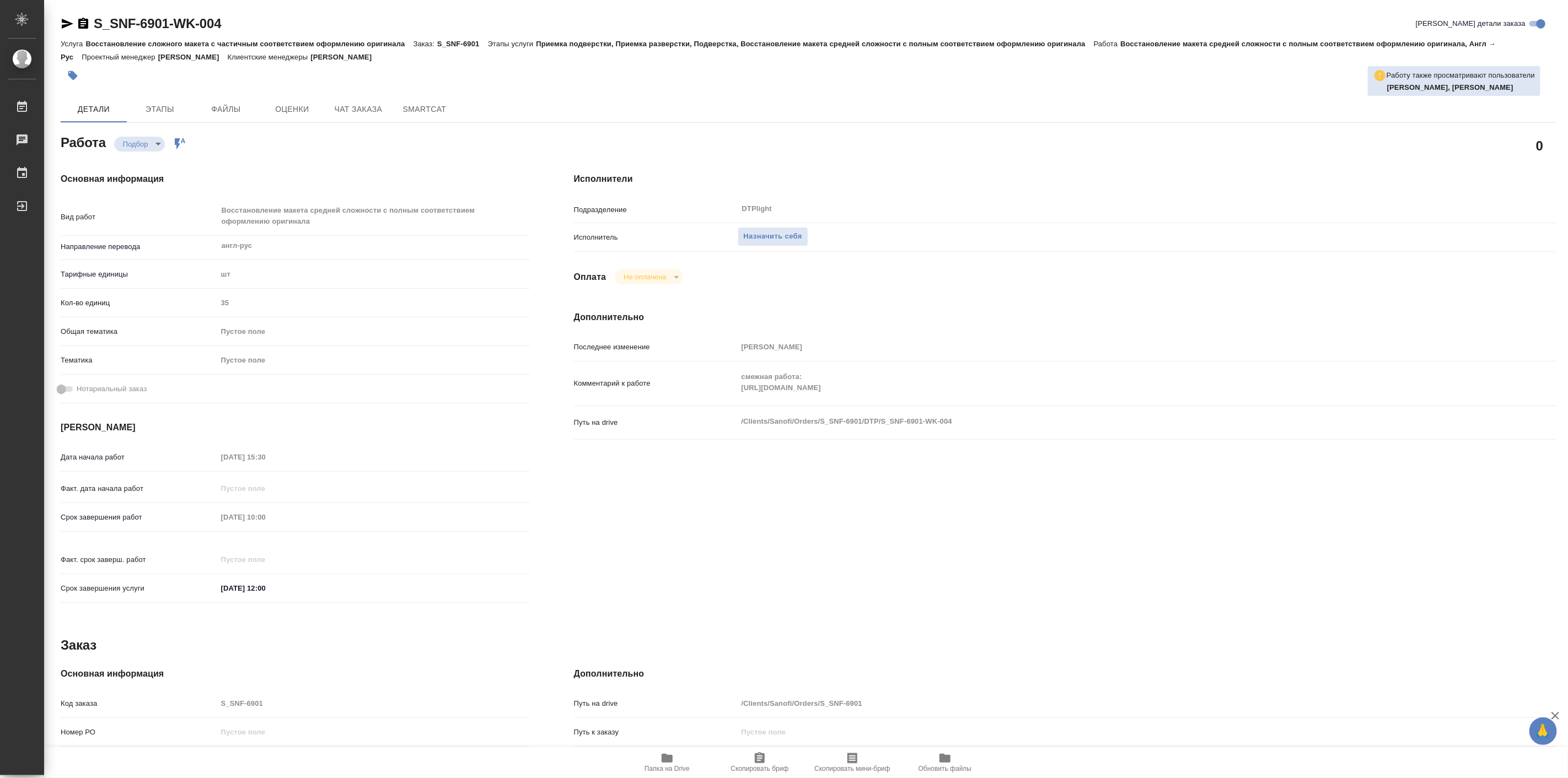
type textarea "x"
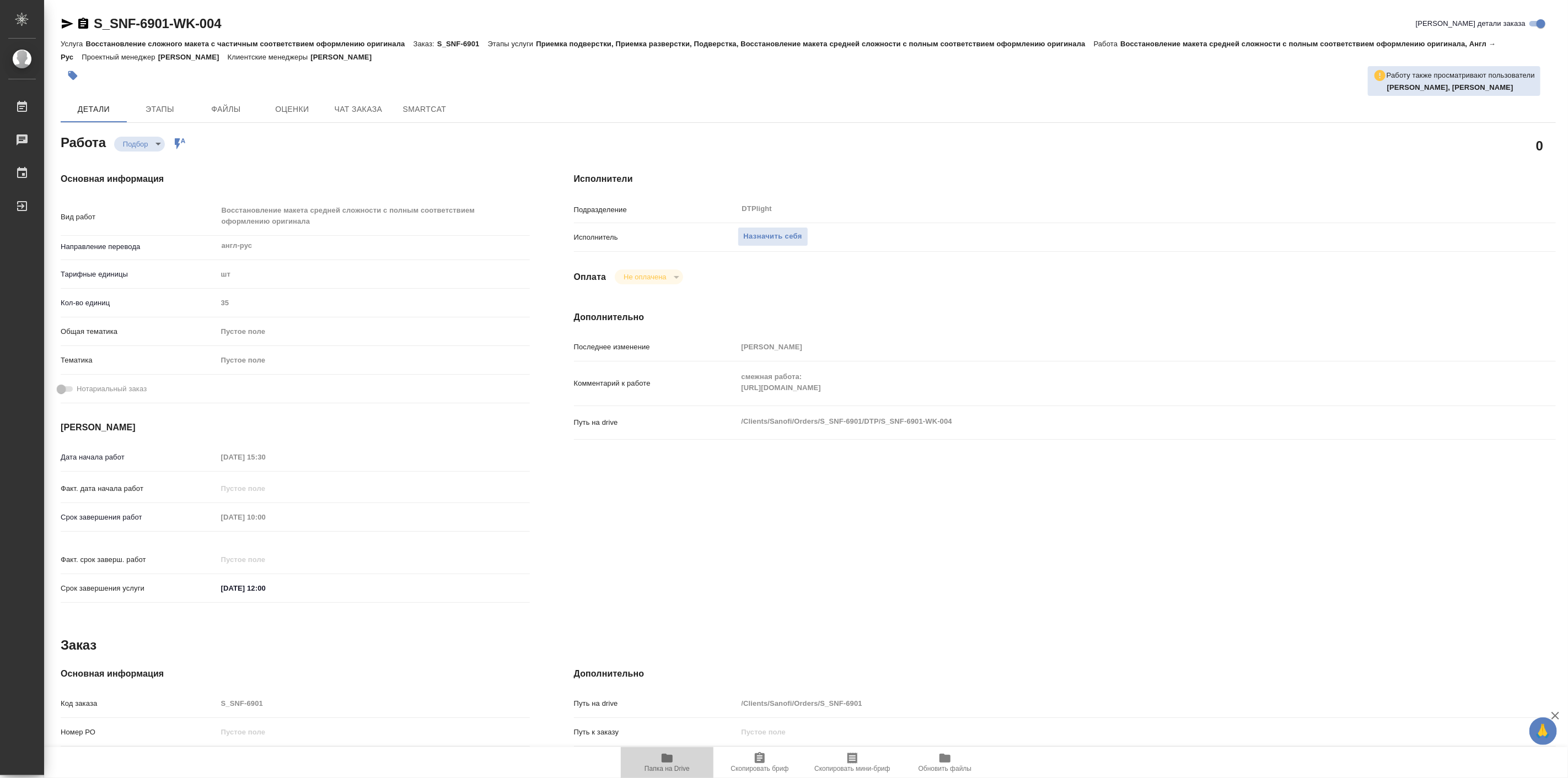
click at [662, 761] on icon "button" at bounding box center [667, 758] width 11 height 9
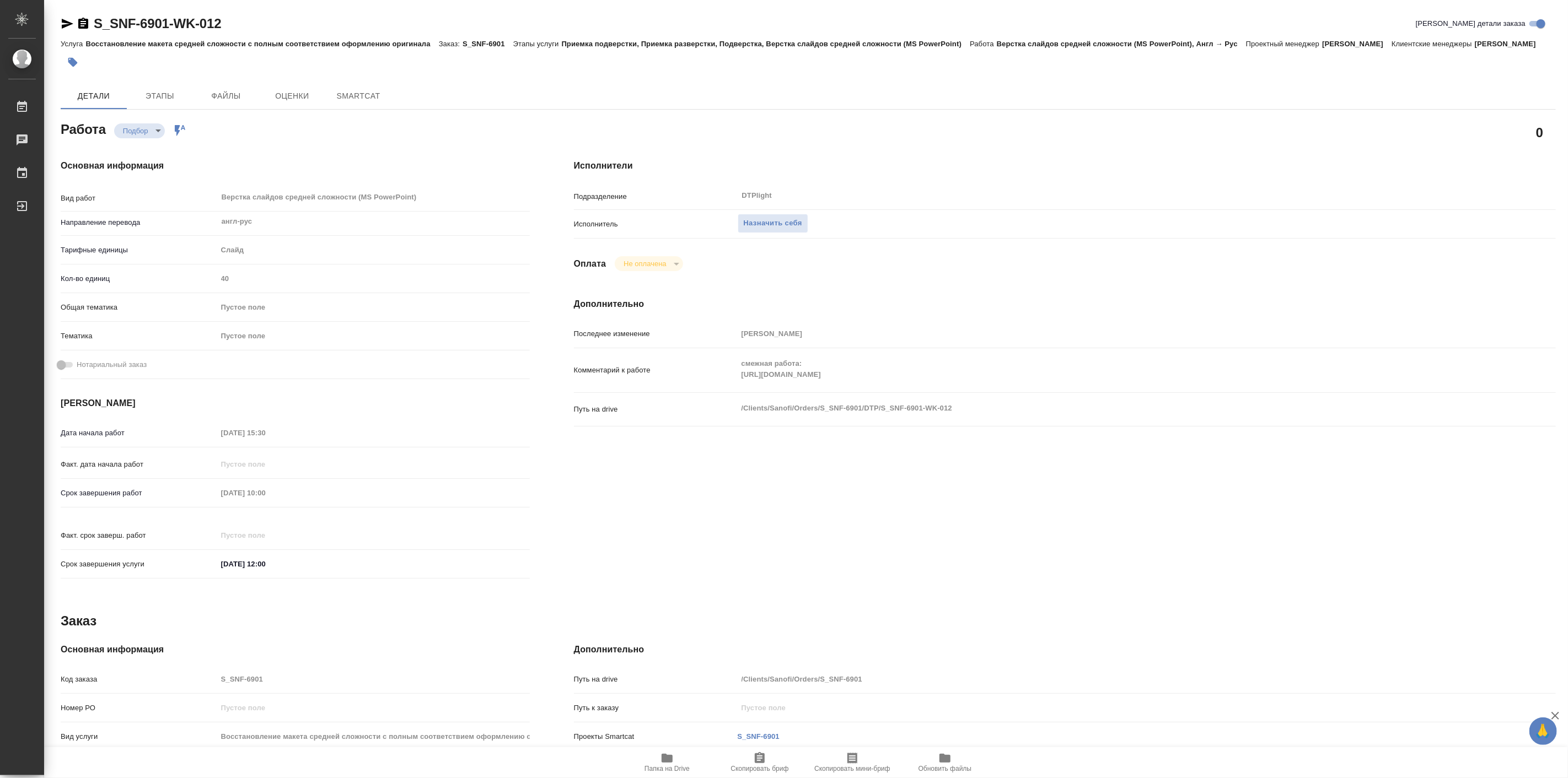
type textarea "x"
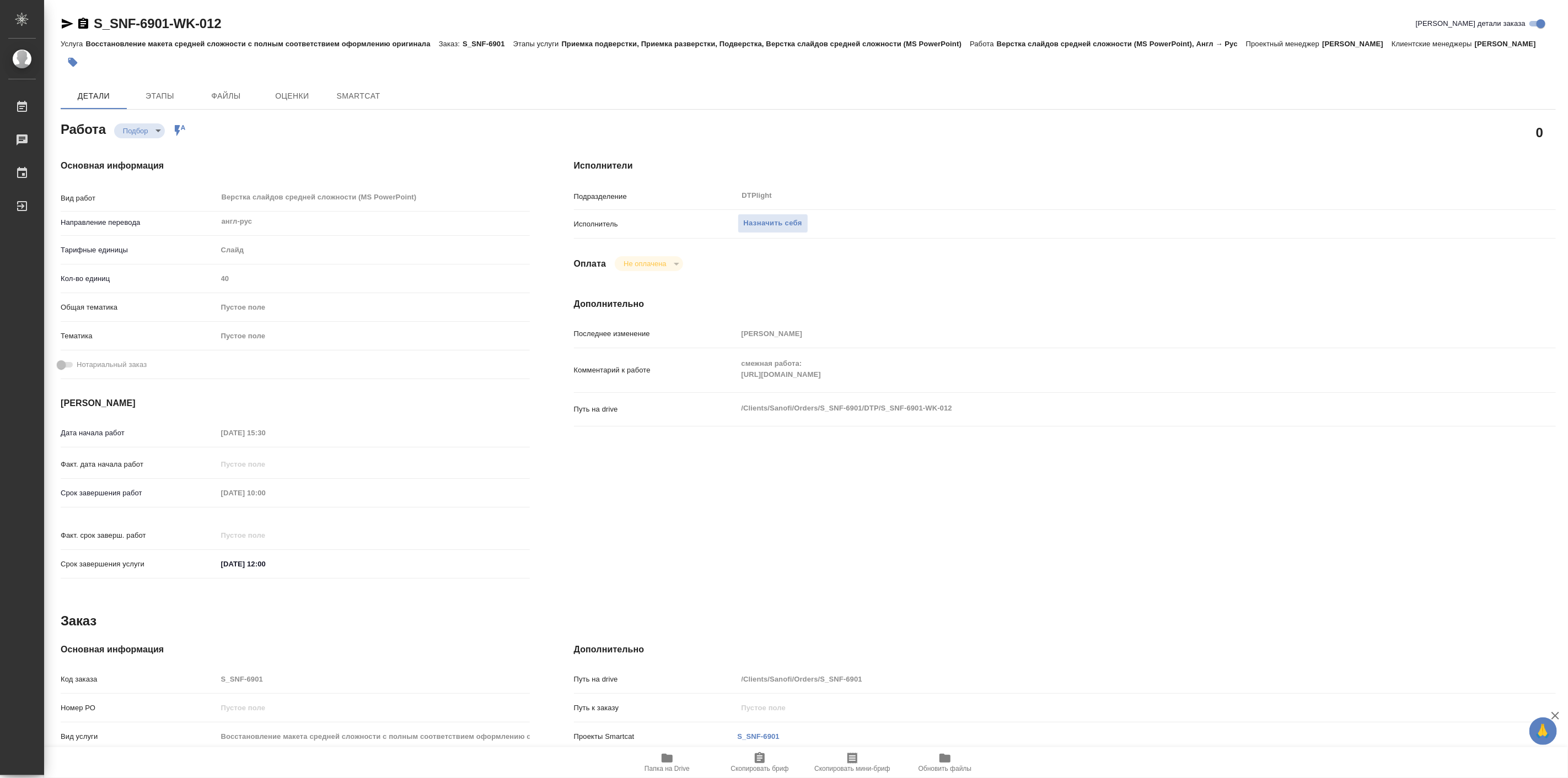
type textarea "x"
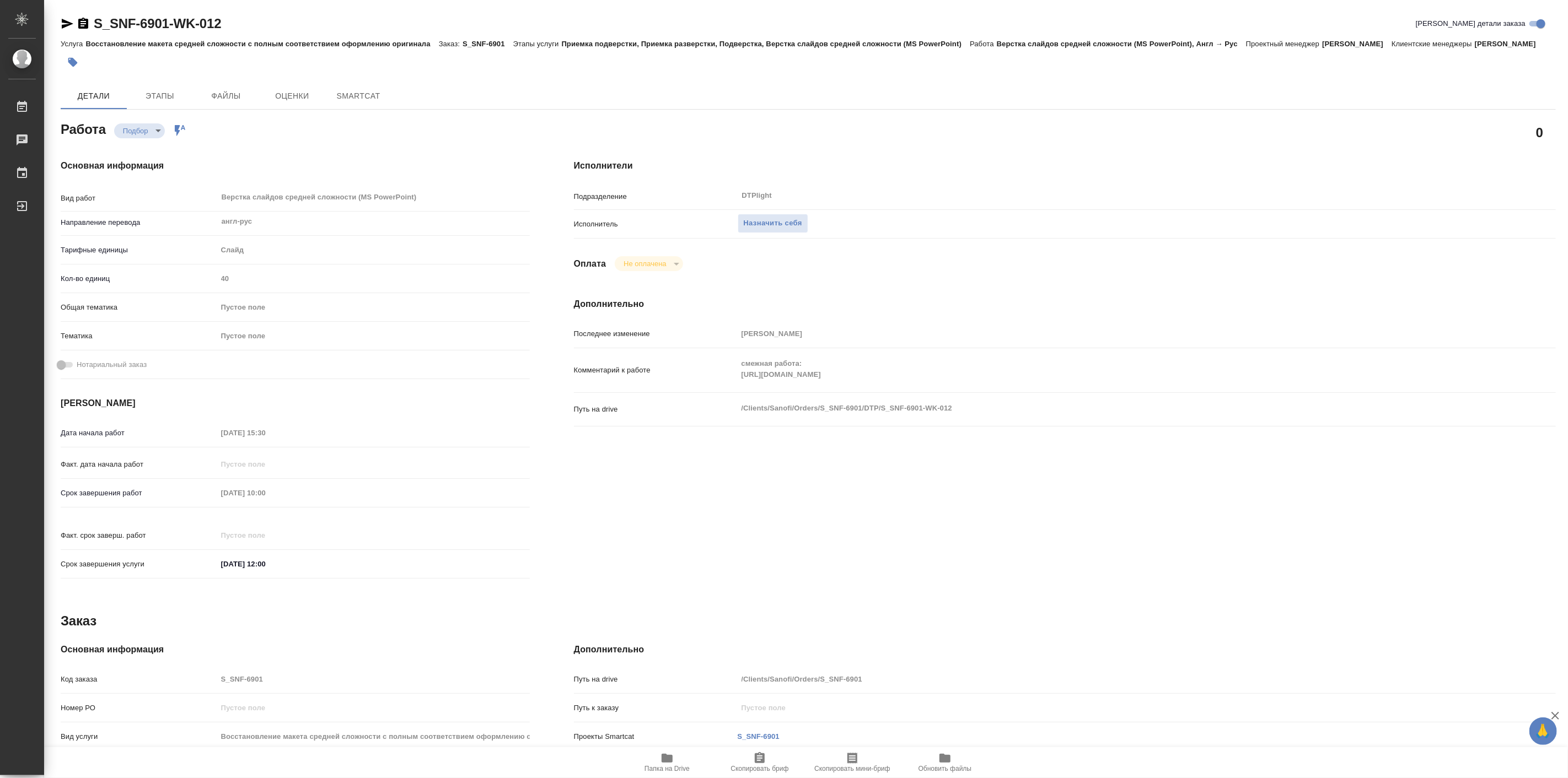
type textarea "x"
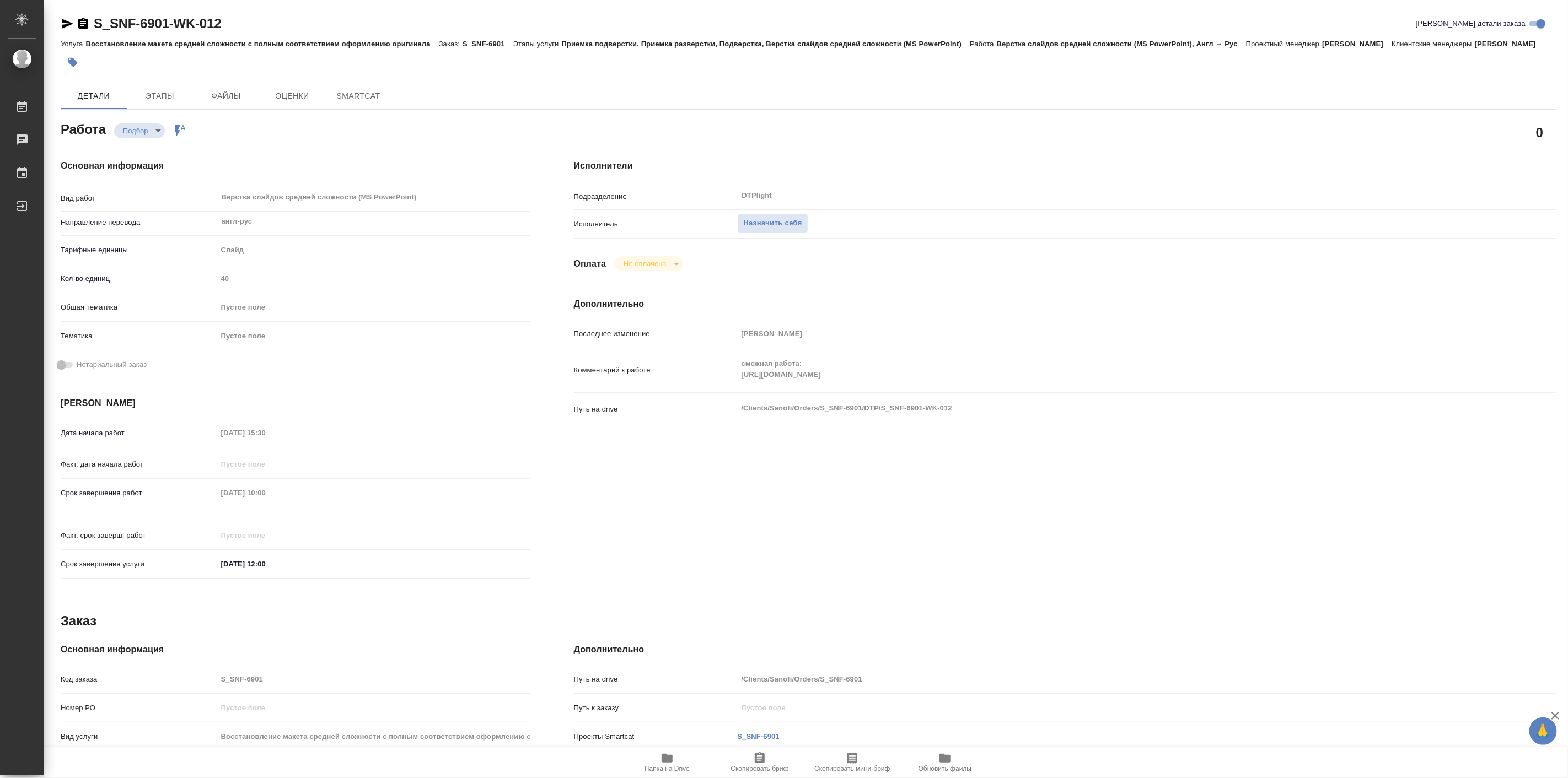
type textarea "x"
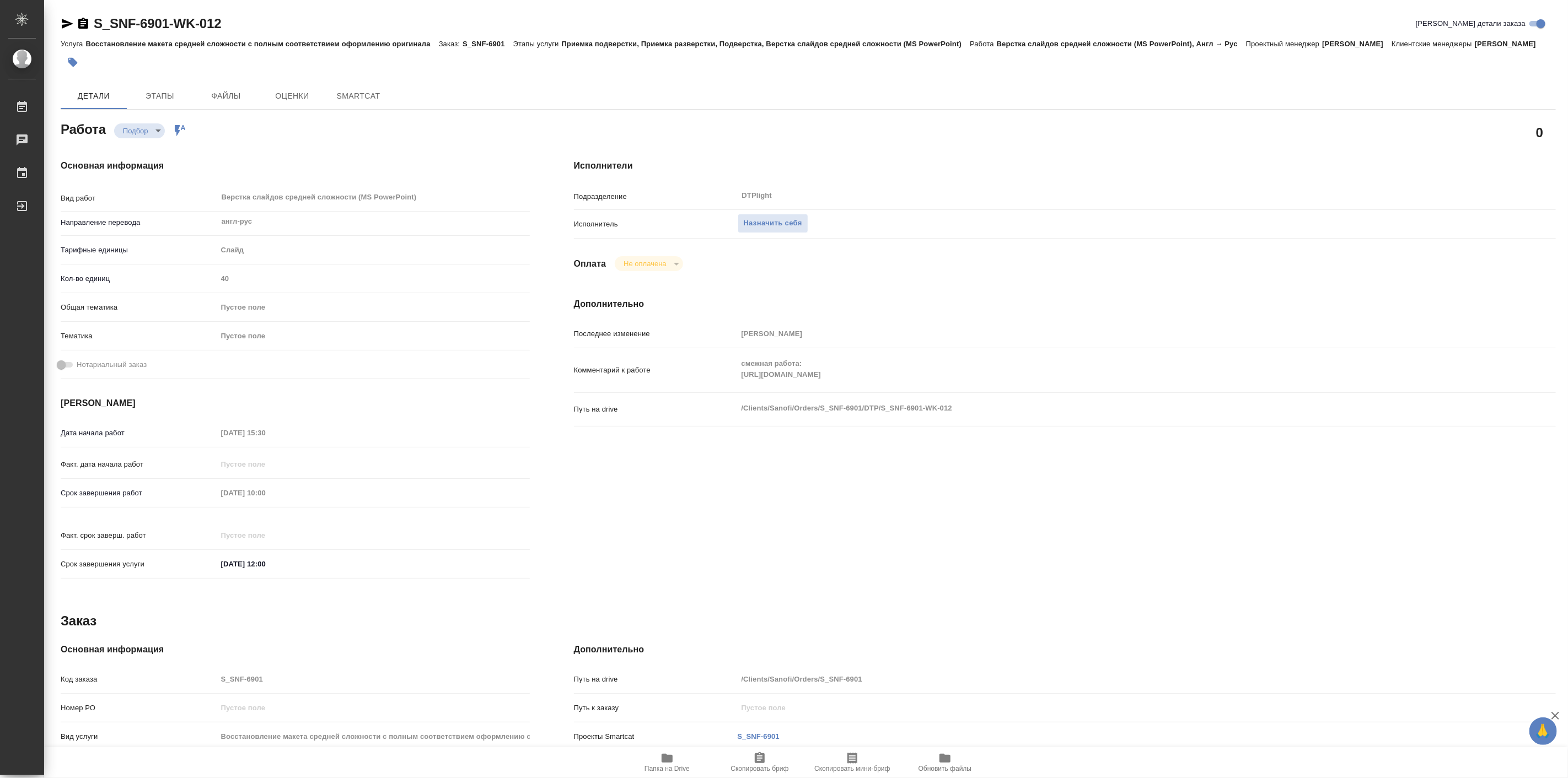
type textarea "x"
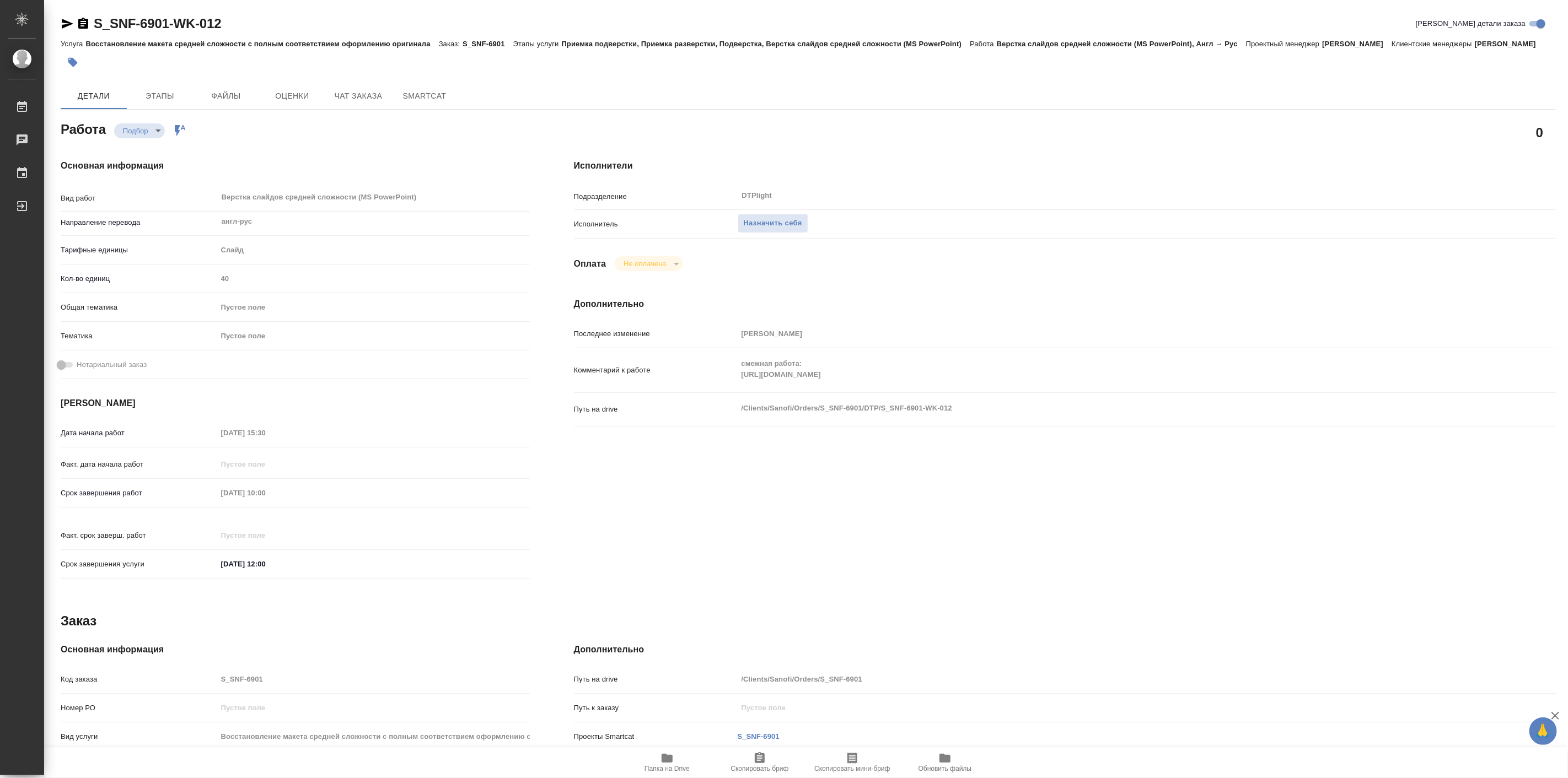
type textarea "x"
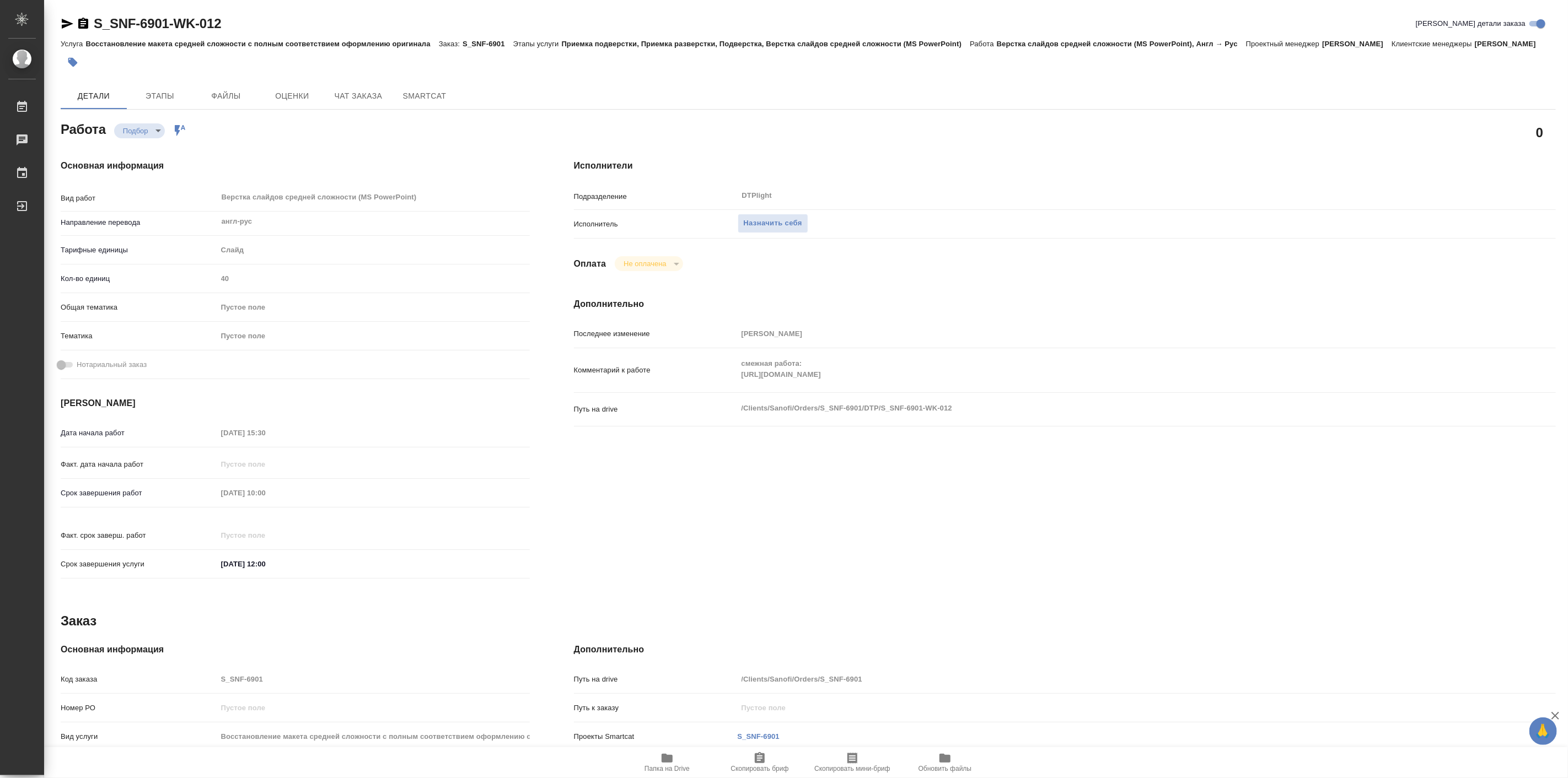
type textarea "x"
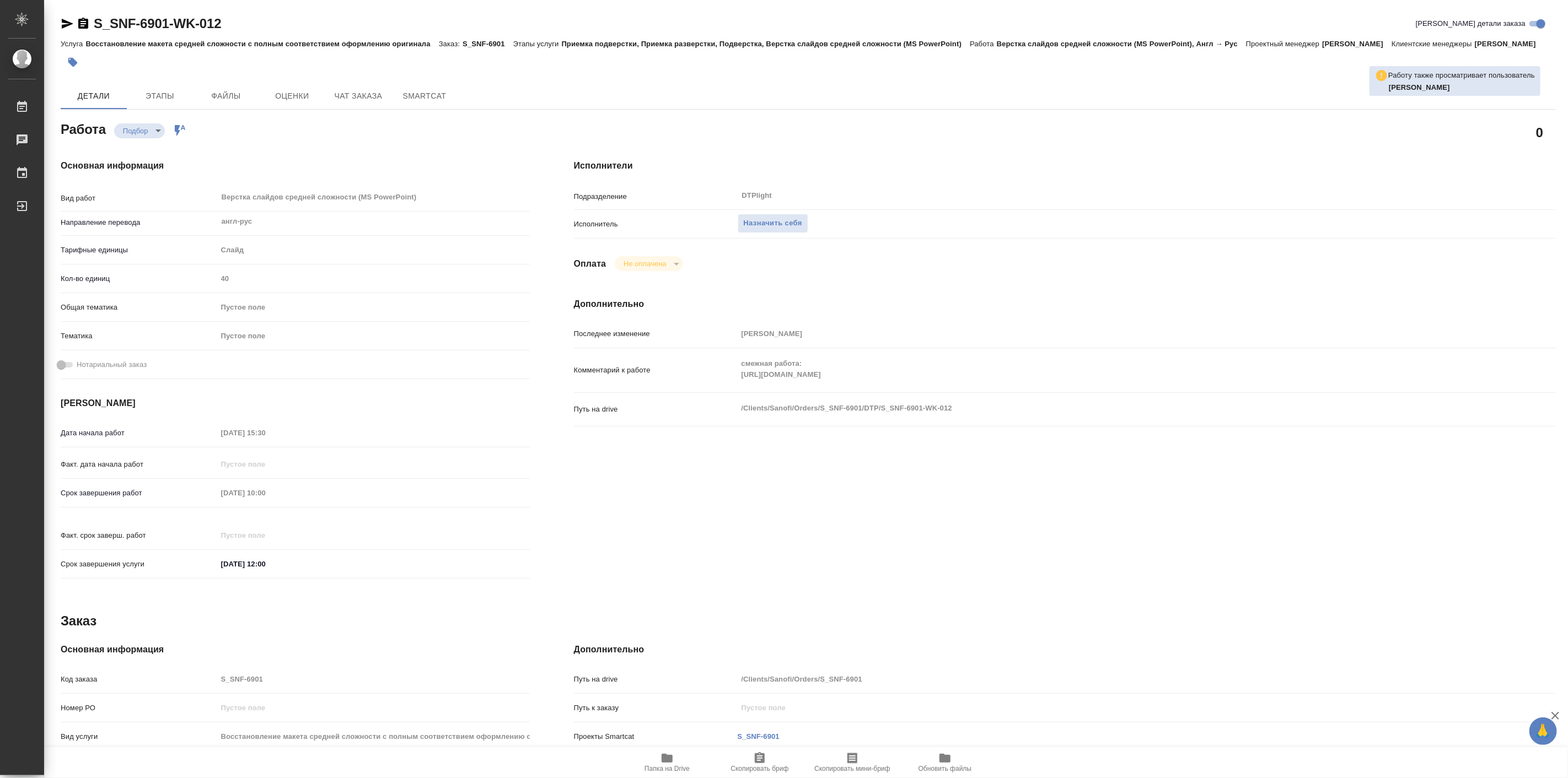
click at [255, 168] on div "Основная информация Вид работ Верстка слайдов средней сложности (MS PowerPoint)…" at bounding box center [295, 372] width 513 height 471
click at [269, 155] on div "Основная информация Вид работ Верстка слайдов средней сложности (MS PowerPoint)…" at bounding box center [295, 372] width 513 height 471
drag, startPoint x: 333, startPoint y: 164, endPoint x: 310, endPoint y: 181, distance: 28.6
click at [333, 165] on div "Основная информация Вид работ Верстка слайдов средней сложности (MS PowerPoint)…" at bounding box center [295, 372] width 513 height 471
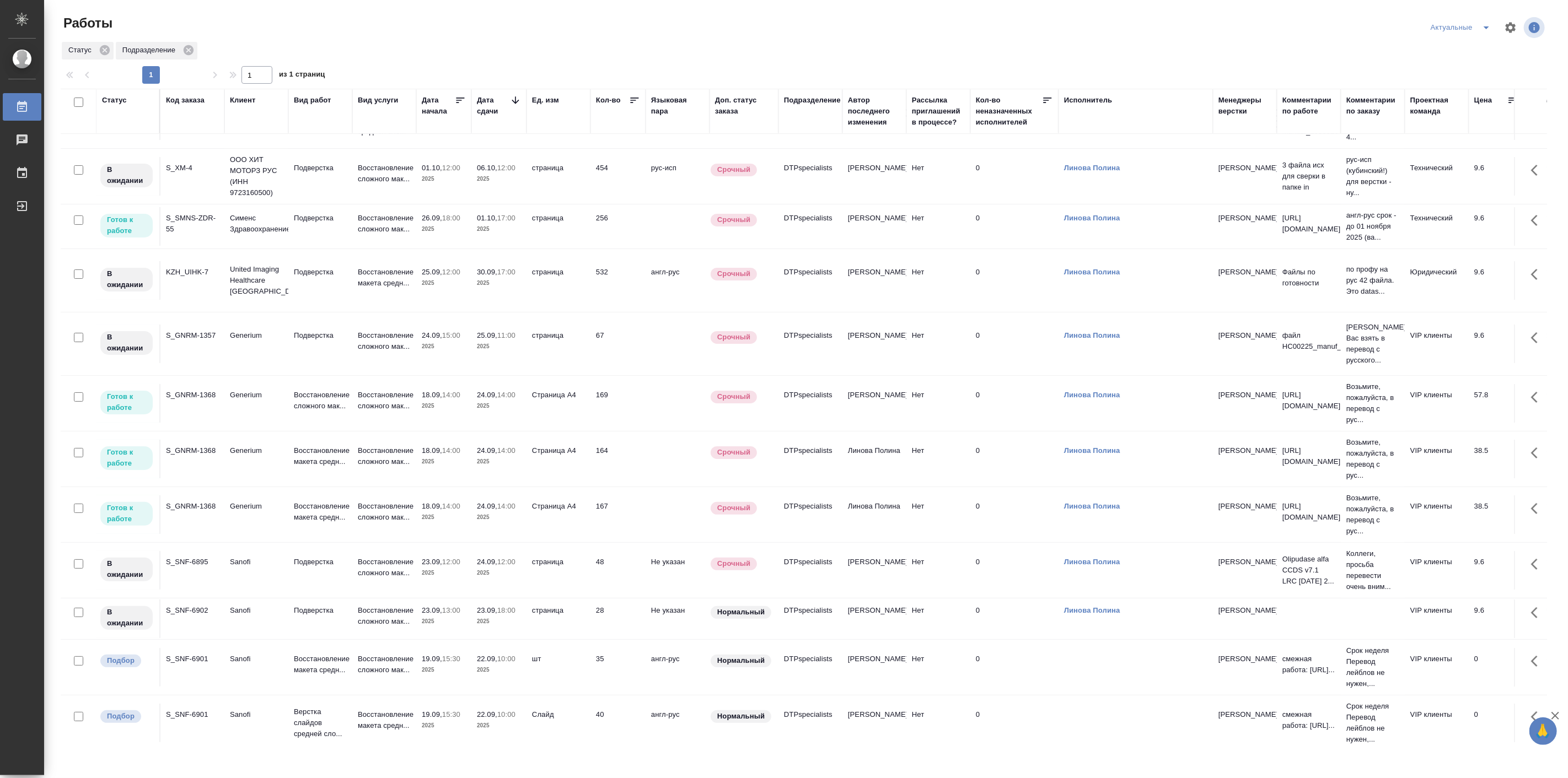
scroll to position [100, 0]
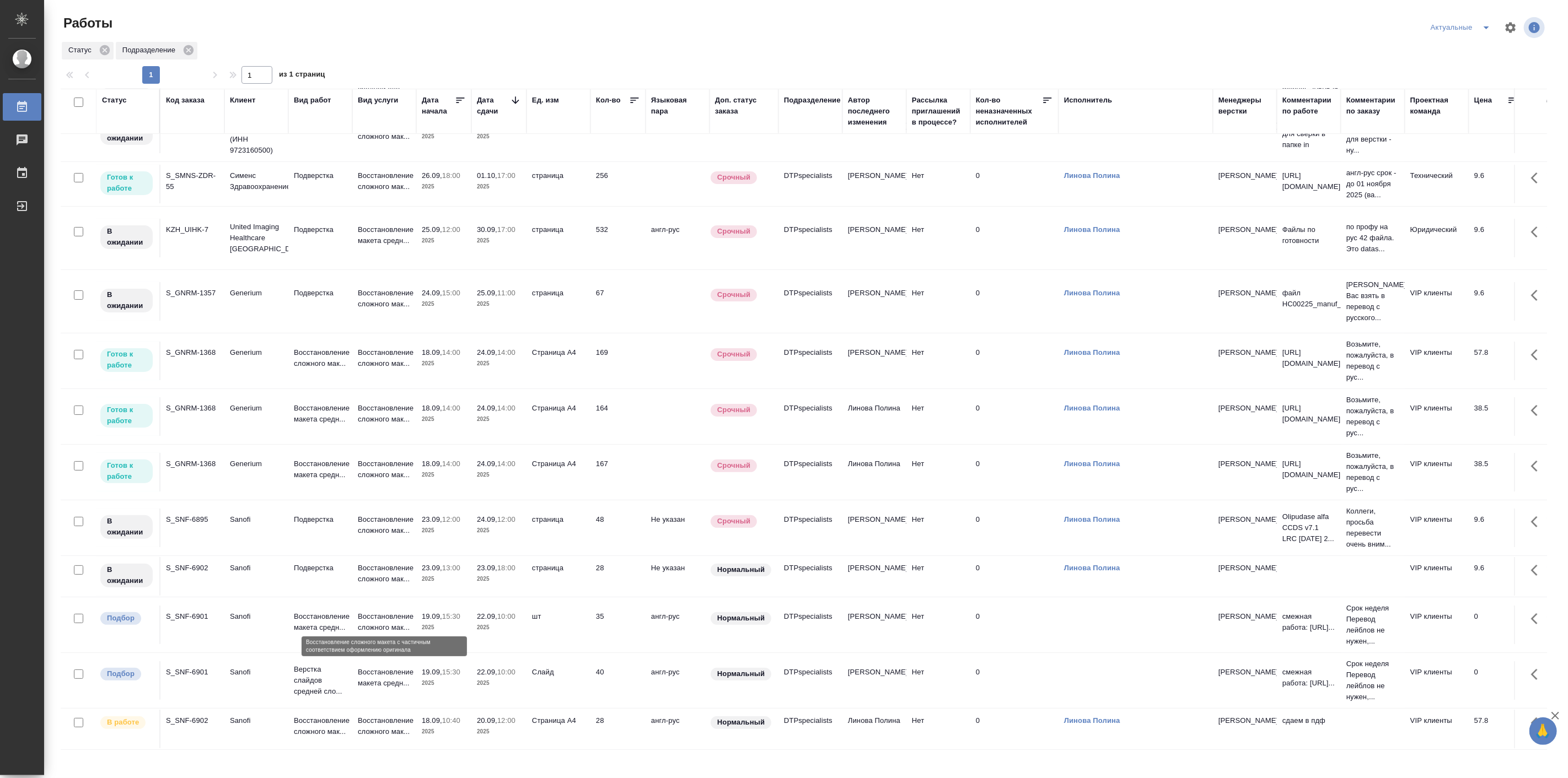
click at [377, 612] on p "Восстановление сложного мак..." at bounding box center [384, 622] width 53 height 22
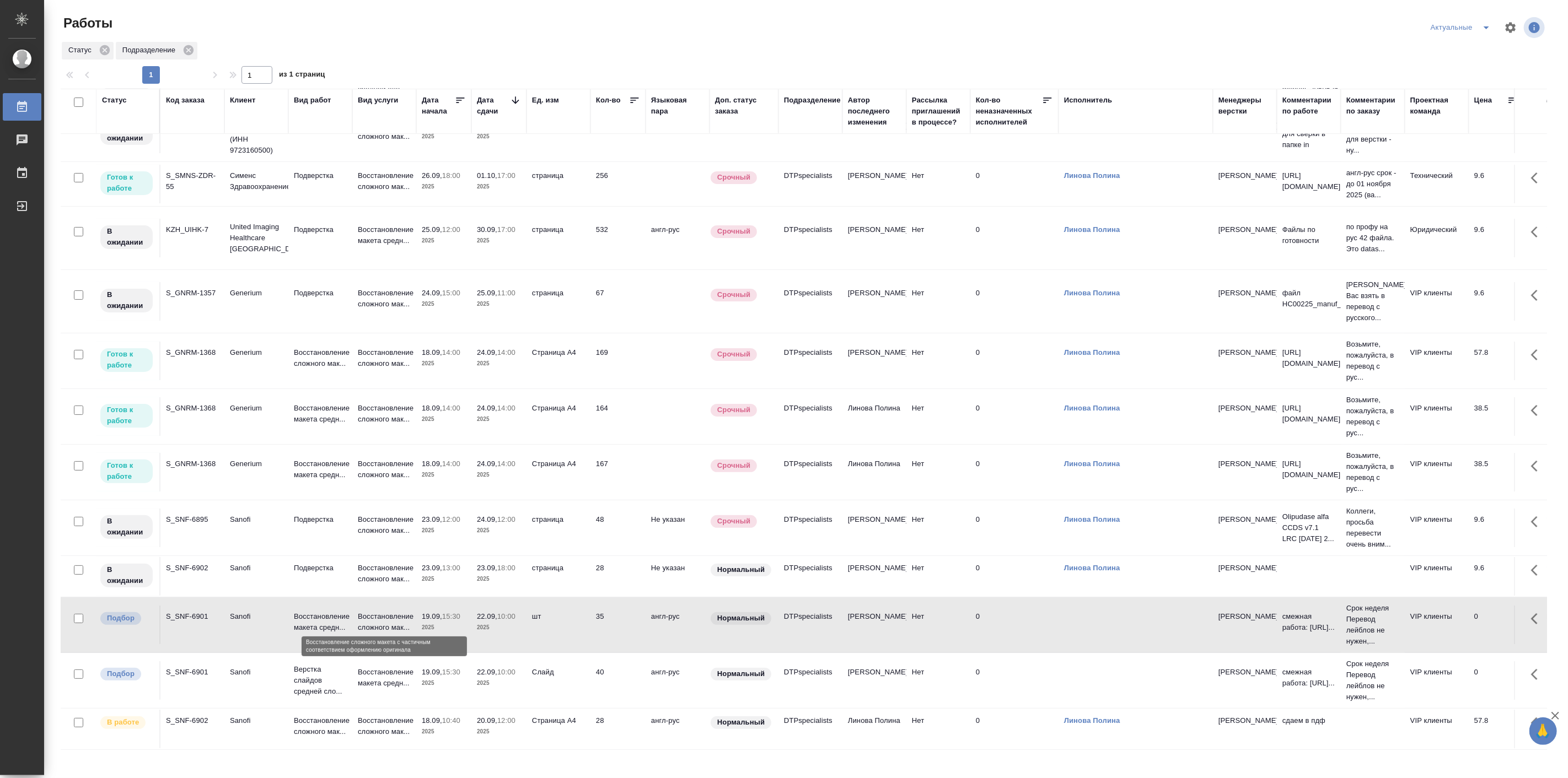
click at [377, 612] on p "Восстановление сложного мак..." at bounding box center [384, 622] width 53 height 22
click at [334, 673] on p "Верстка слайдов средней сло..." at bounding box center [320, 681] width 53 height 33
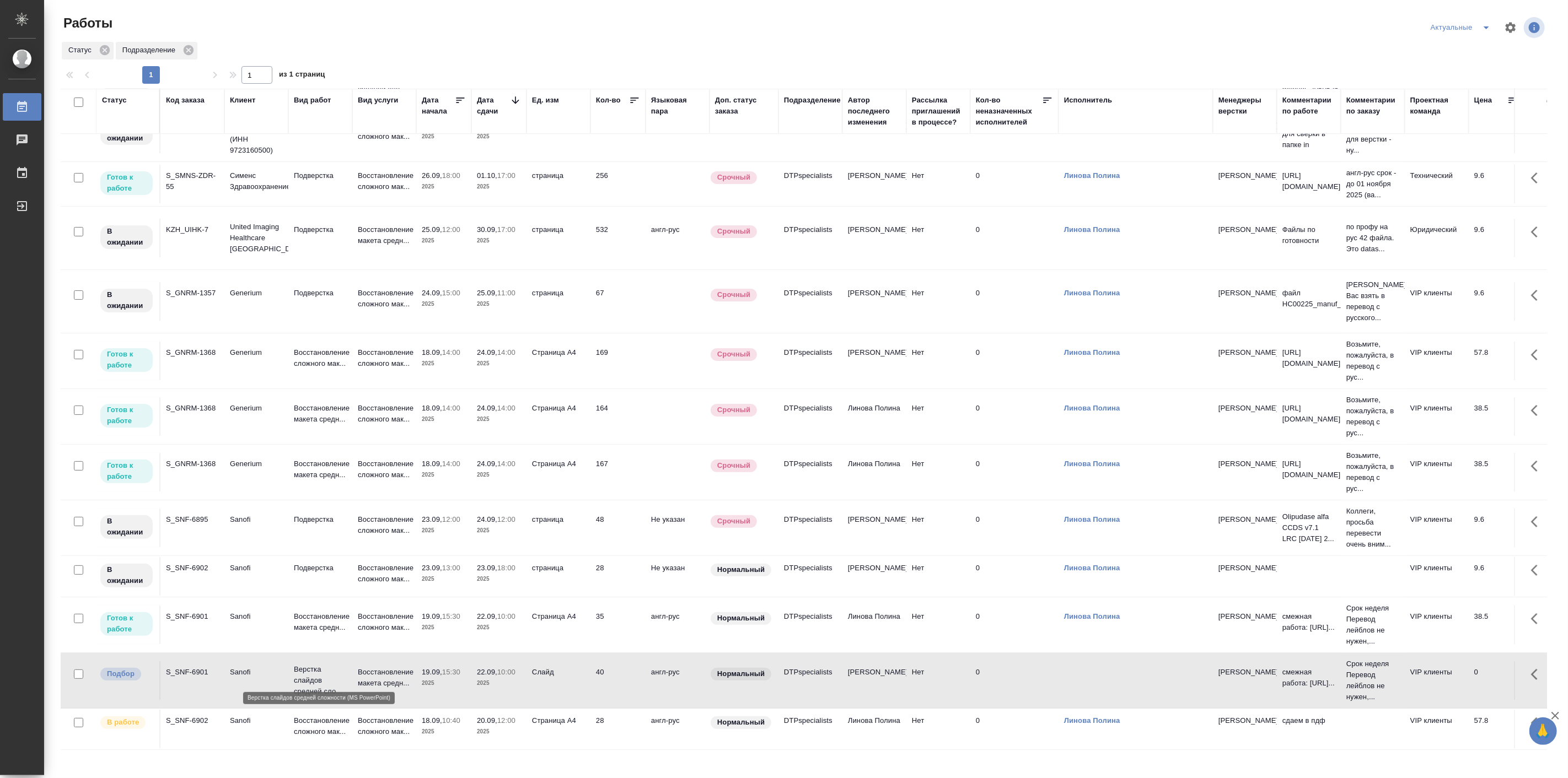
click at [334, 673] on p "Верстка слайдов средней сло..." at bounding box center [320, 681] width 53 height 33
click at [337, 756] on div "Работы Актуальные Статус Подразделение 1 1 из 1 страниц Статус Код заказа Клиен…" at bounding box center [808, 378] width 1507 height 756
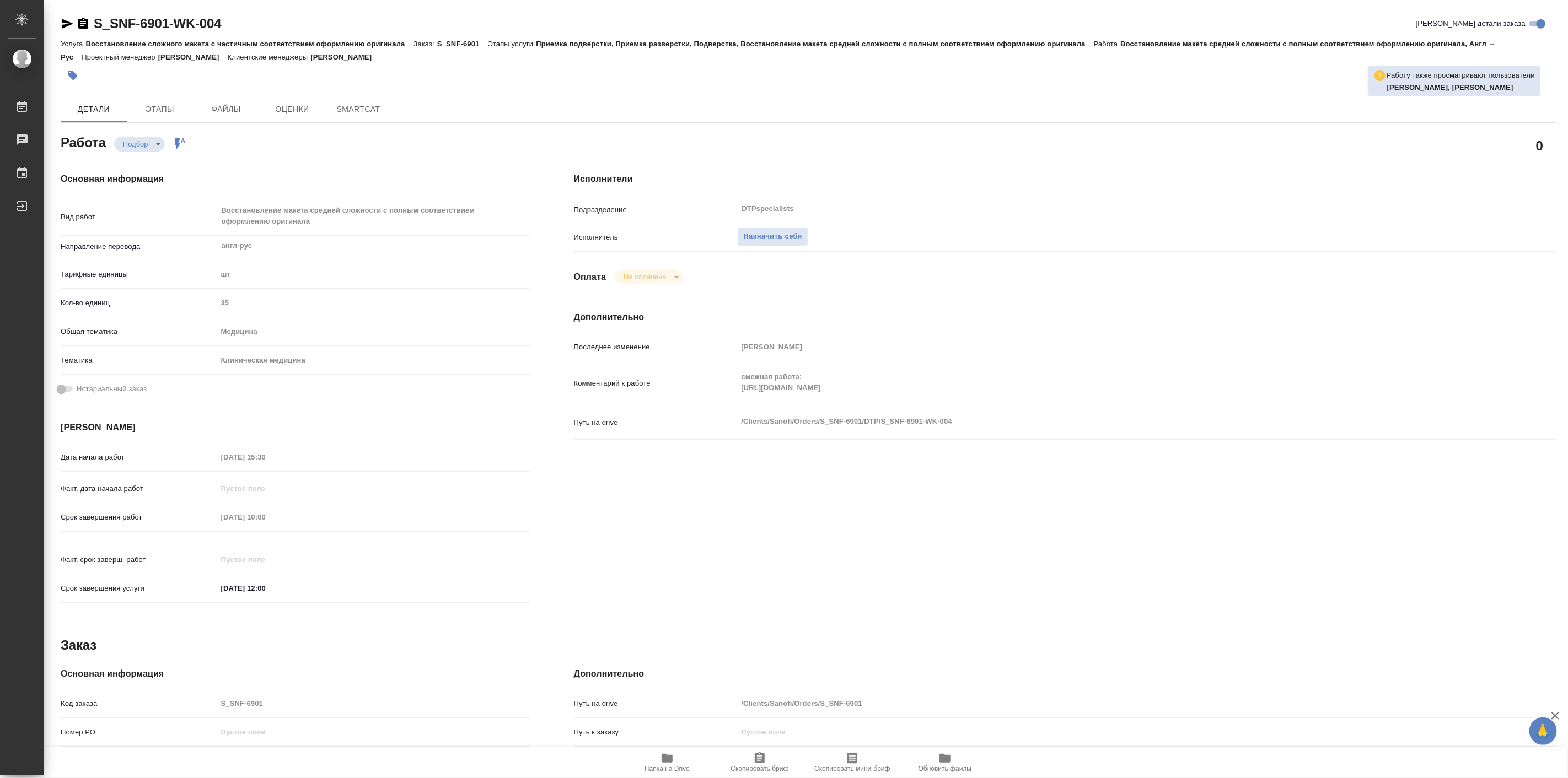
type textarea "x"
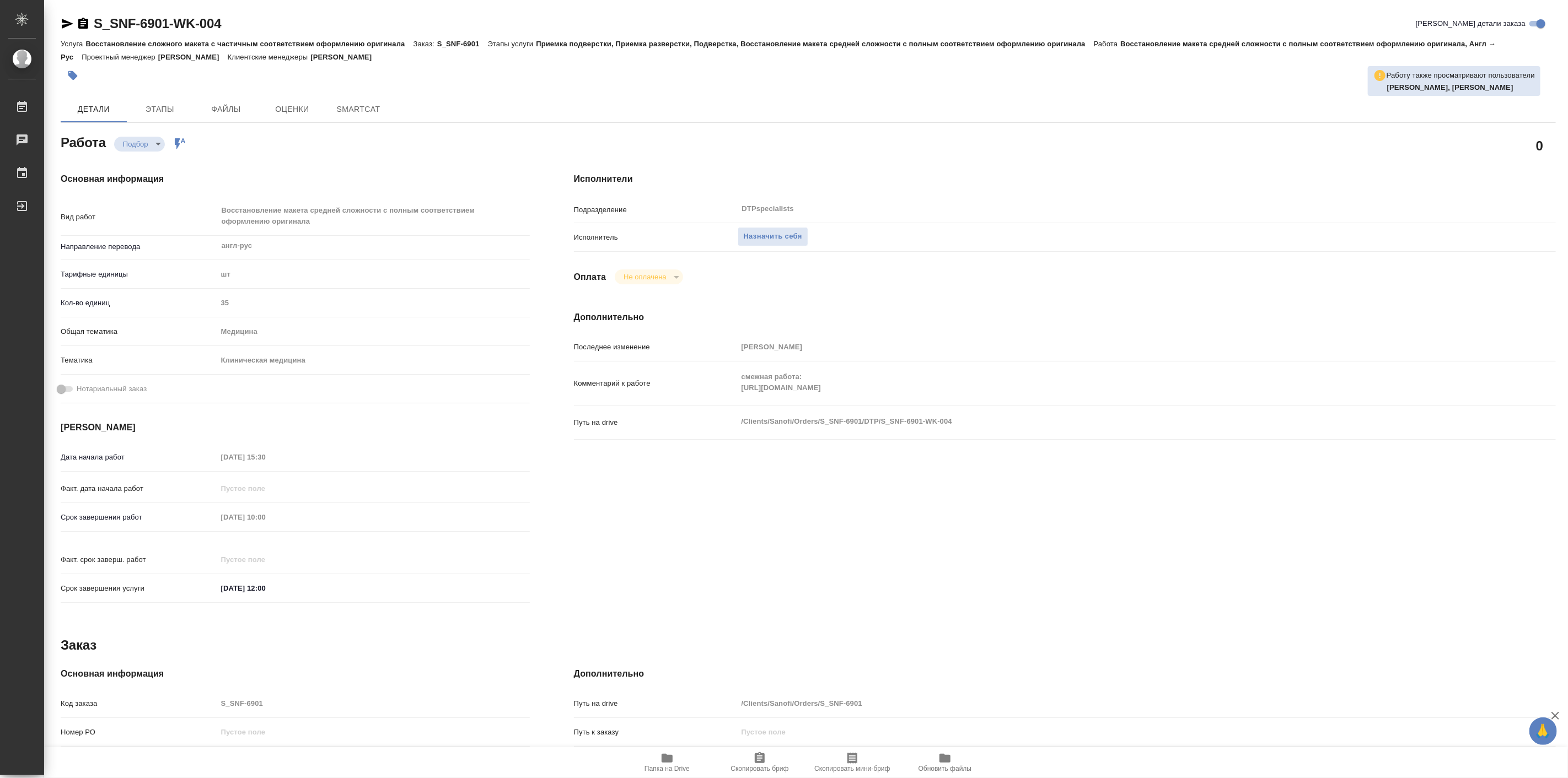
type textarea "x"
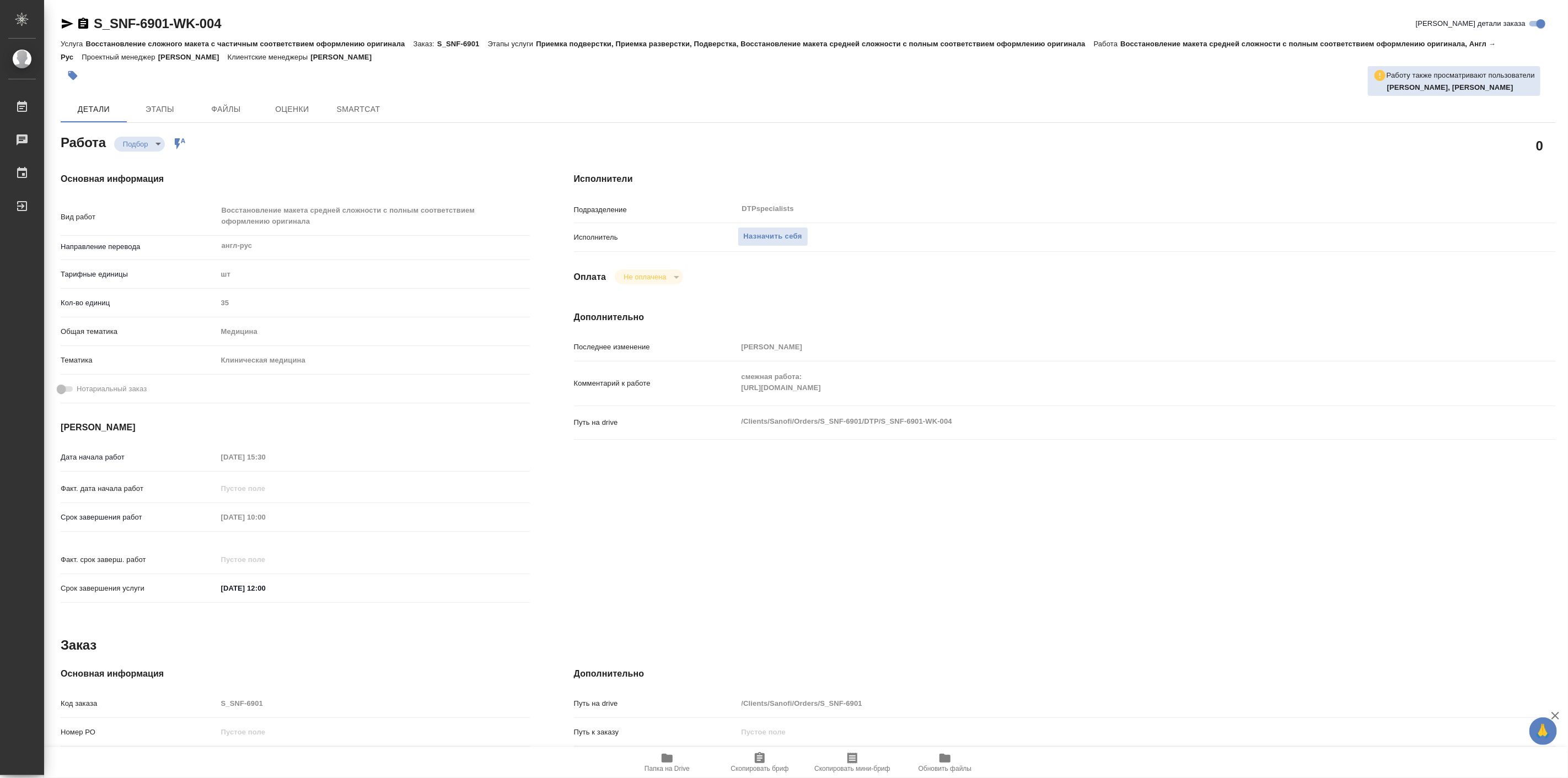
type textarea "x"
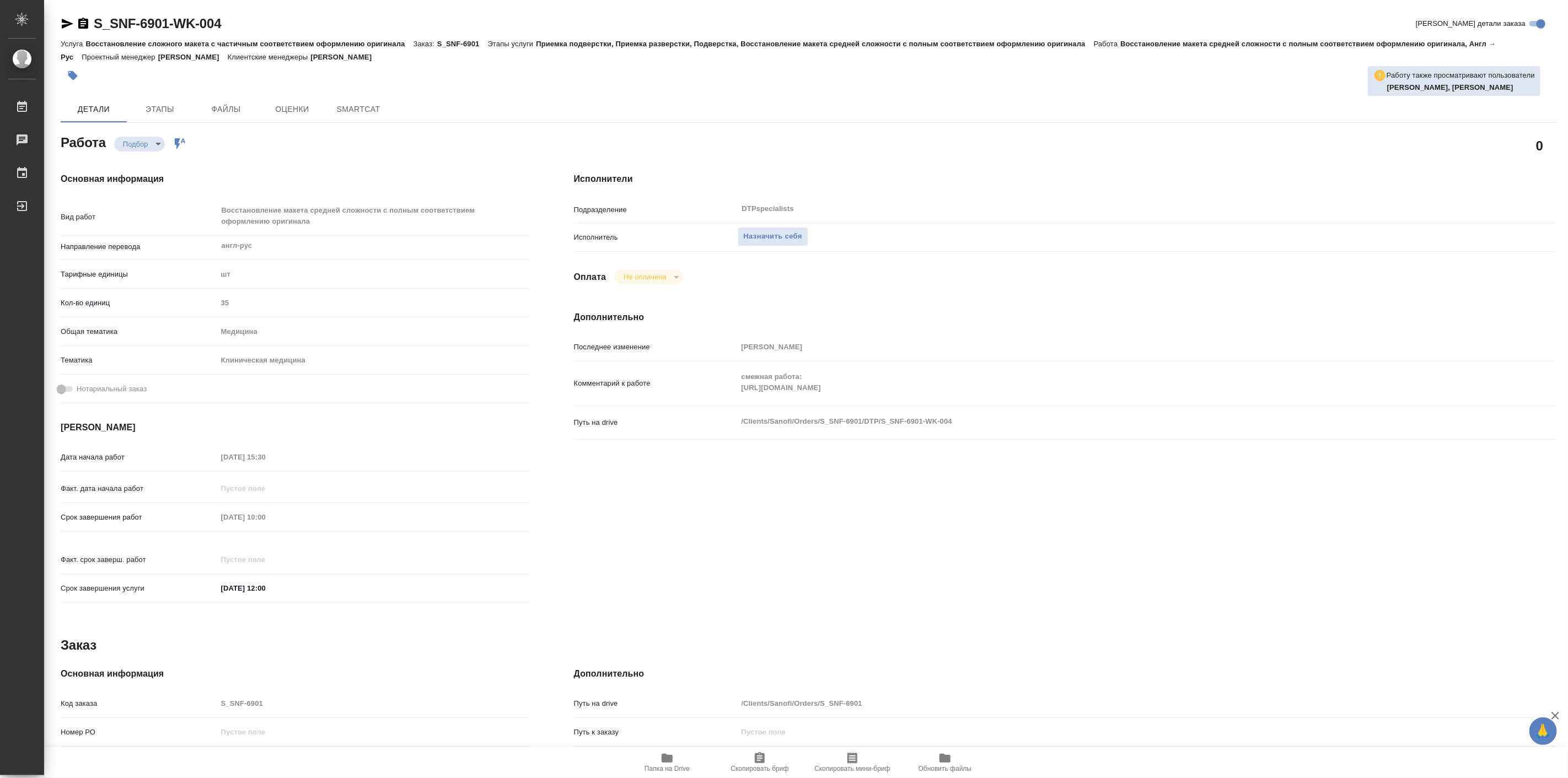
type textarea "x"
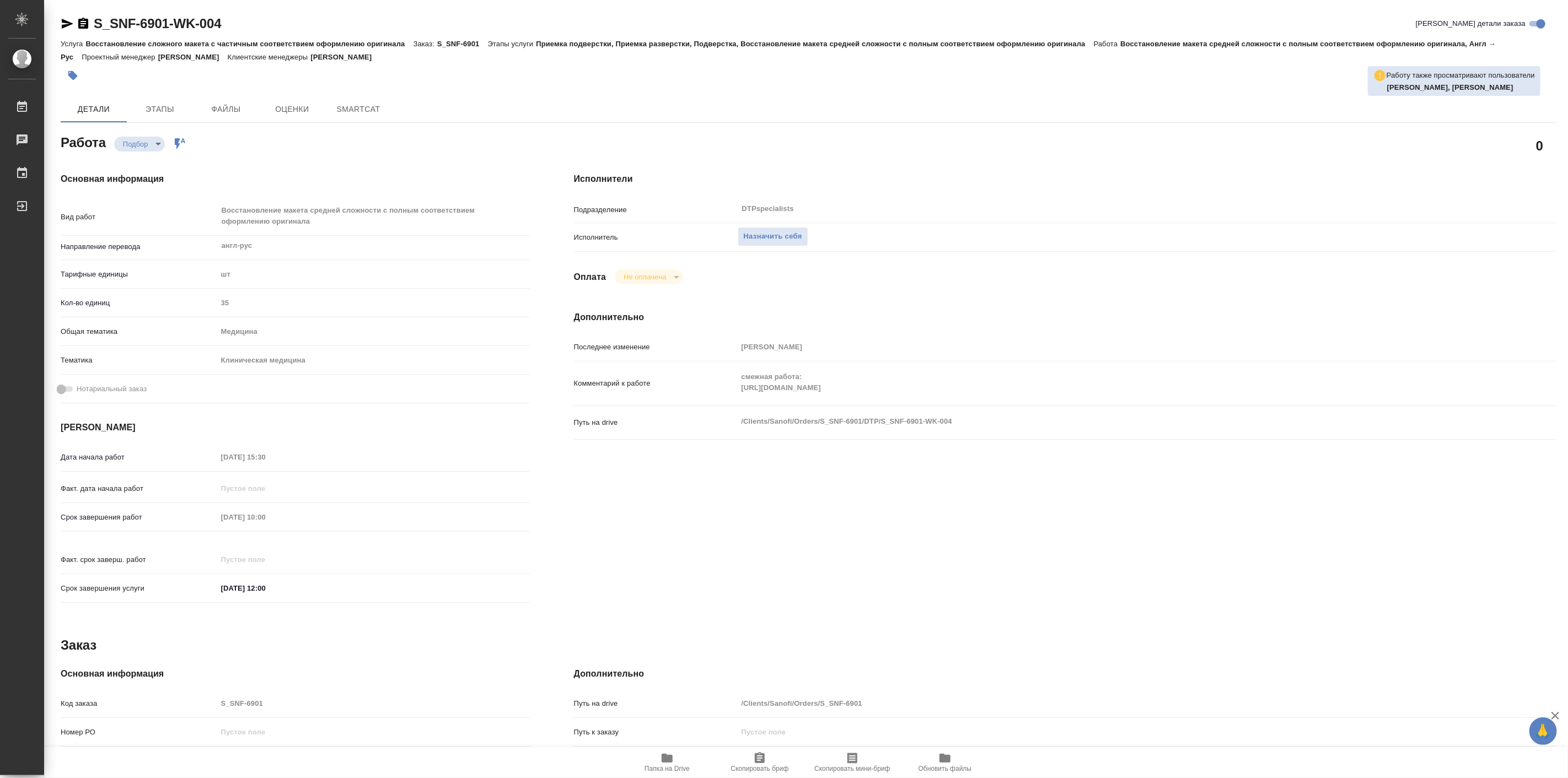
type textarea "x"
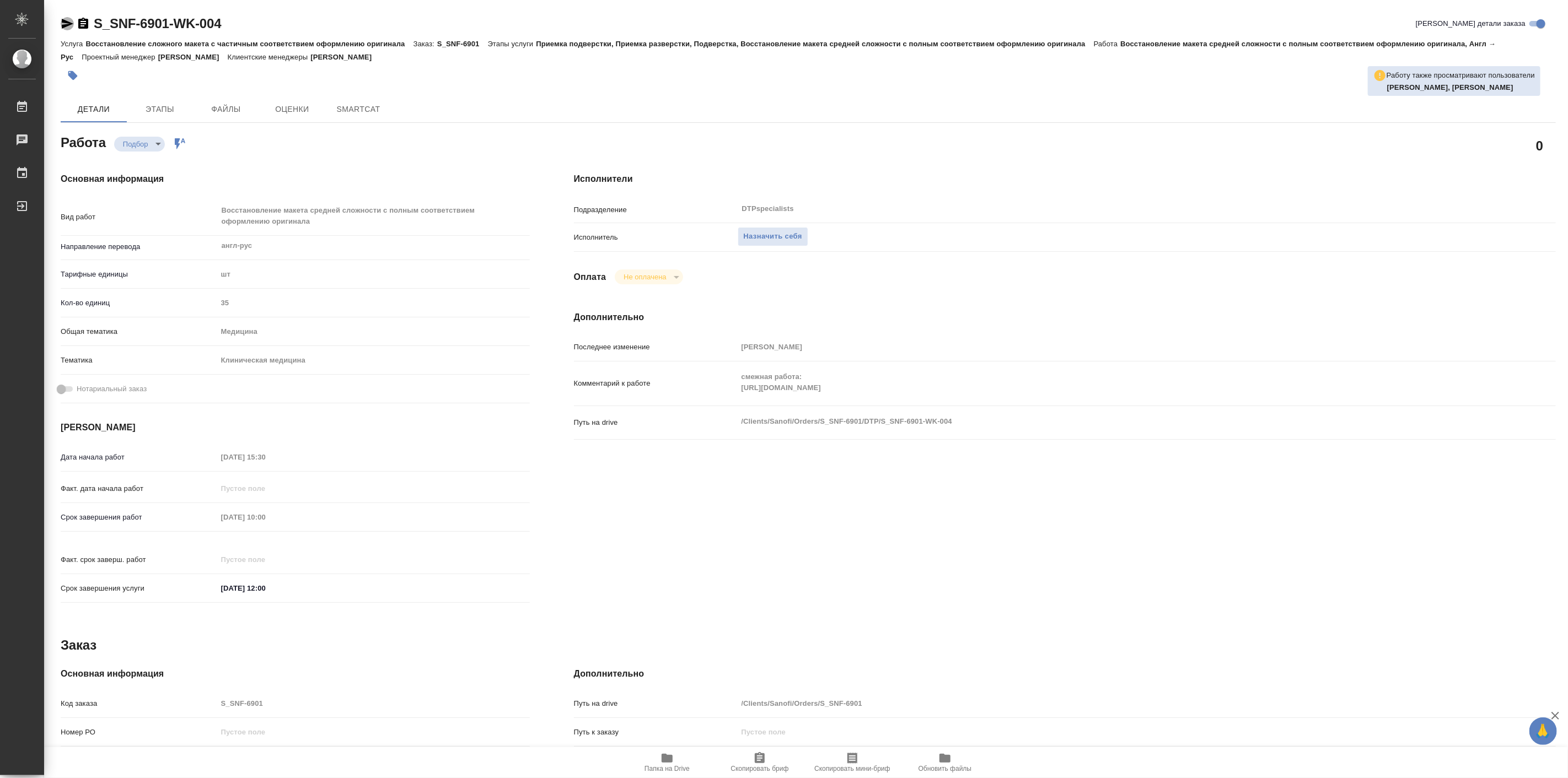
click at [61, 24] on icon "button" at bounding box center [67, 24] width 13 height 13
type textarea "x"
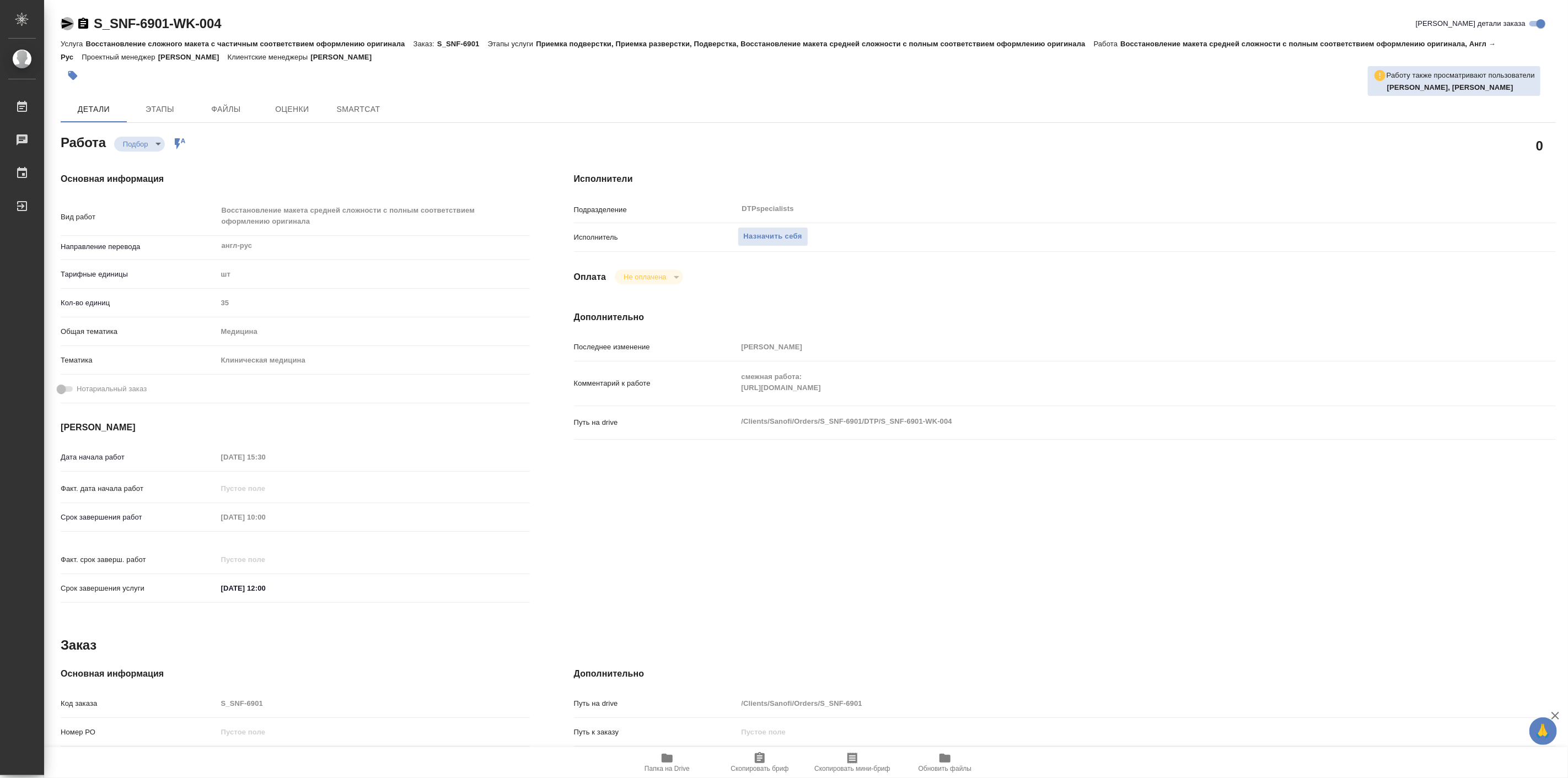
type textarea "x"
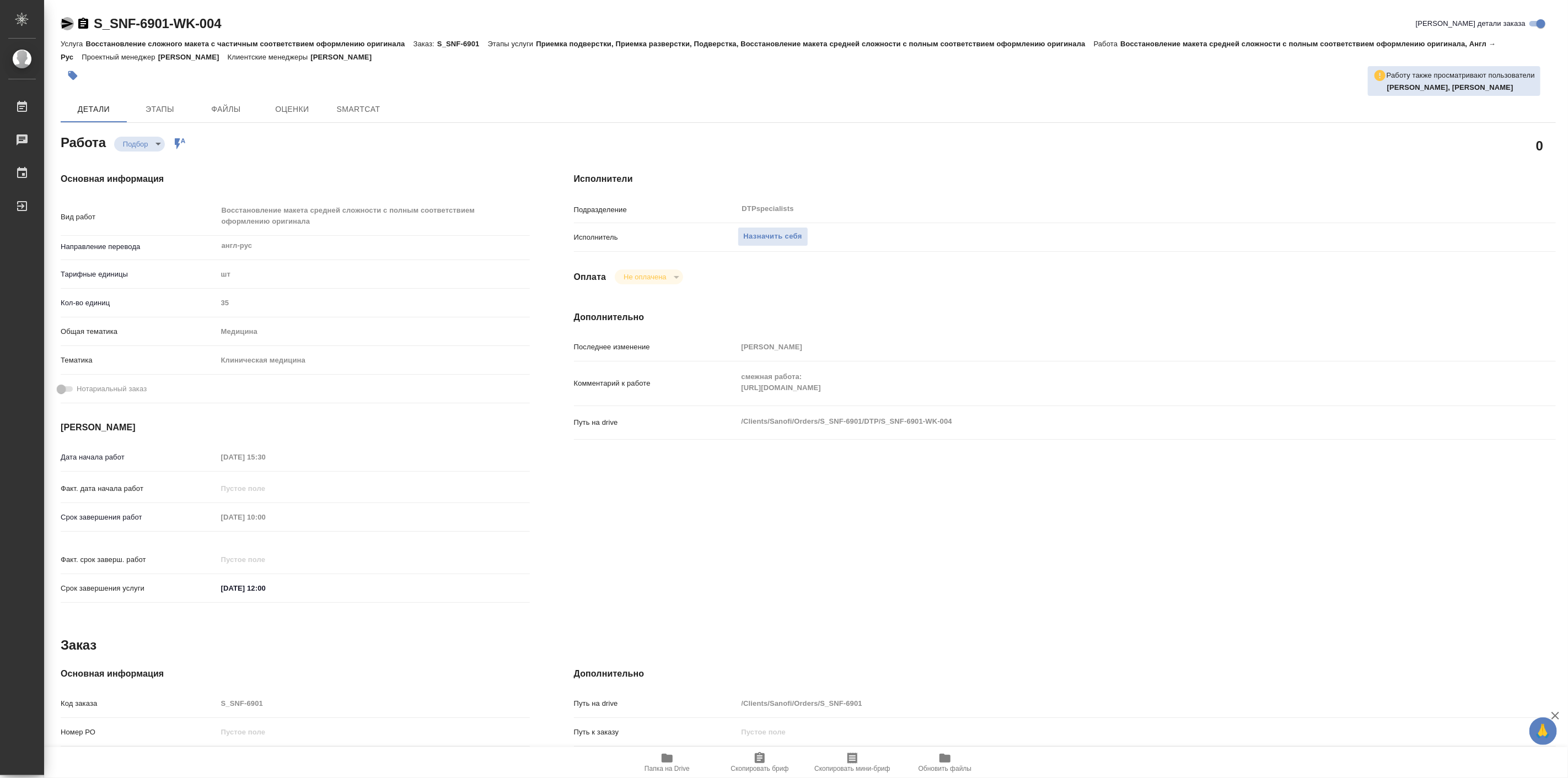
type textarea "x"
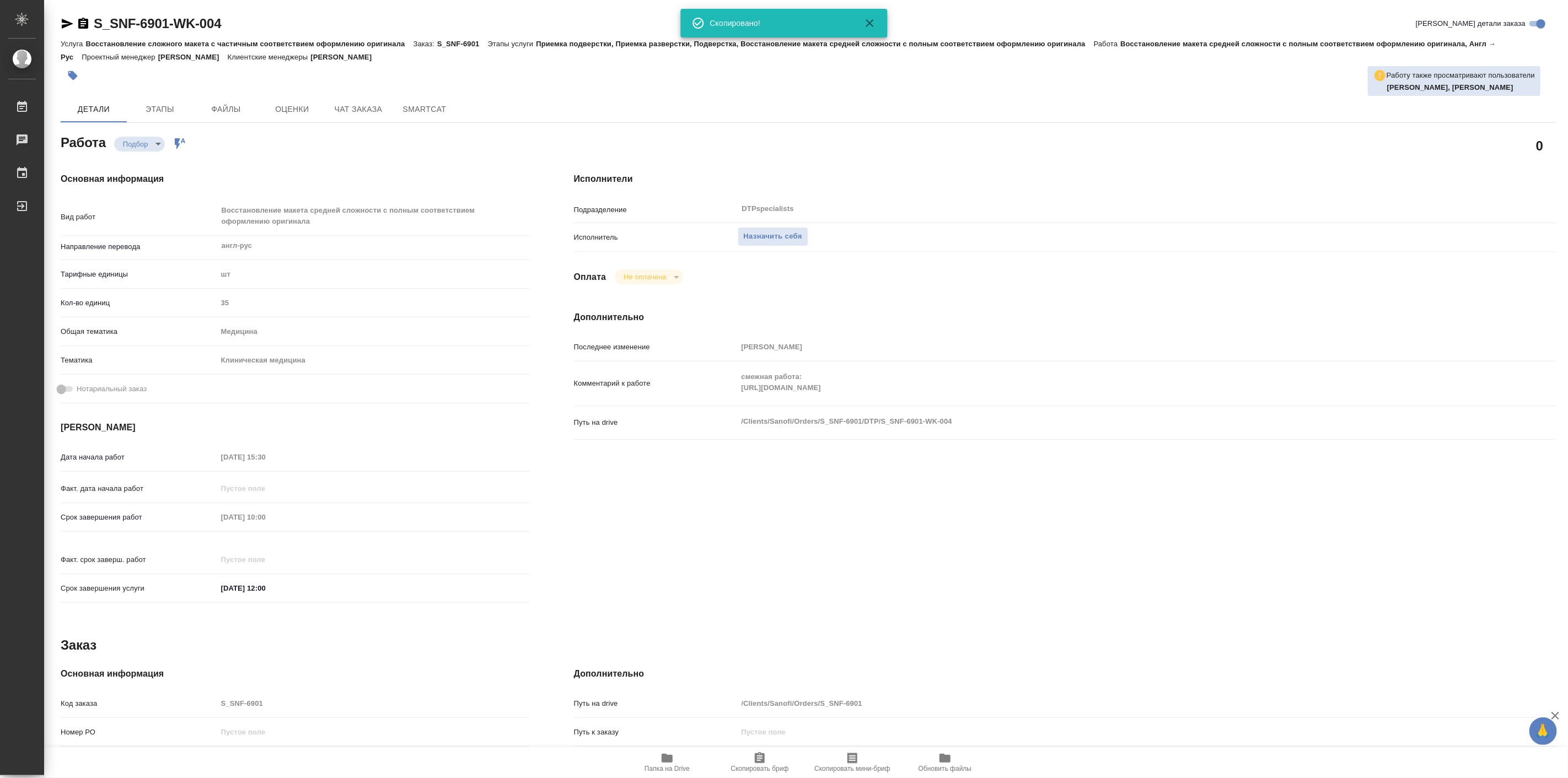
type textarea "x"
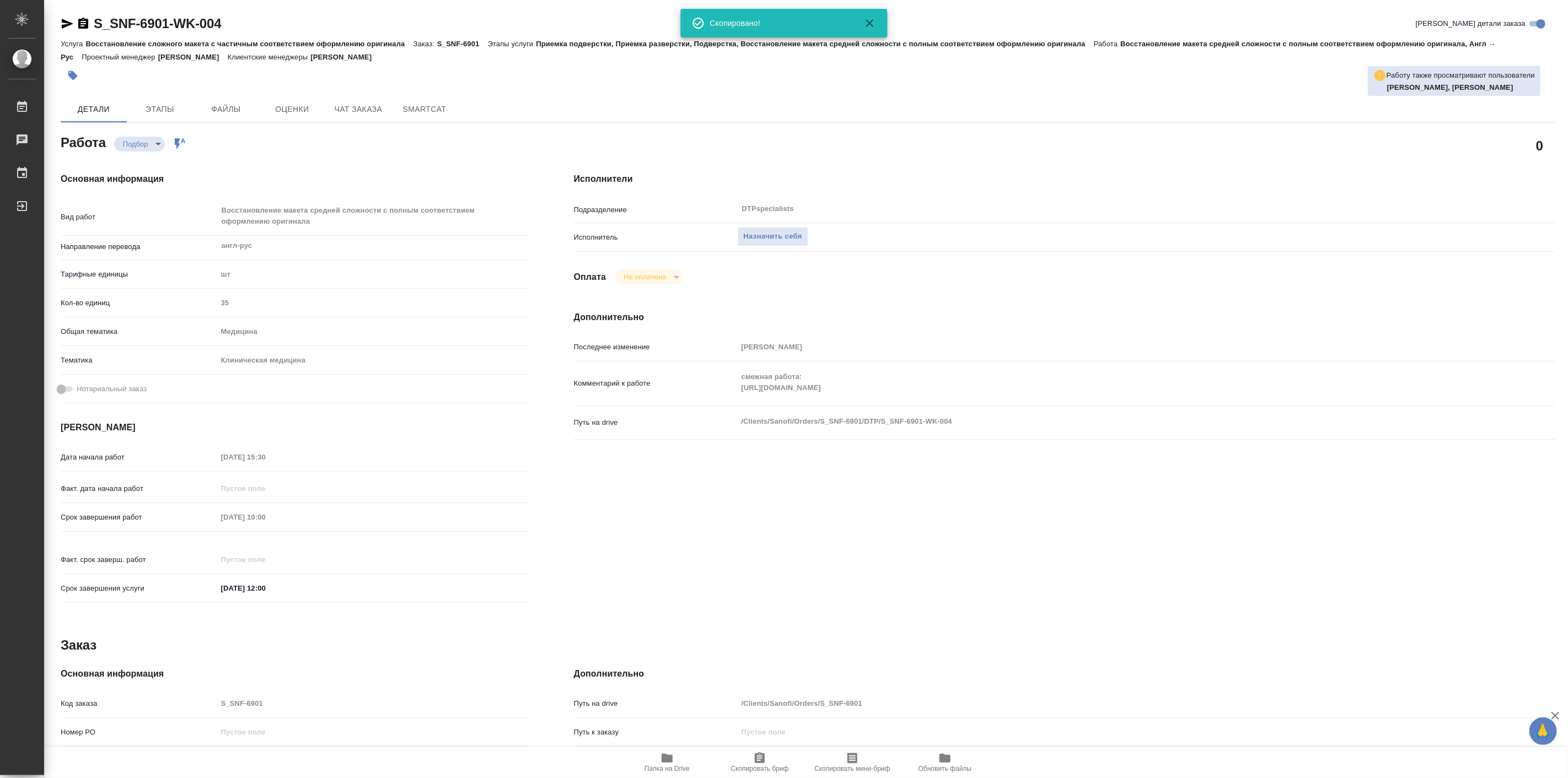
type textarea "x"
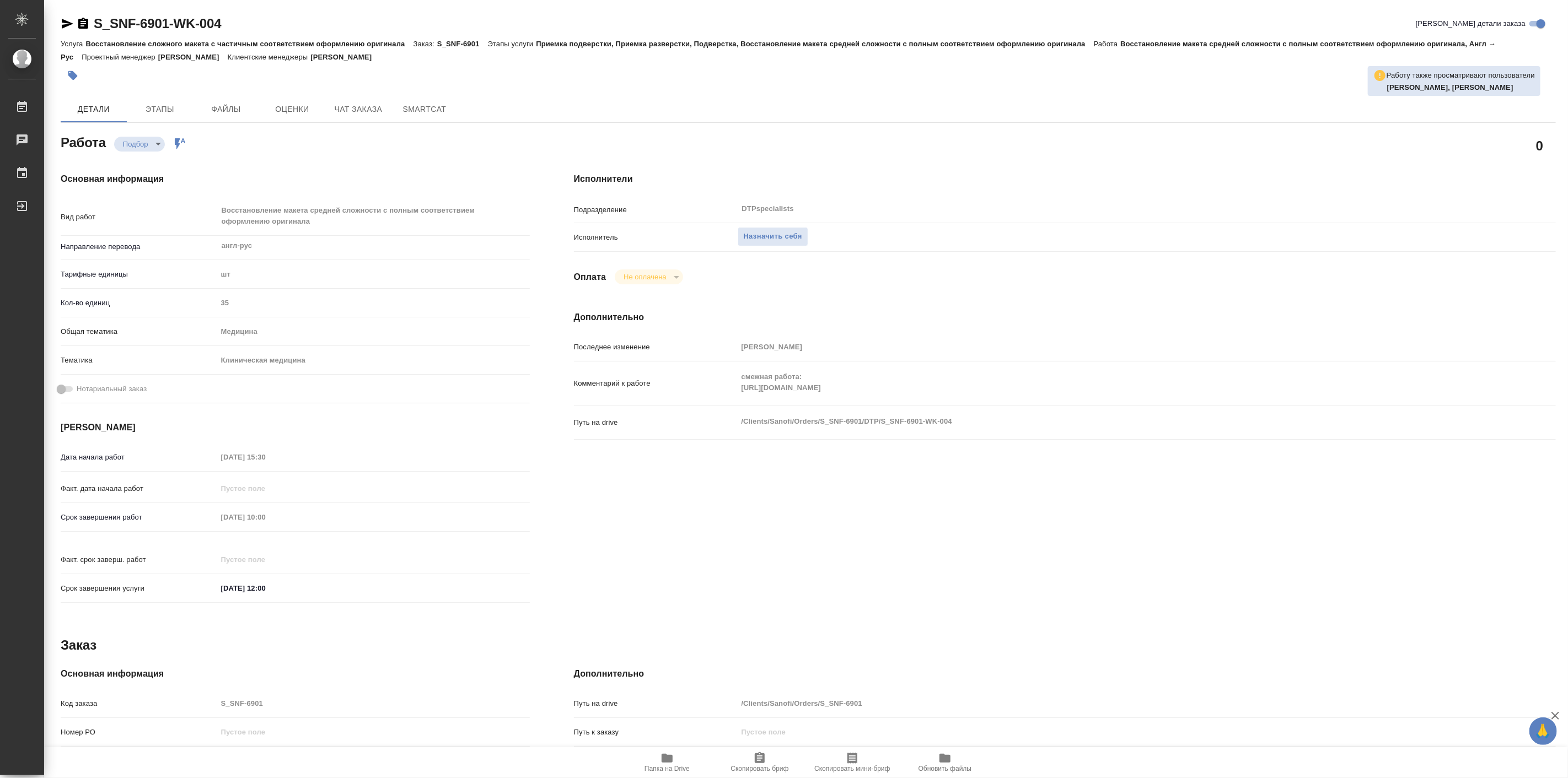
type textarea "x"
click at [258, 155] on div "Основная информация Вид работ Восстановление макета средней сложности с полным …" at bounding box center [295, 391] width 513 height 482
click at [789, 238] on span "Назначить себя" at bounding box center [773, 236] width 59 height 13
type textarea "x"
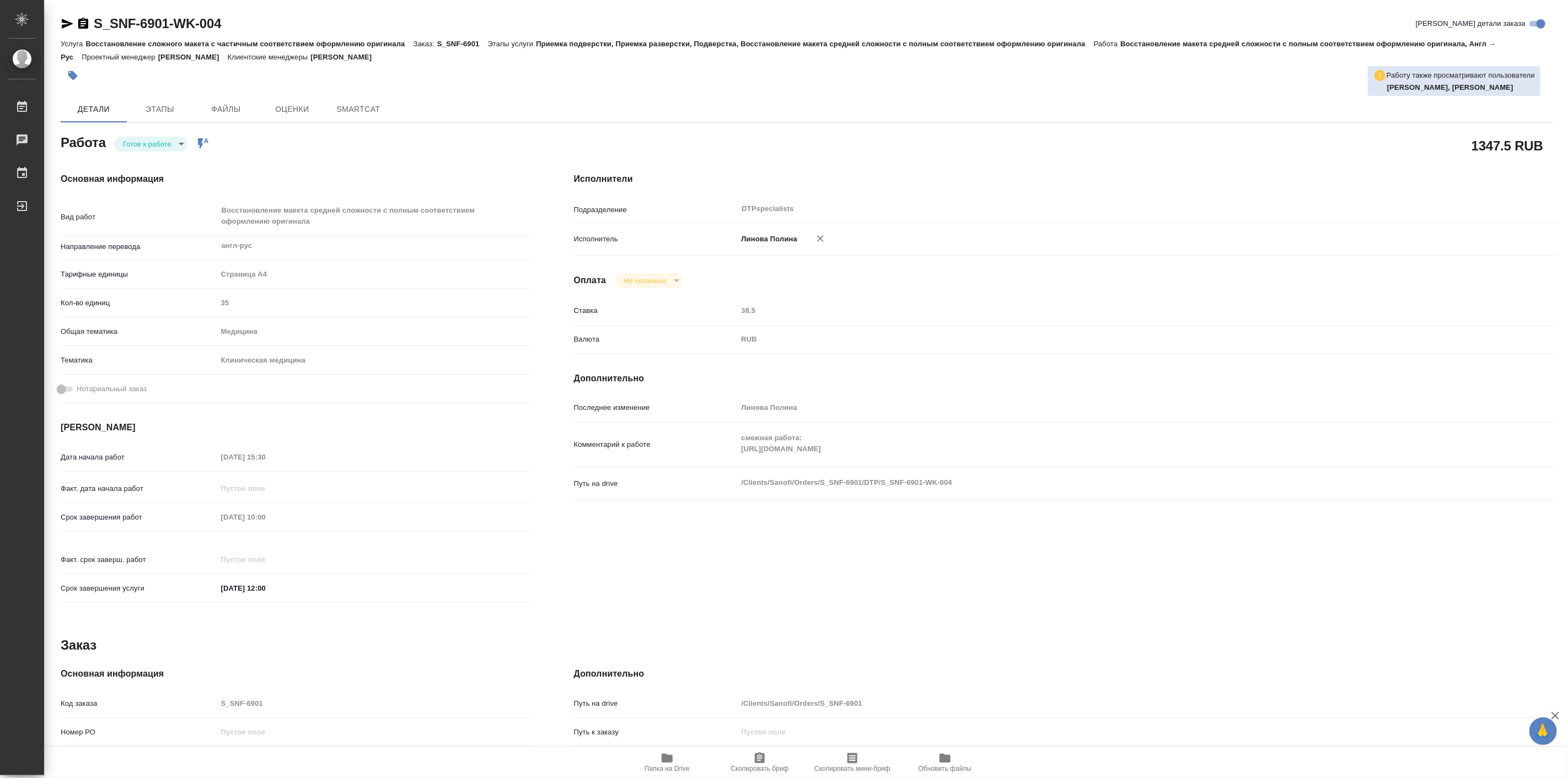
type textarea "x"
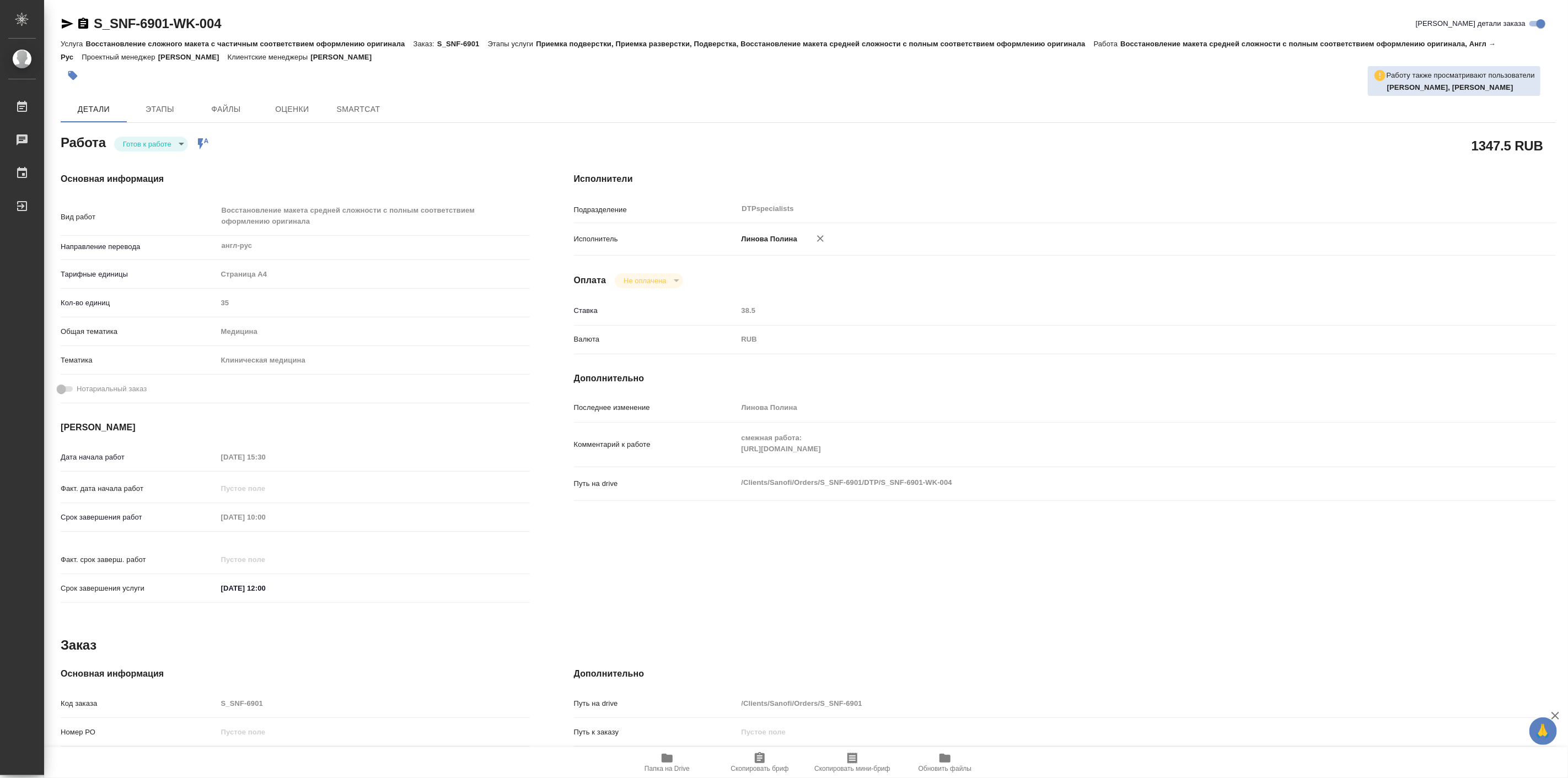
type textarea "x"
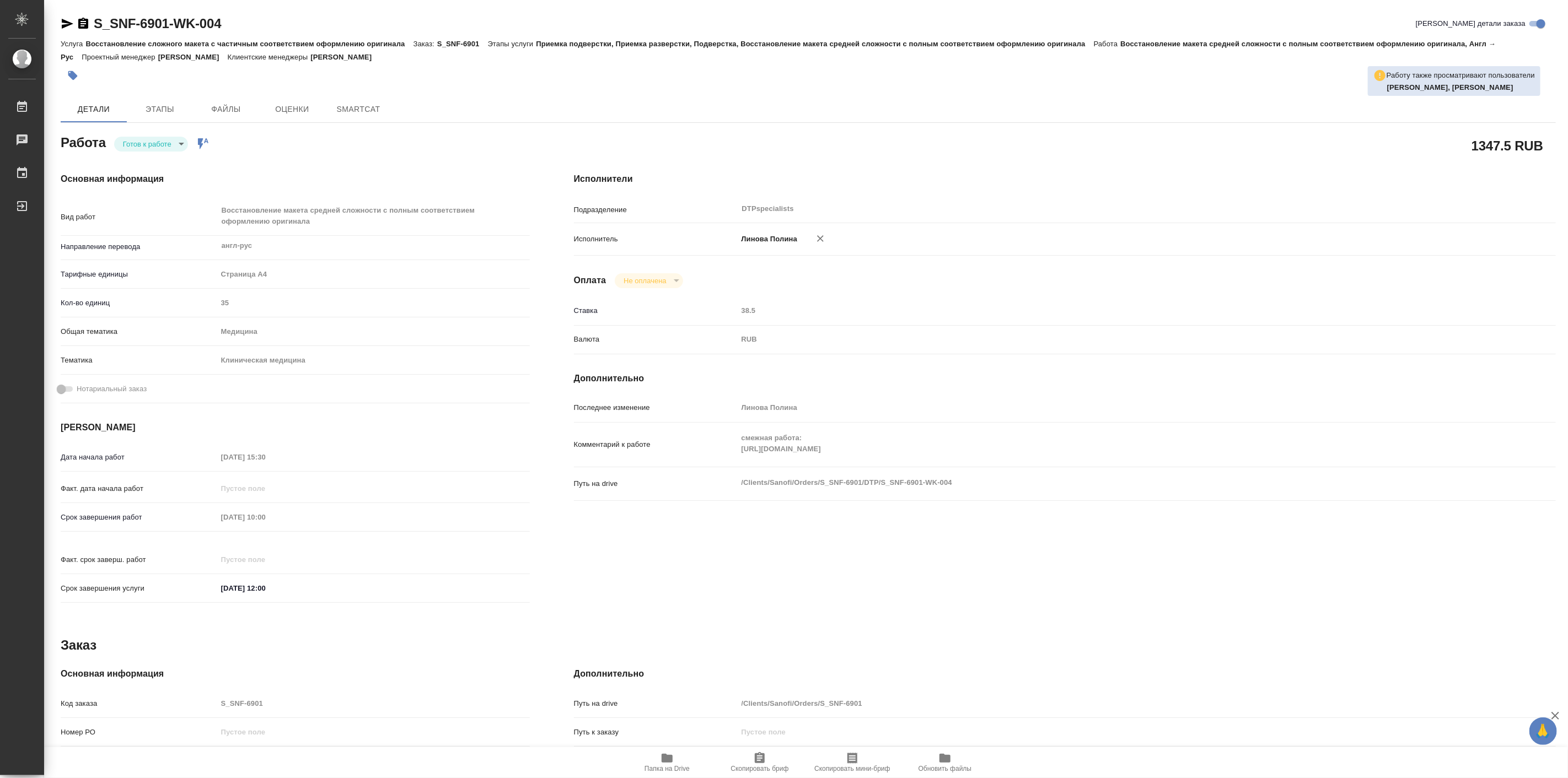
type textarea "x"
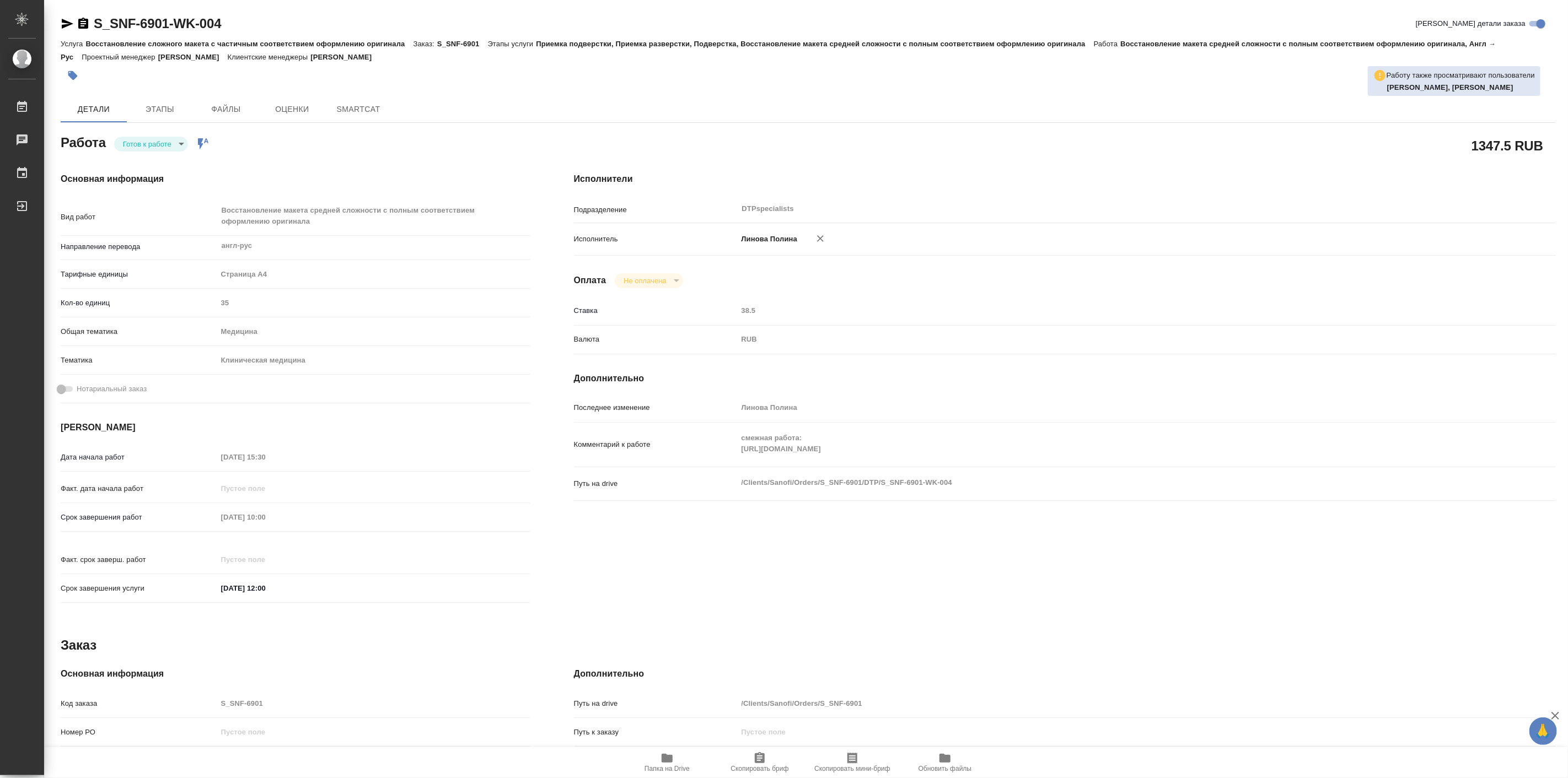
type textarea "x"
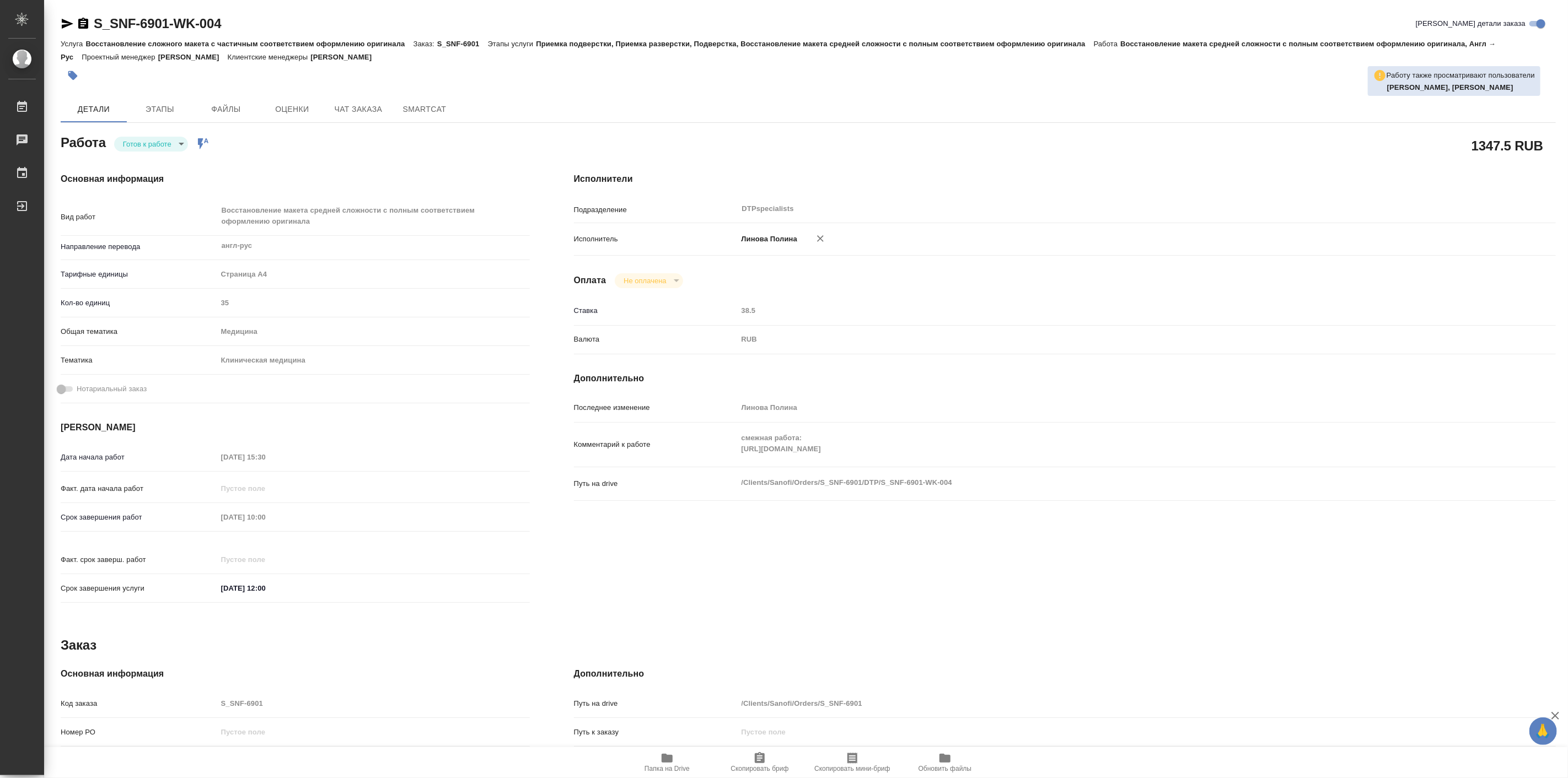
type textarea "x"
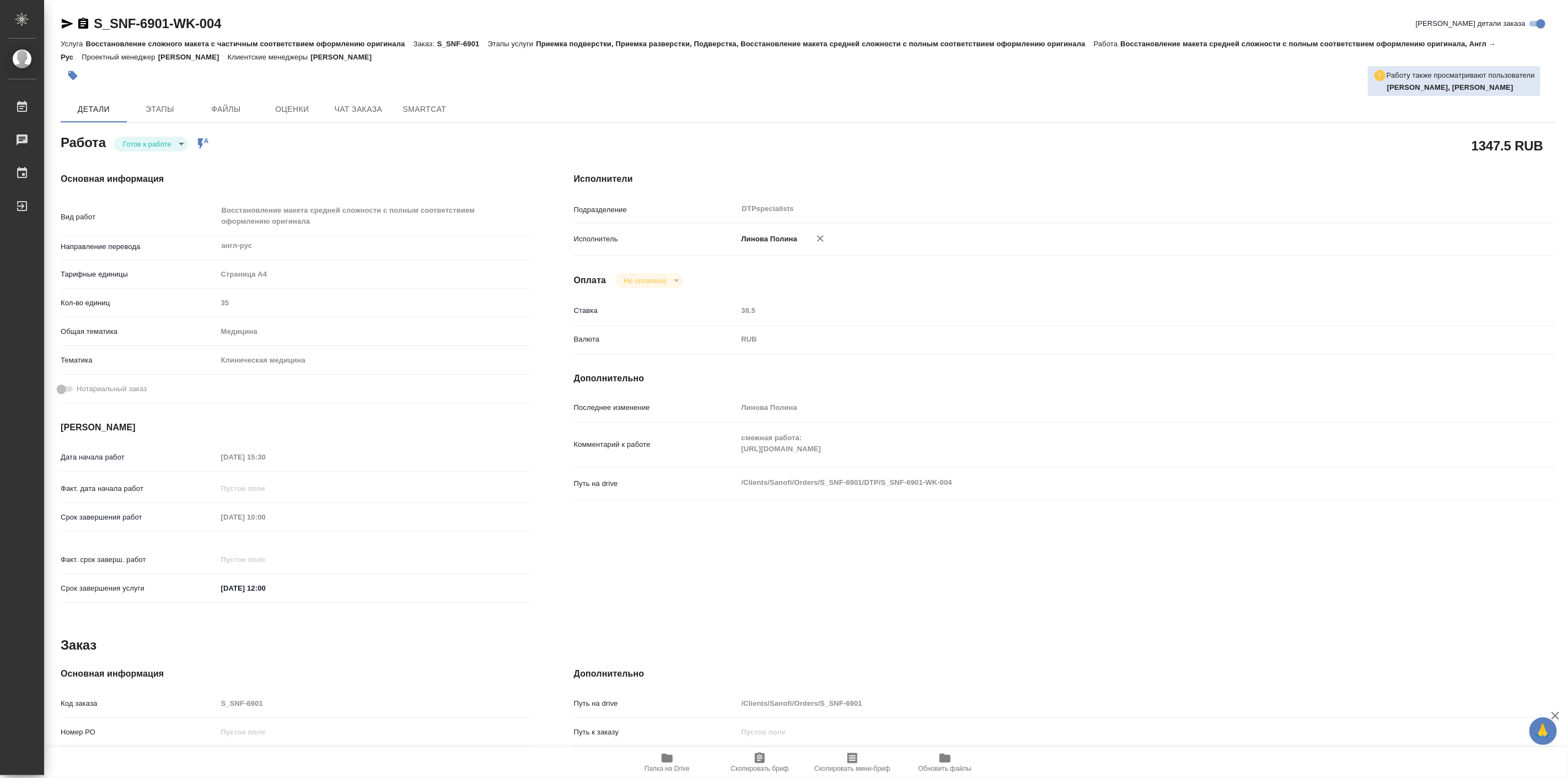
type textarea "x"
click at [288, 173] on h4 "Основная информация" at bounding box center [295, 179] width 469 height 13
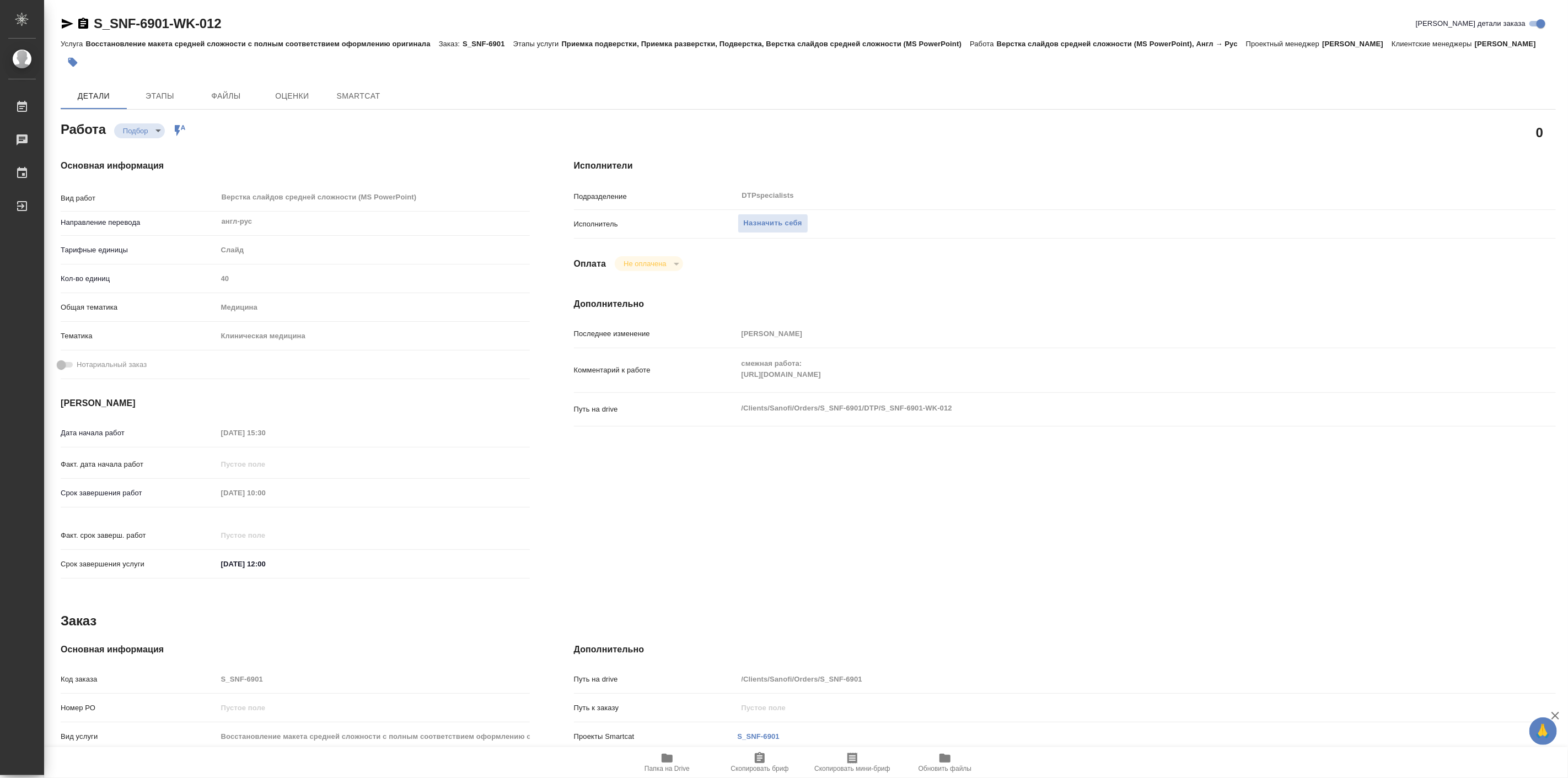
type textarea "x"
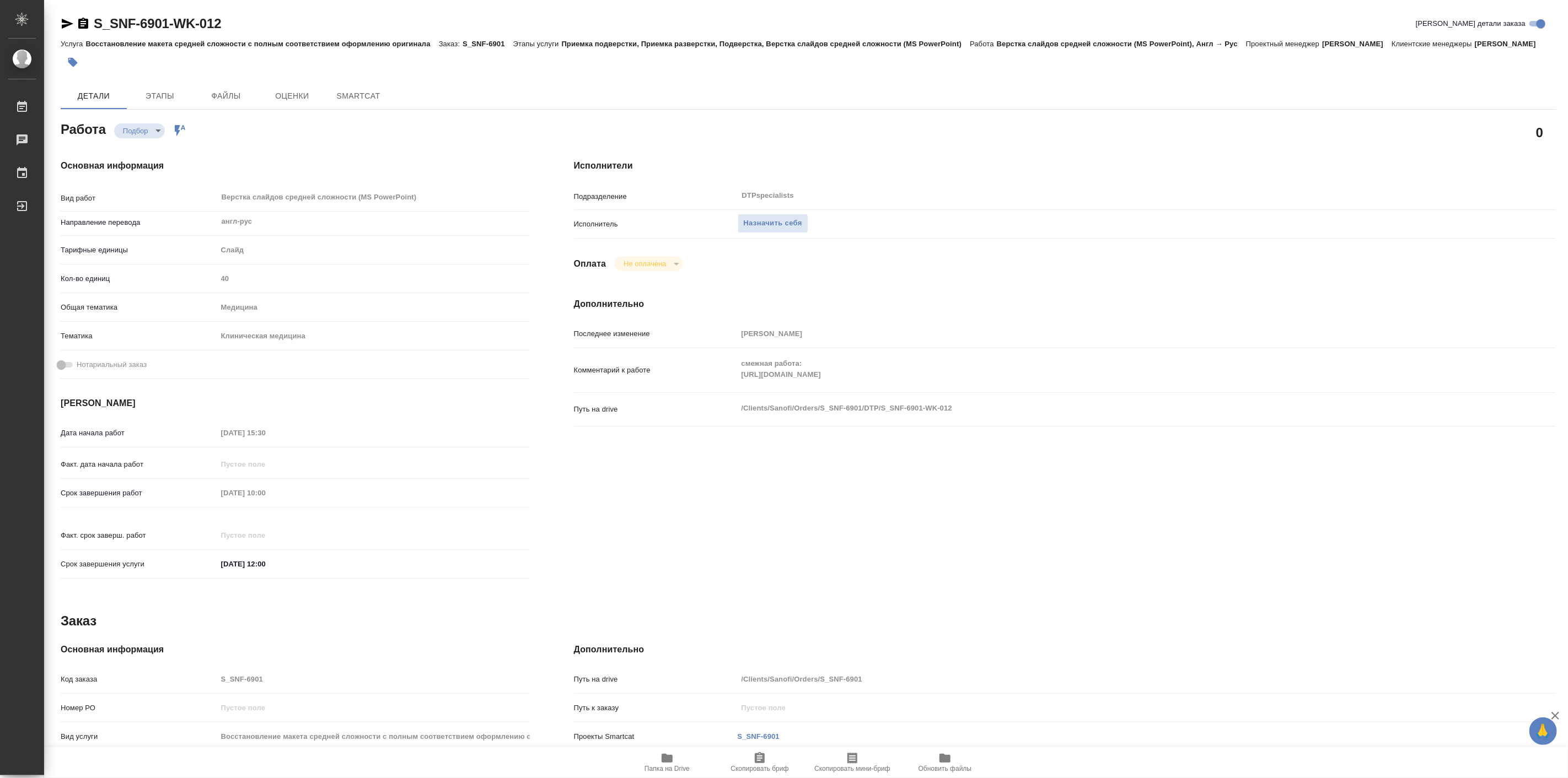
type textarea "x"
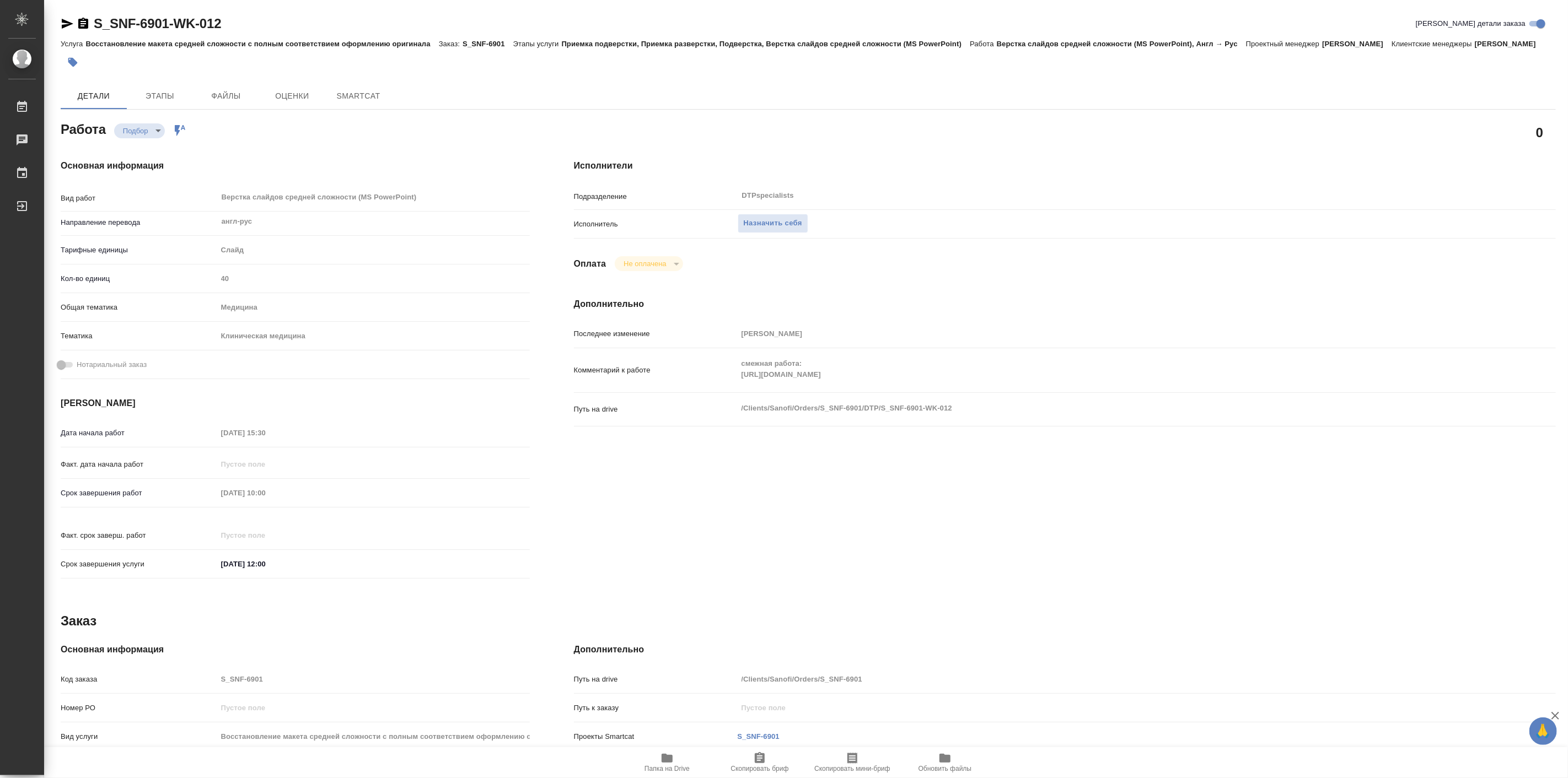
type textarea "x"
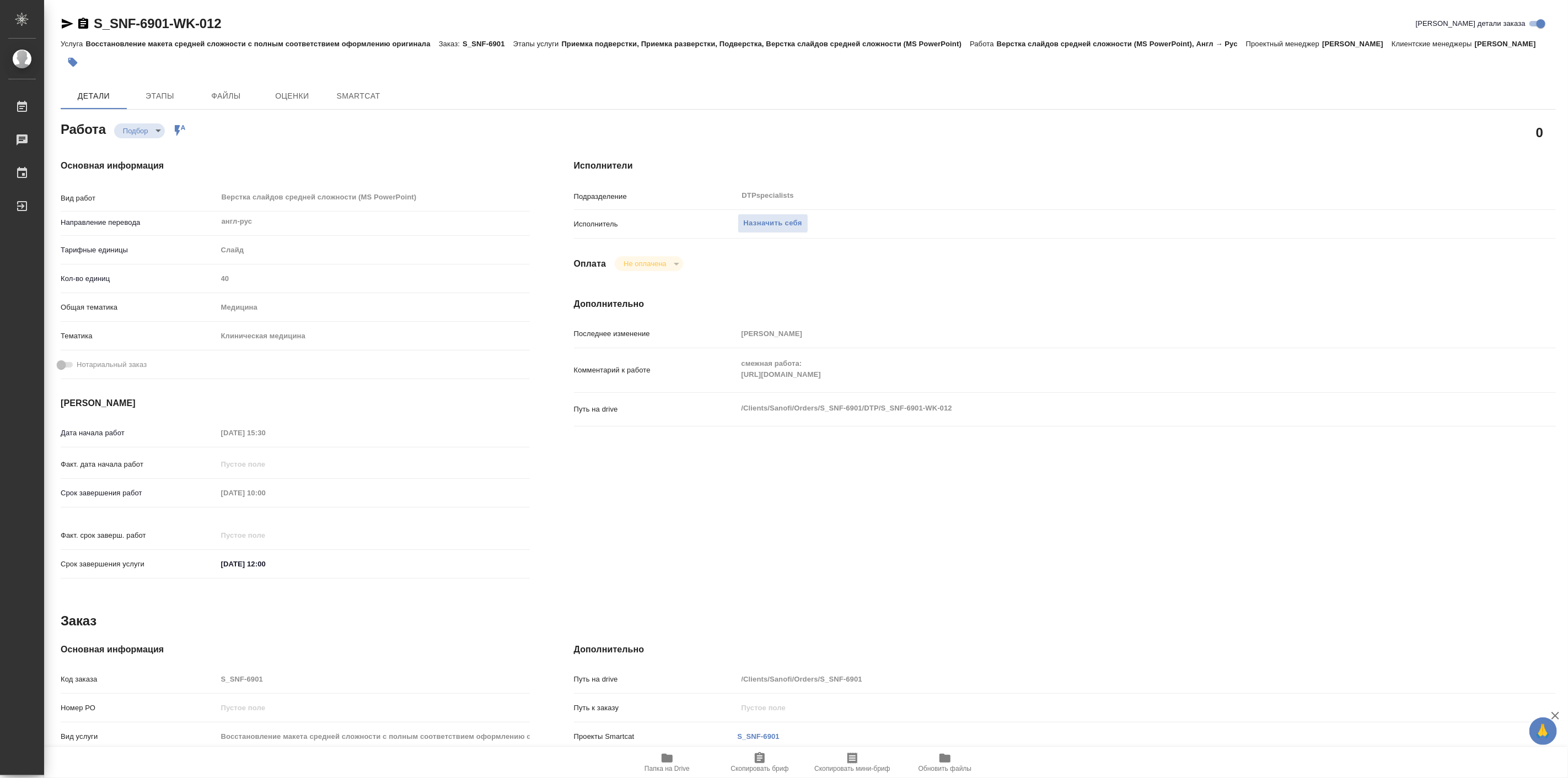
type textarea "x"
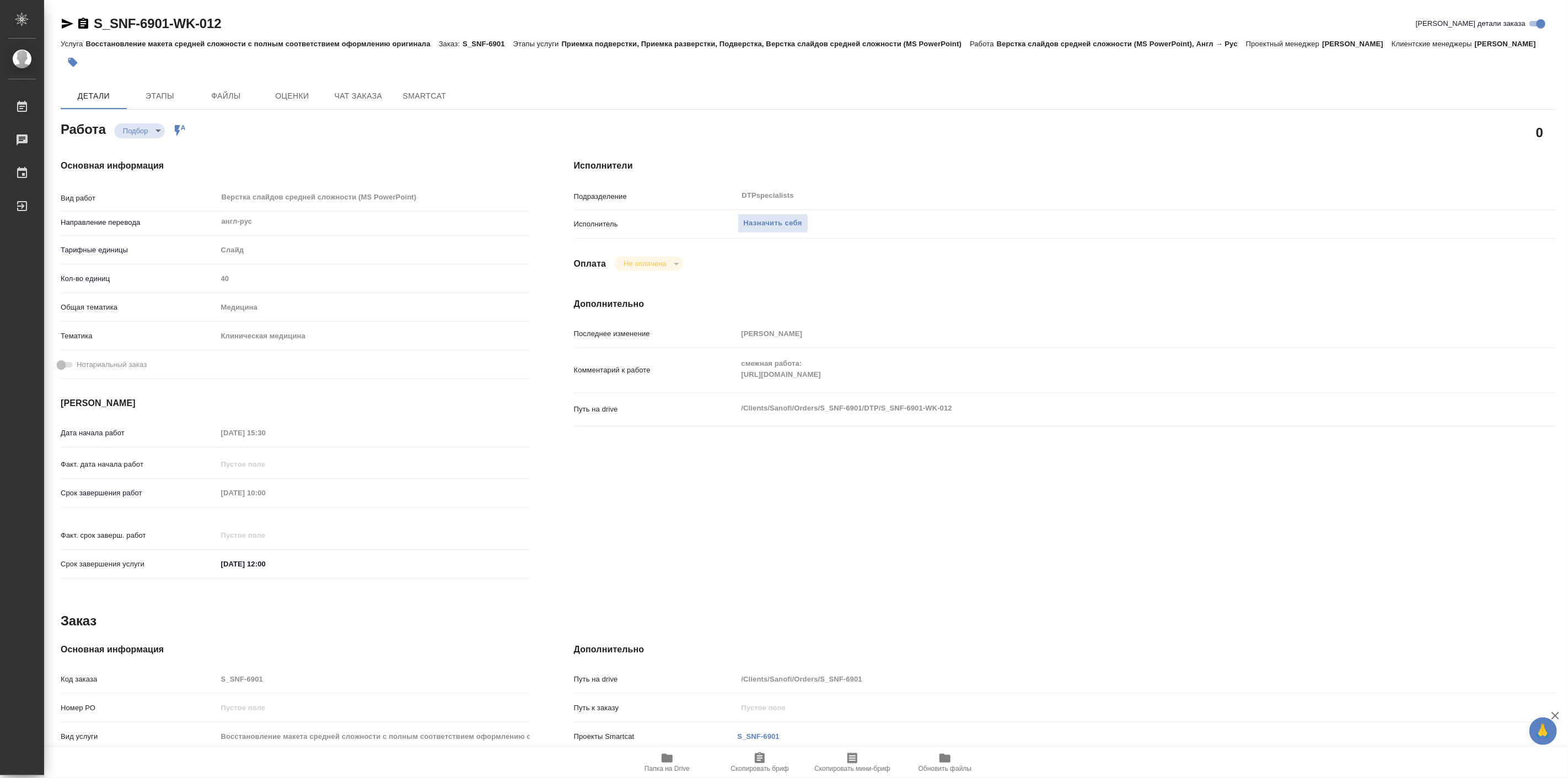
type textarea "x"
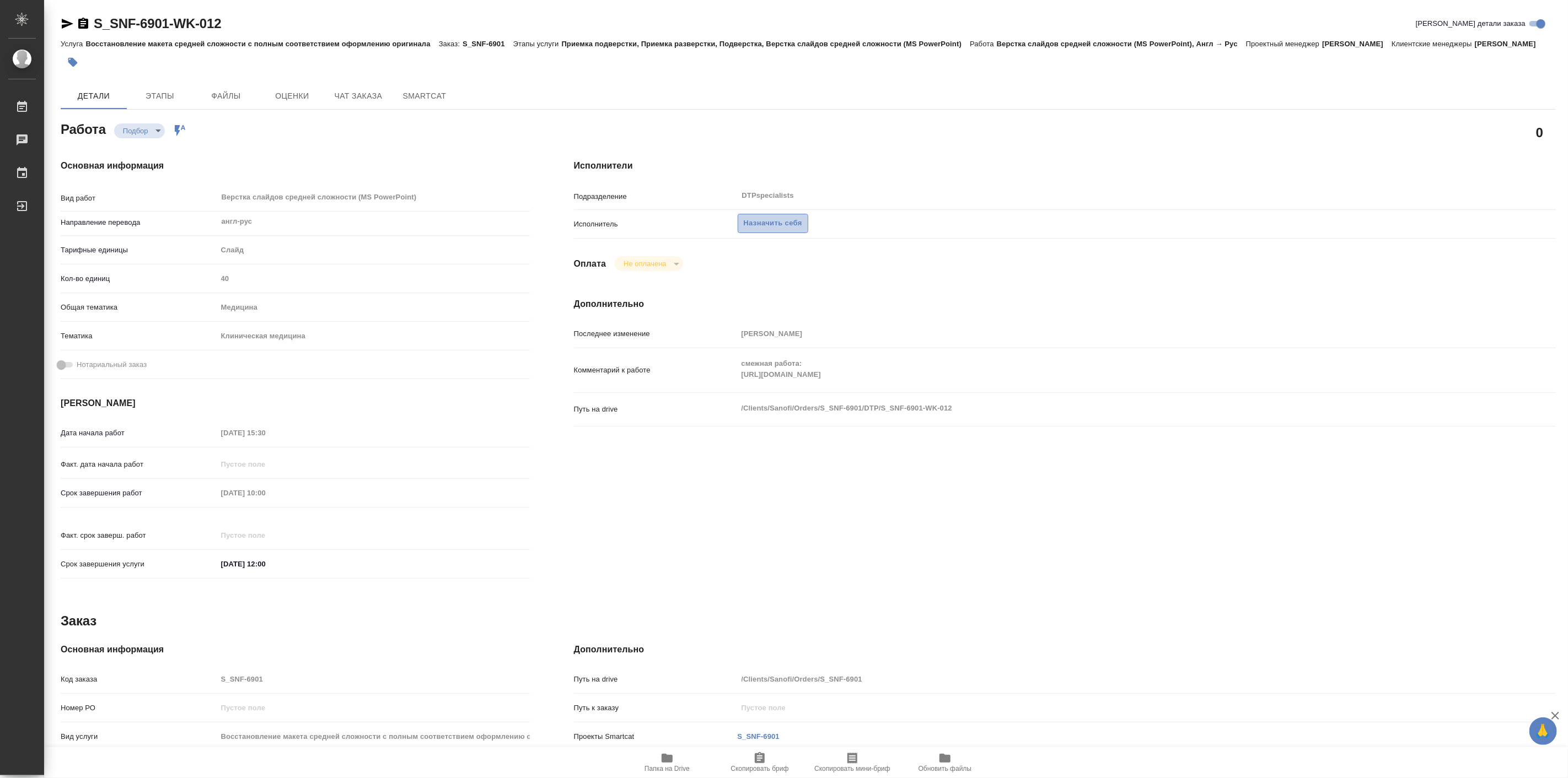
click at [759, 230] on span "Назначить себя" at bounding box center [773, 223] width 59 height 13
type textarea "x"
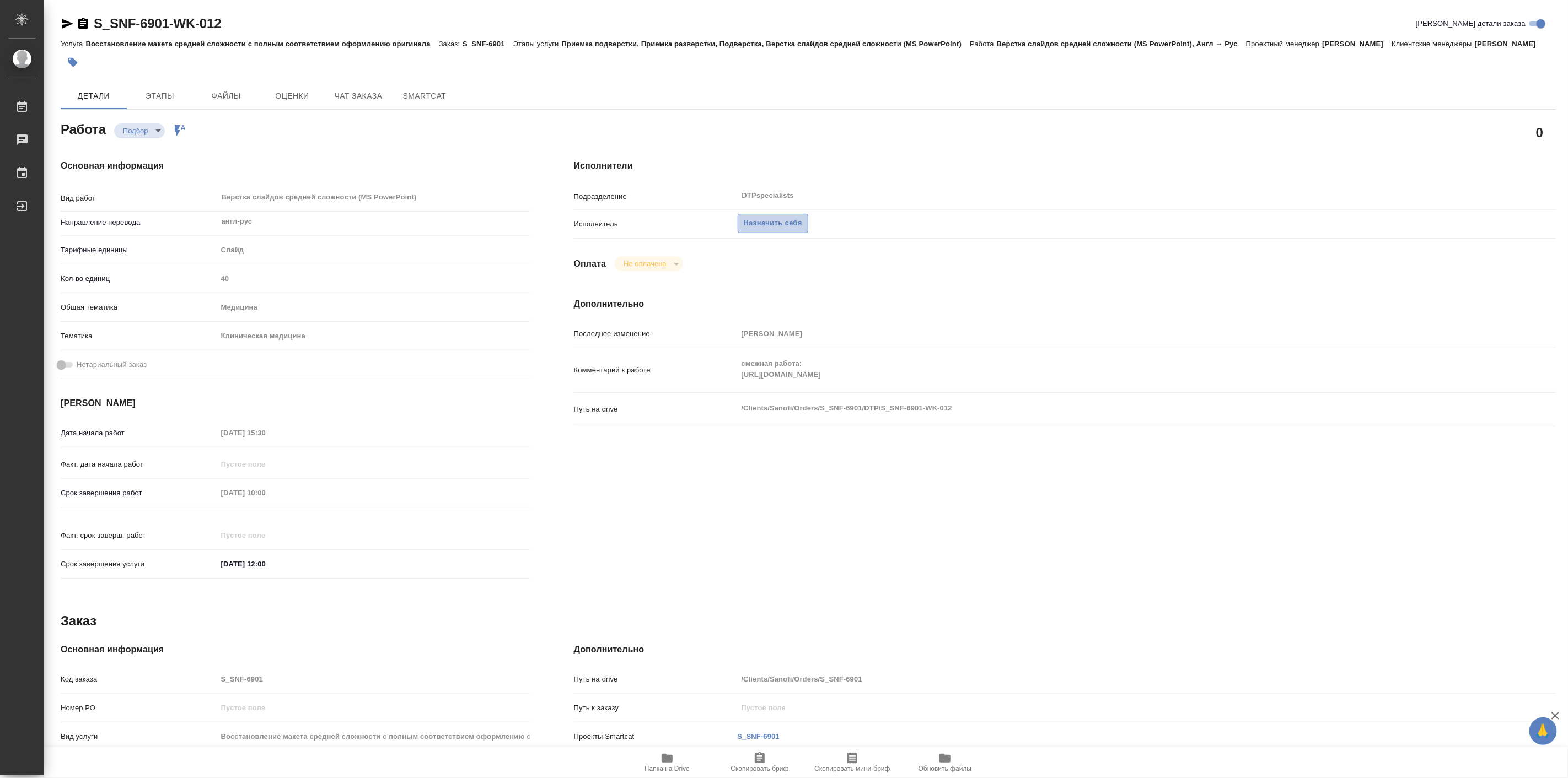
type textarea "x"
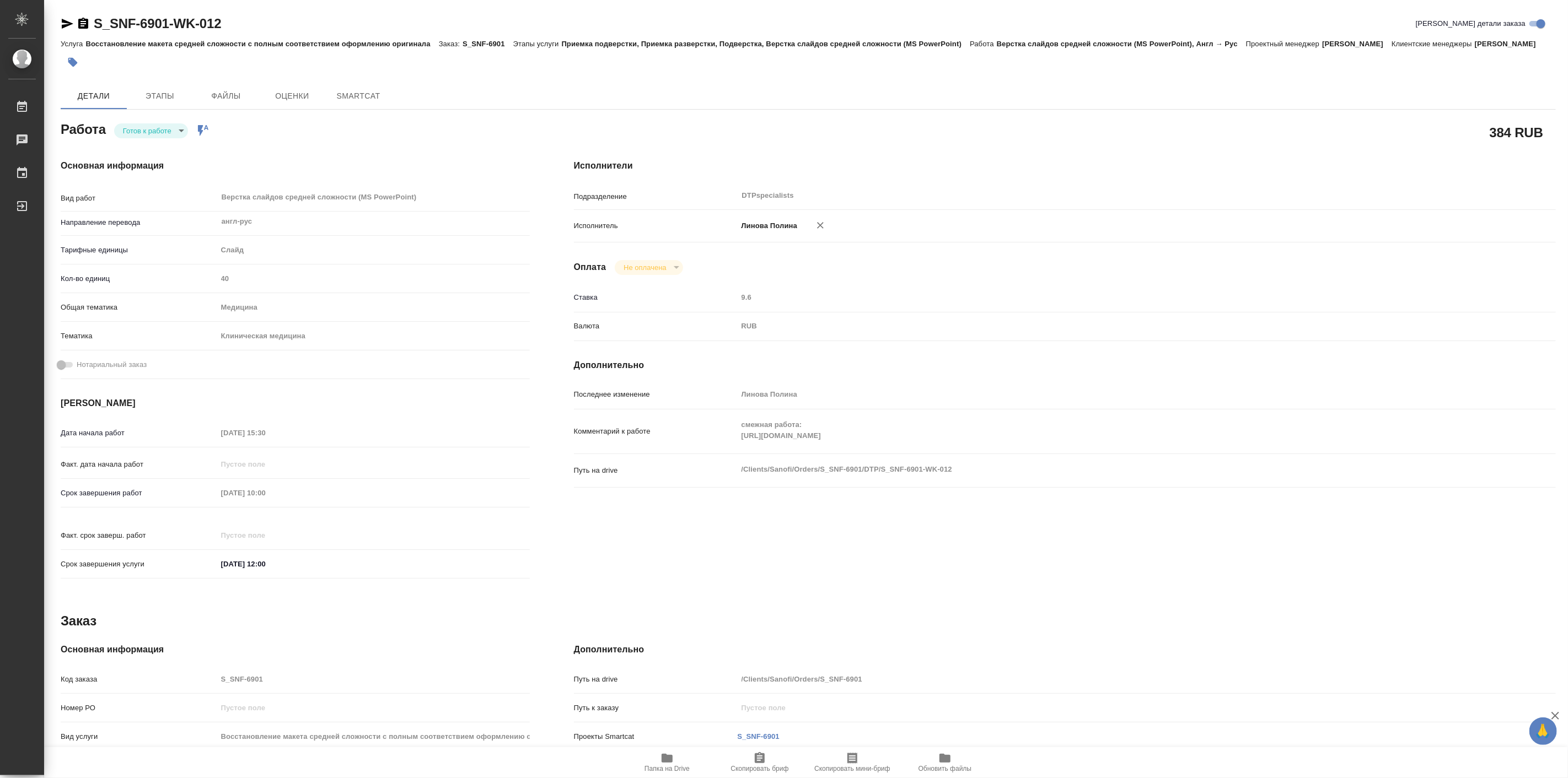
type textarea "x"
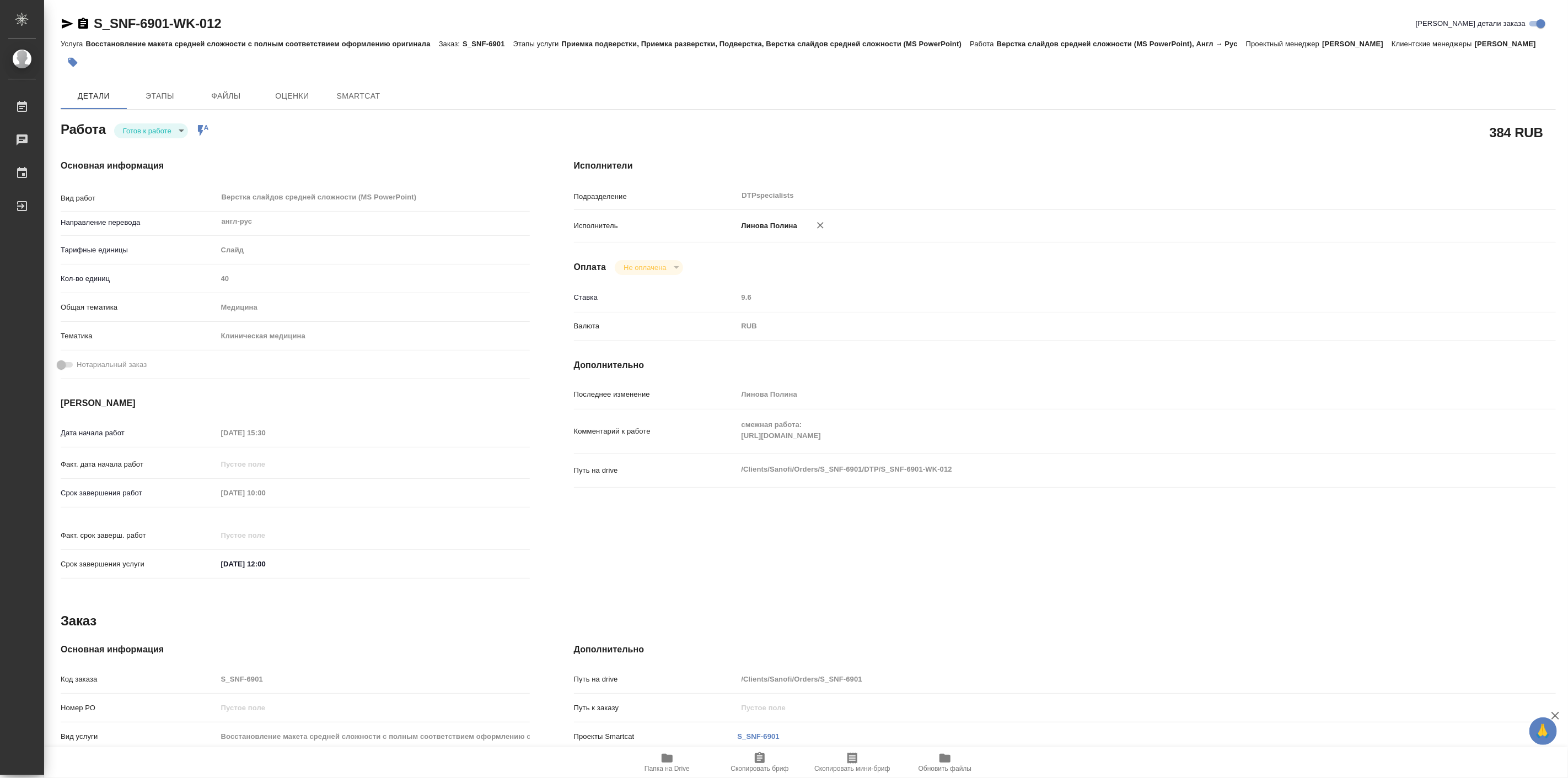
type textarea "x"
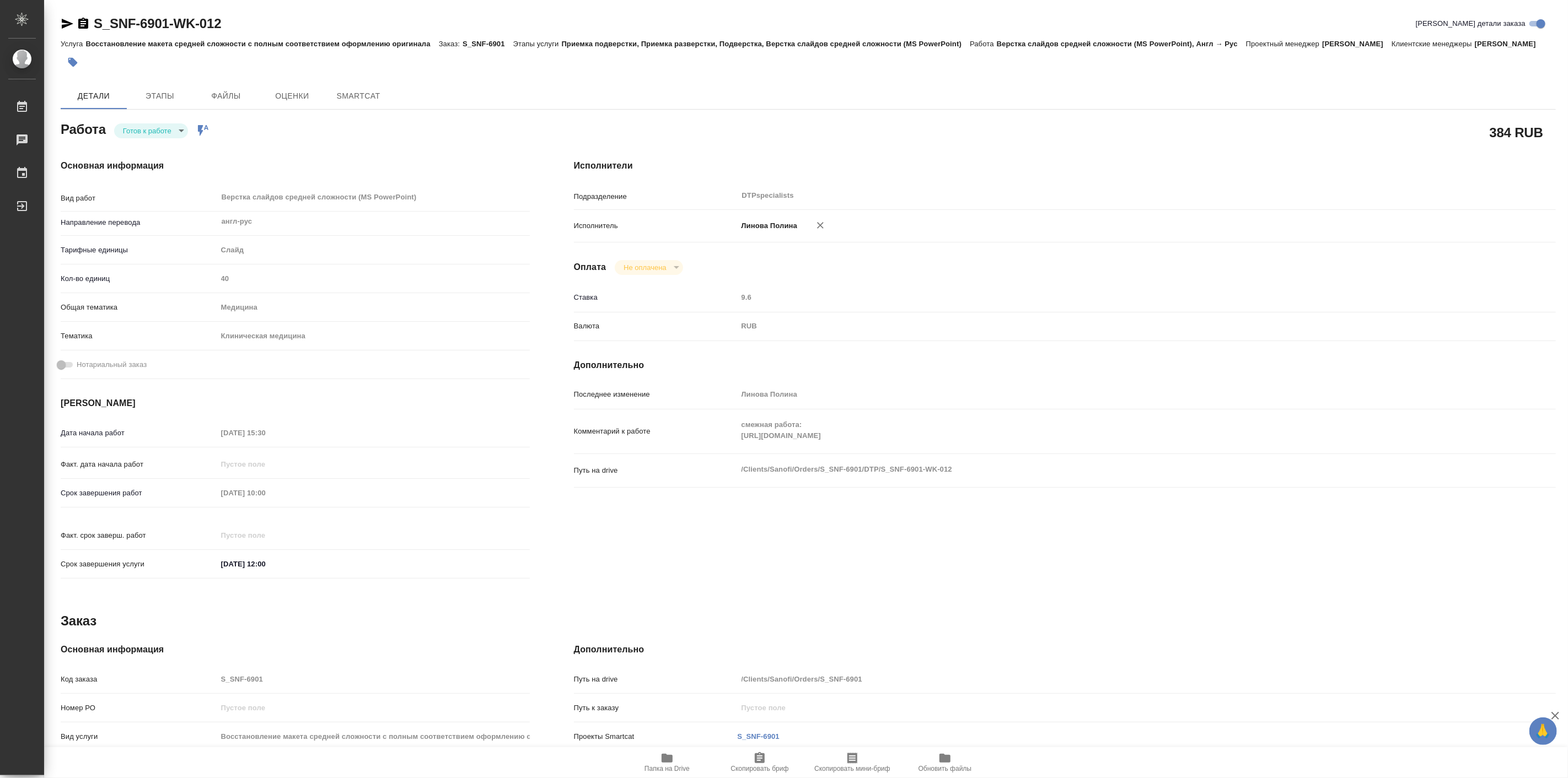
type textarea "x"
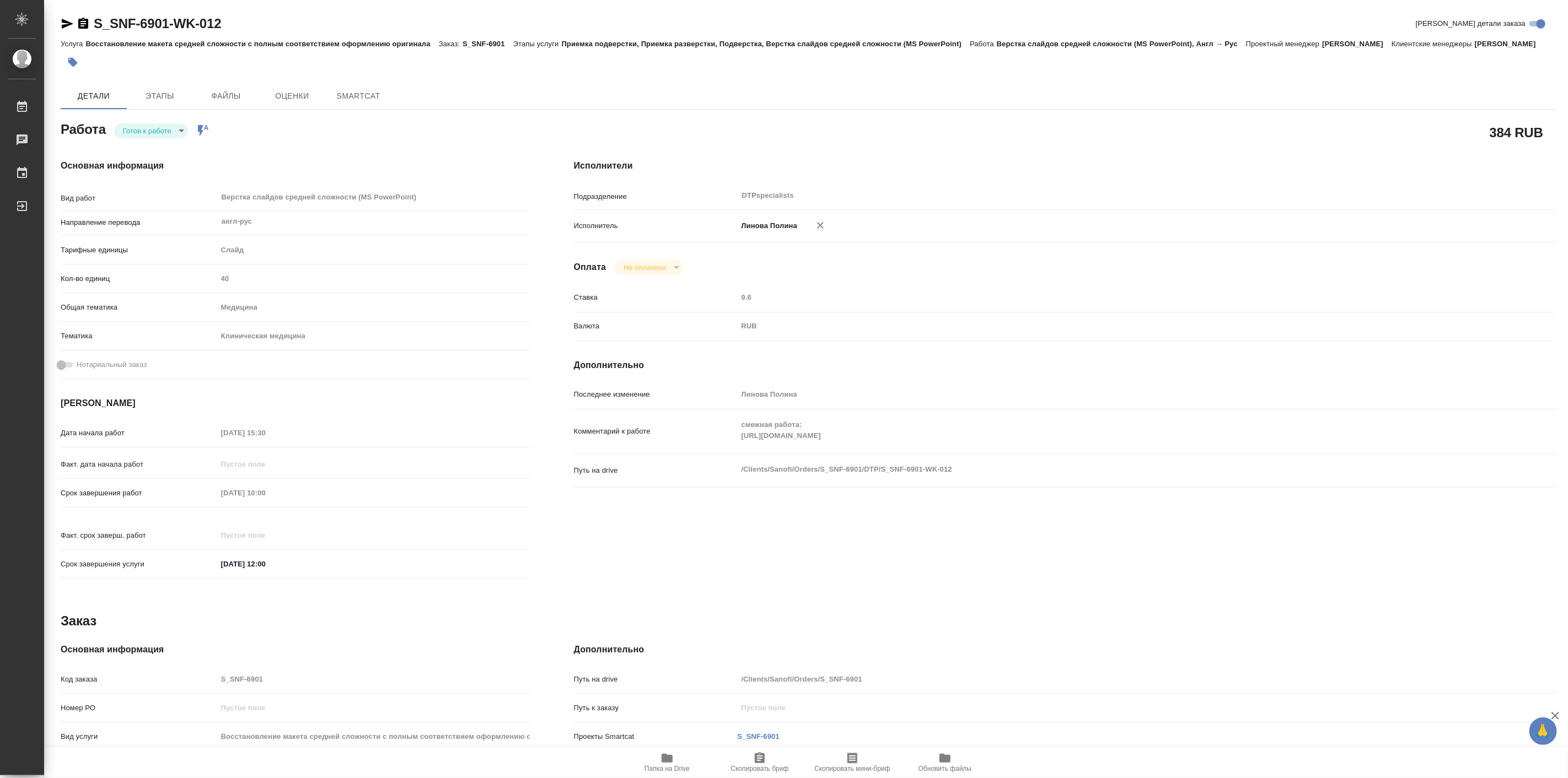
type textarea "x"
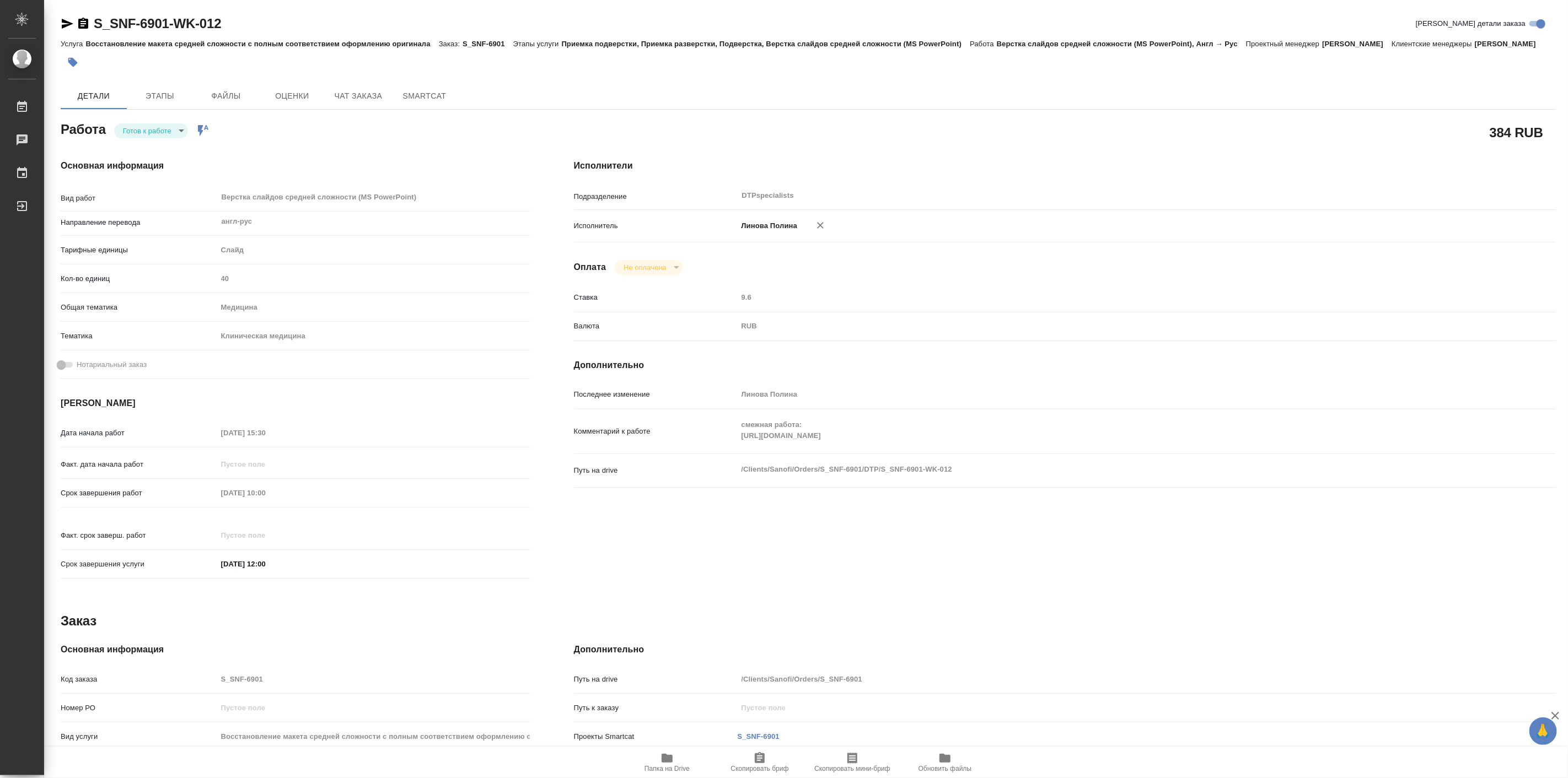
type textarea "x"
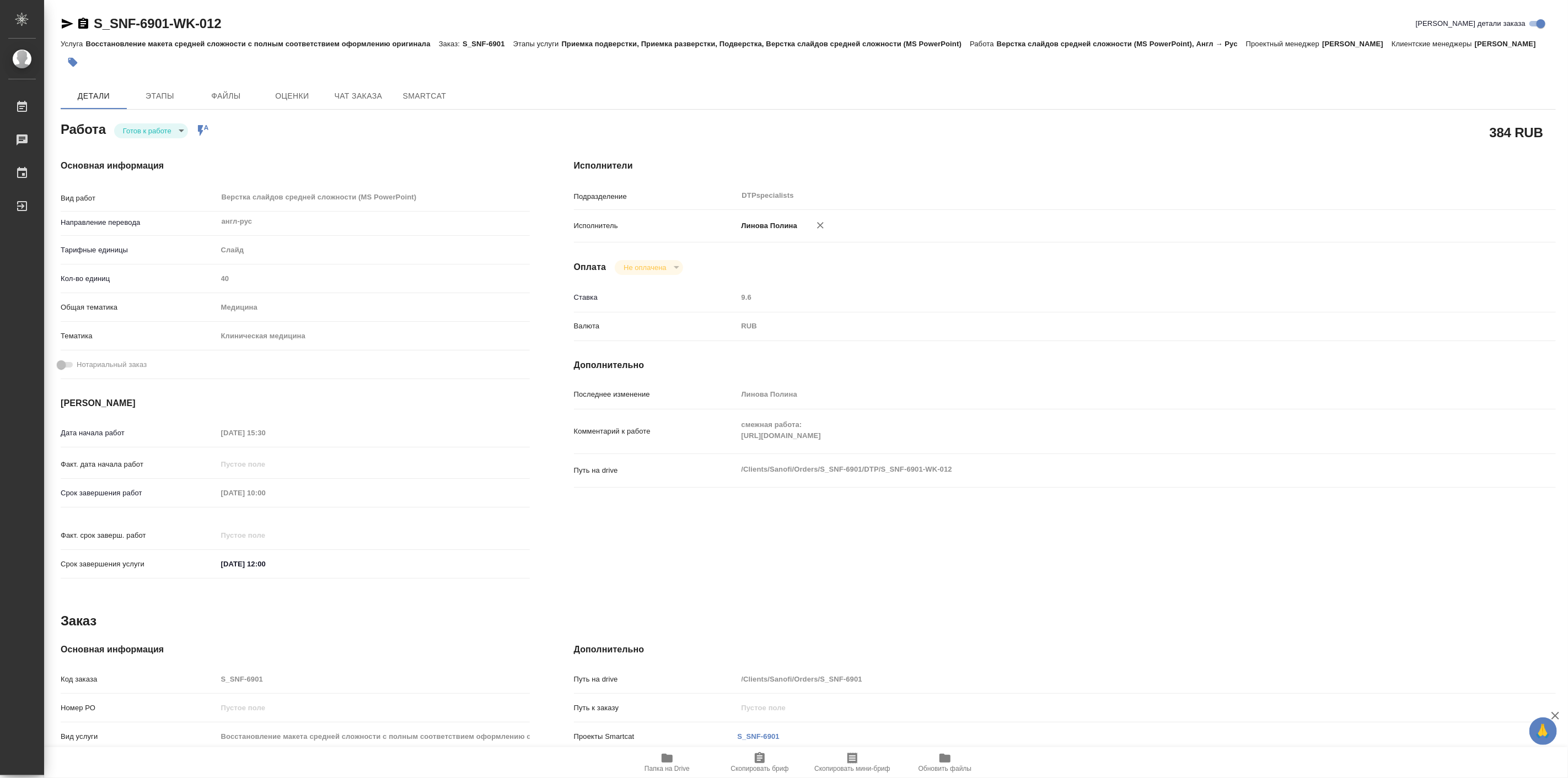
type textarea "x"
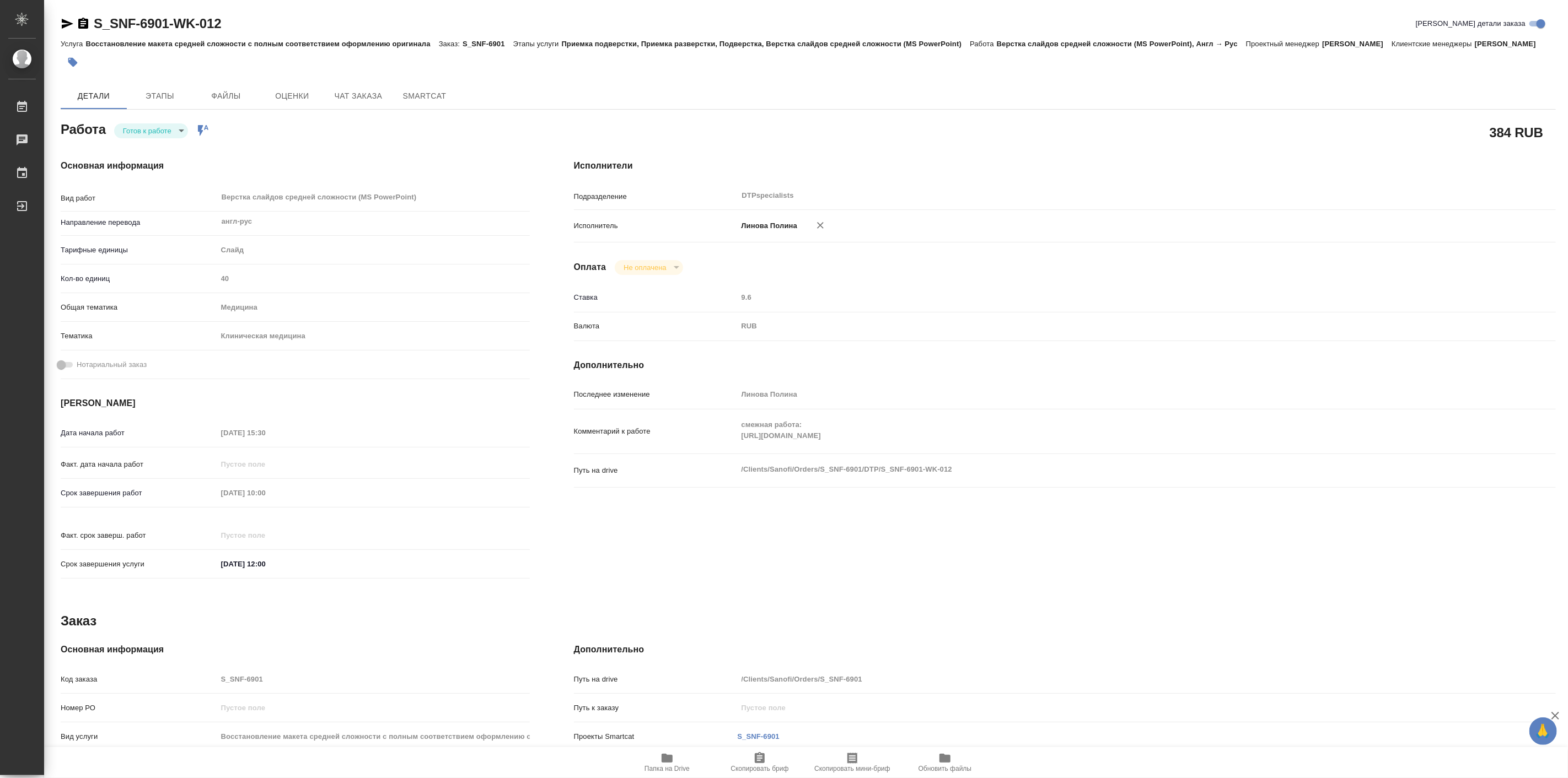
type textarea "x"
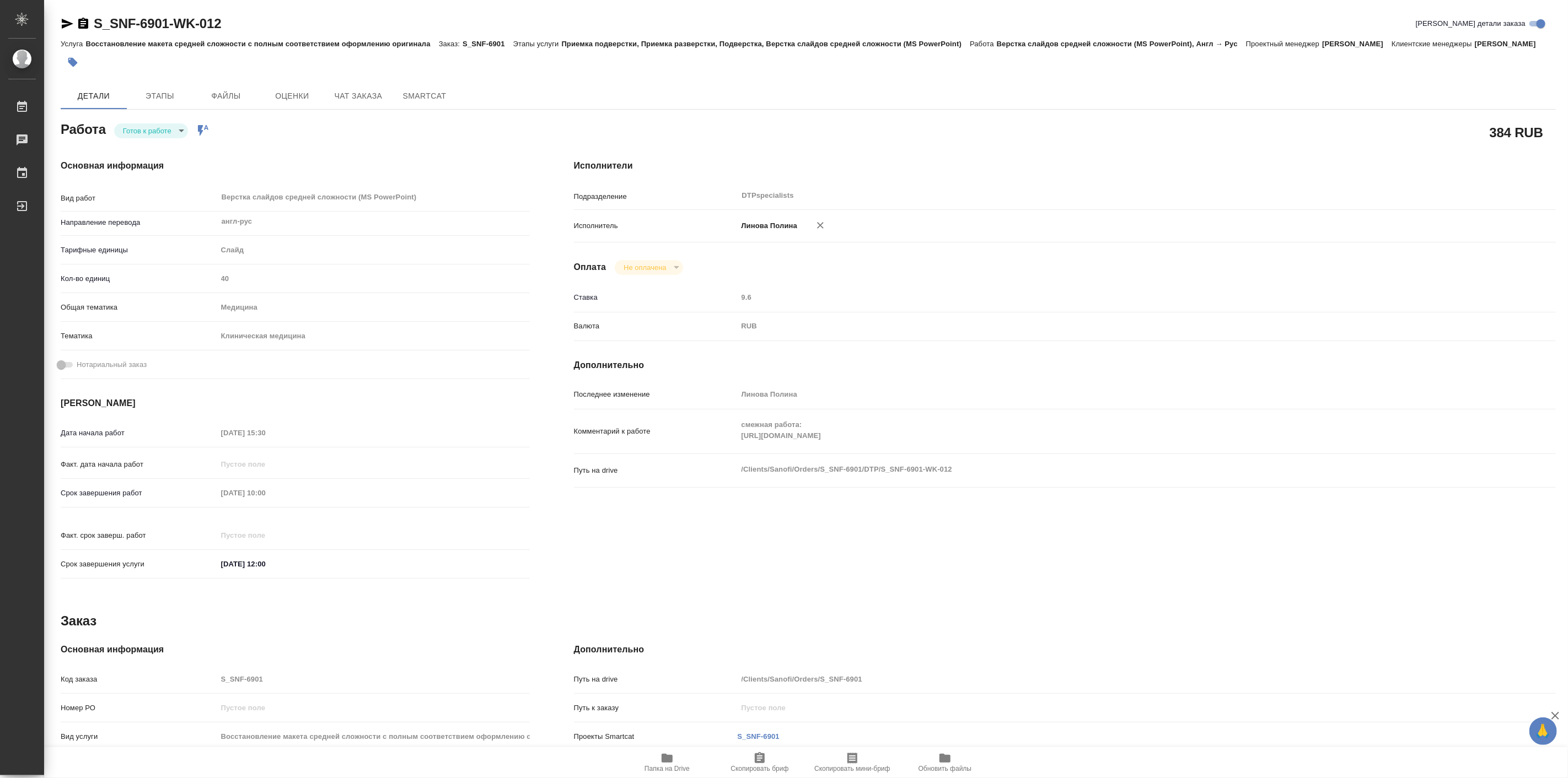
type textarea "x"
